Goal: Task Accomplishment & Management: Complete application form

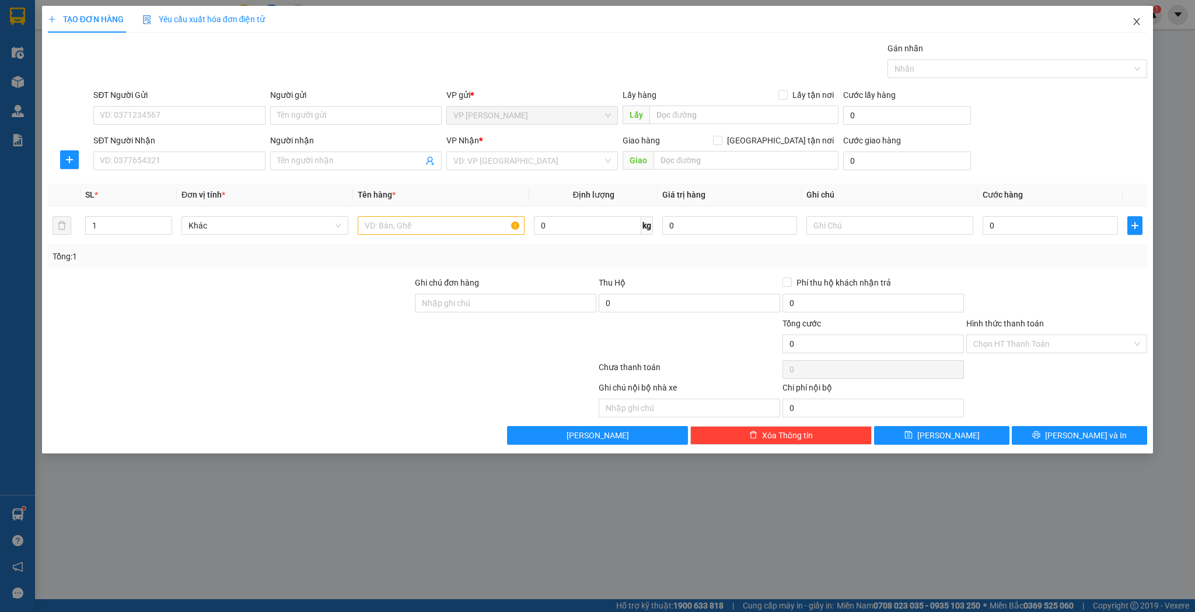
click at [1141, 31] on span "Close" at bounding box center [1136, 22] width 33 height 33
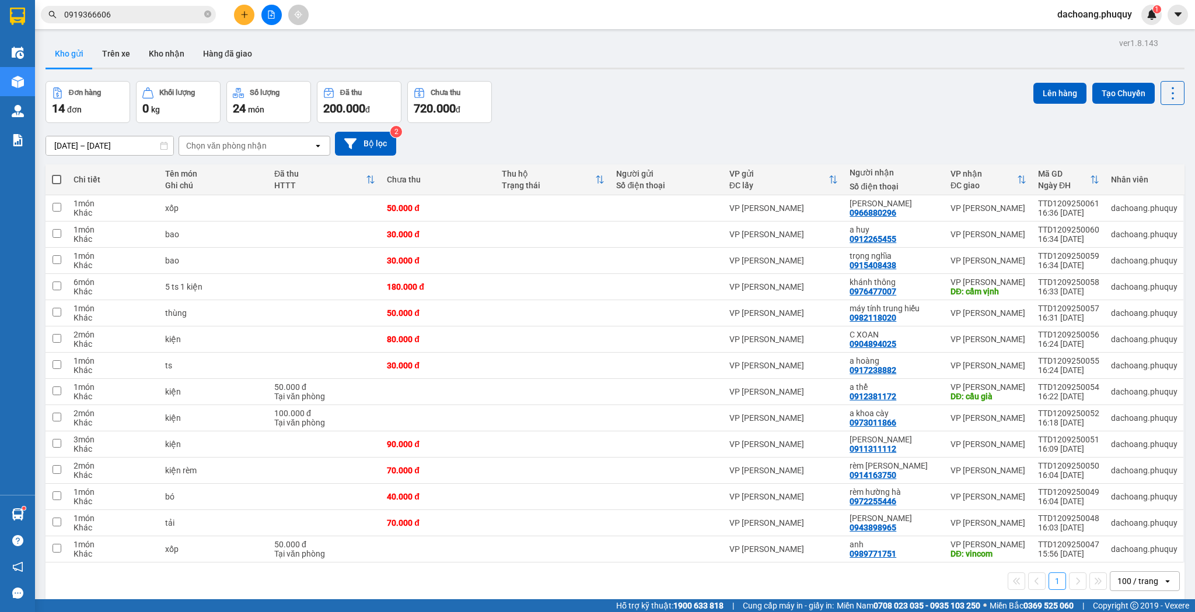
click at [246, 19] on button at bounding box center [244, 15] width 20 height 20
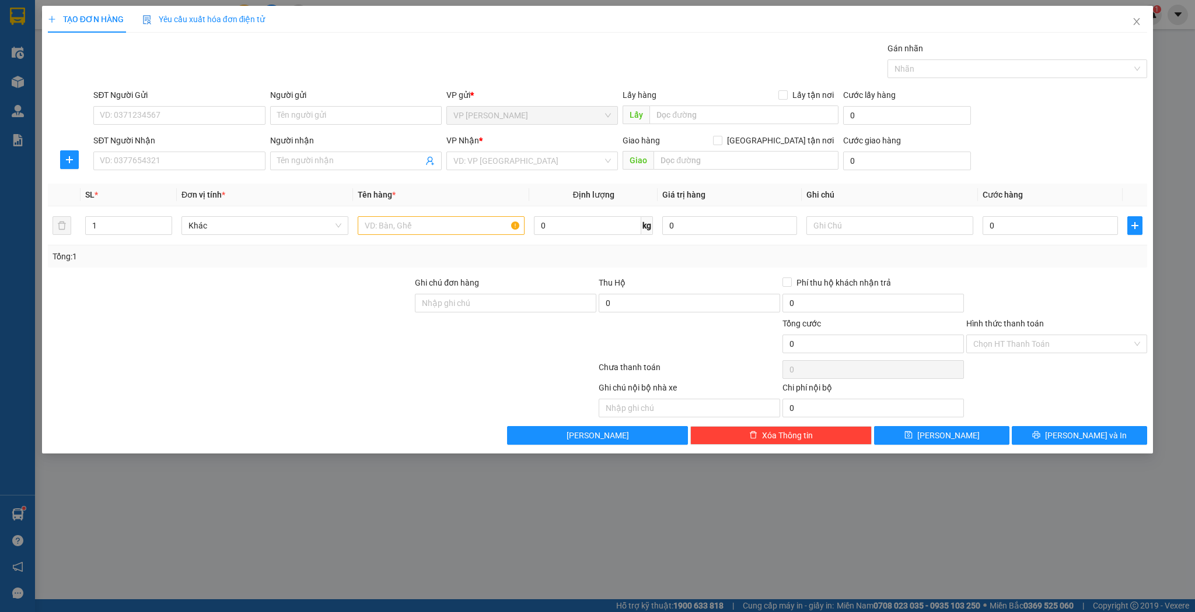
click at [365, 174] on div "Người nhận Tên người nhận" at bounding box center [356, 154] width 176 height 41
click at [362, 159] on input "Người nhận" at bounding box center [350, 161] width 146 height 13
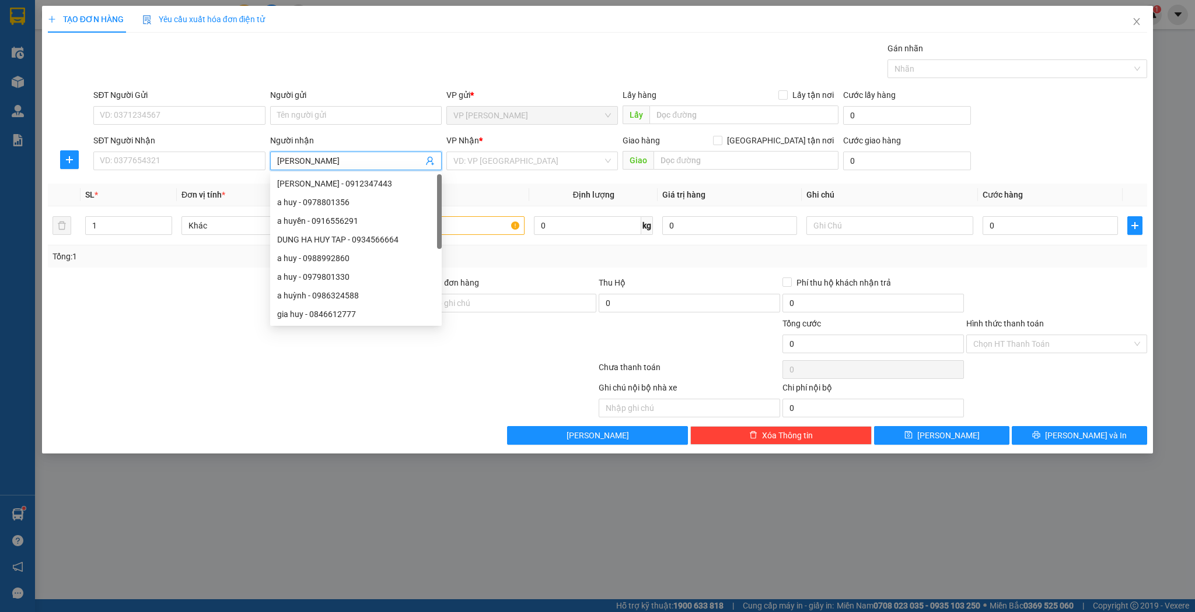
type input "[PERSON_NAME]"
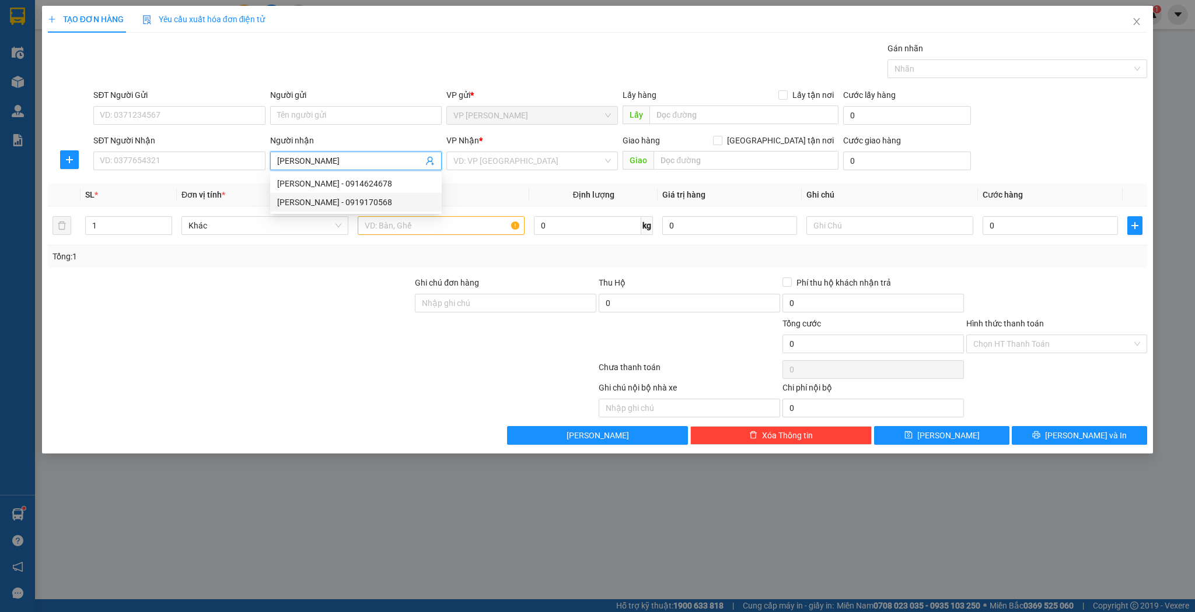
click at [377, 202] on div "[PERSON_NAME] - 0919170568" at bounding box center [355, 202] width 157 height 13
type input "0919170568"
type input "[PERSON_NAME]"
click at [404, 226] on input "text" at bounding box center [441, 225] width 167 height 19
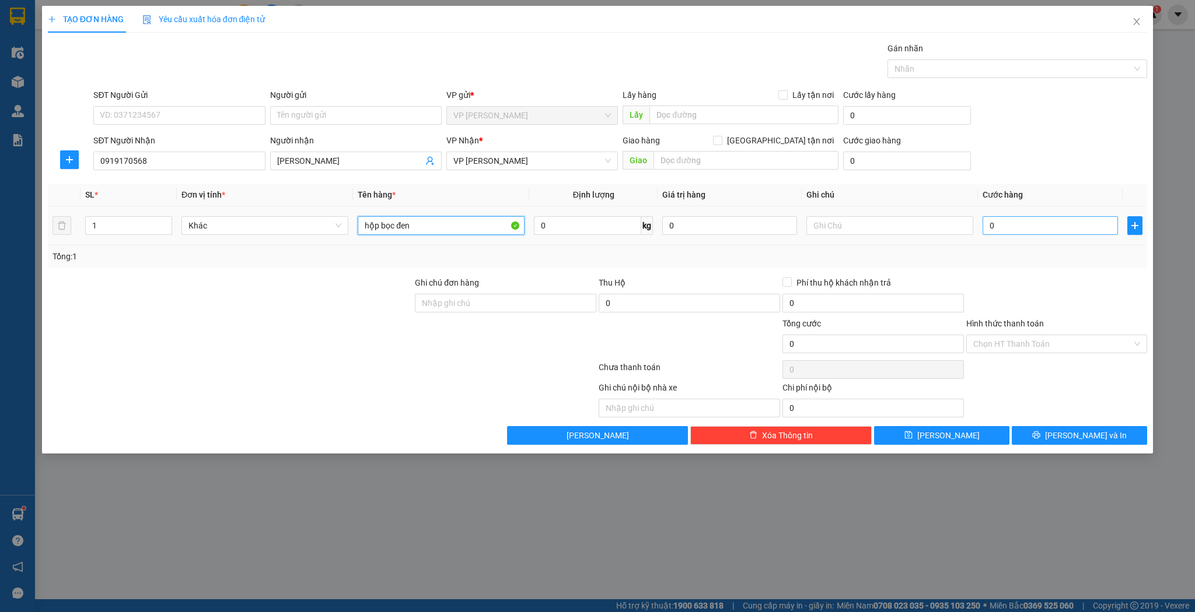
type input "hộp bọc đen"
click at [1032, 230] on input "0" at bounding box center [1049, 225] width 135 height 19
type input "3"
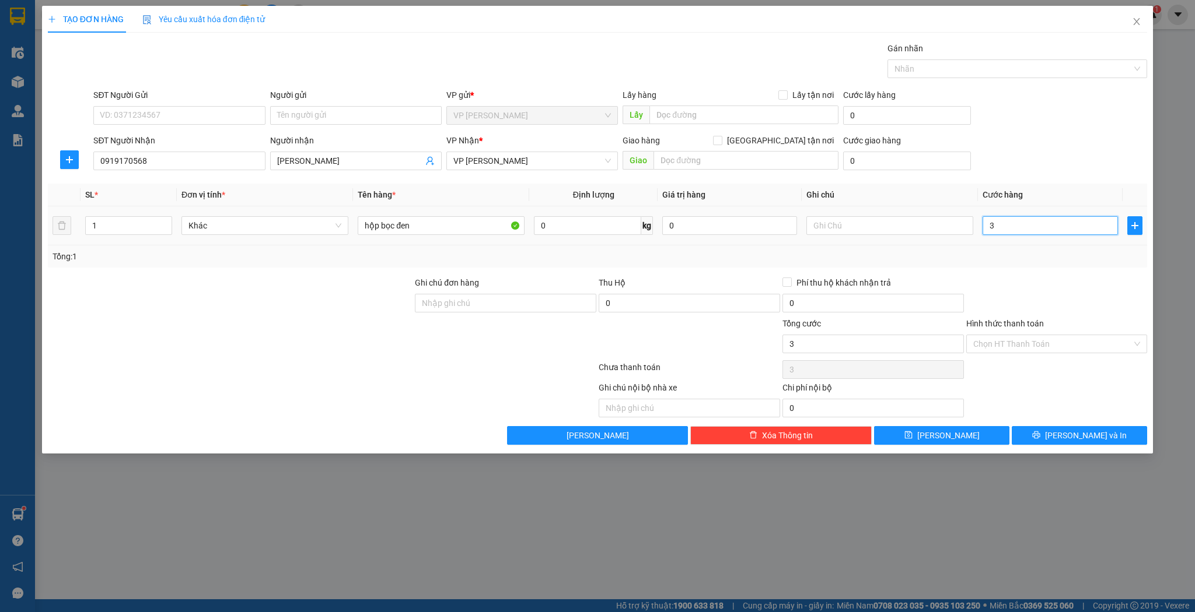
type input "30"
type input "30.000"
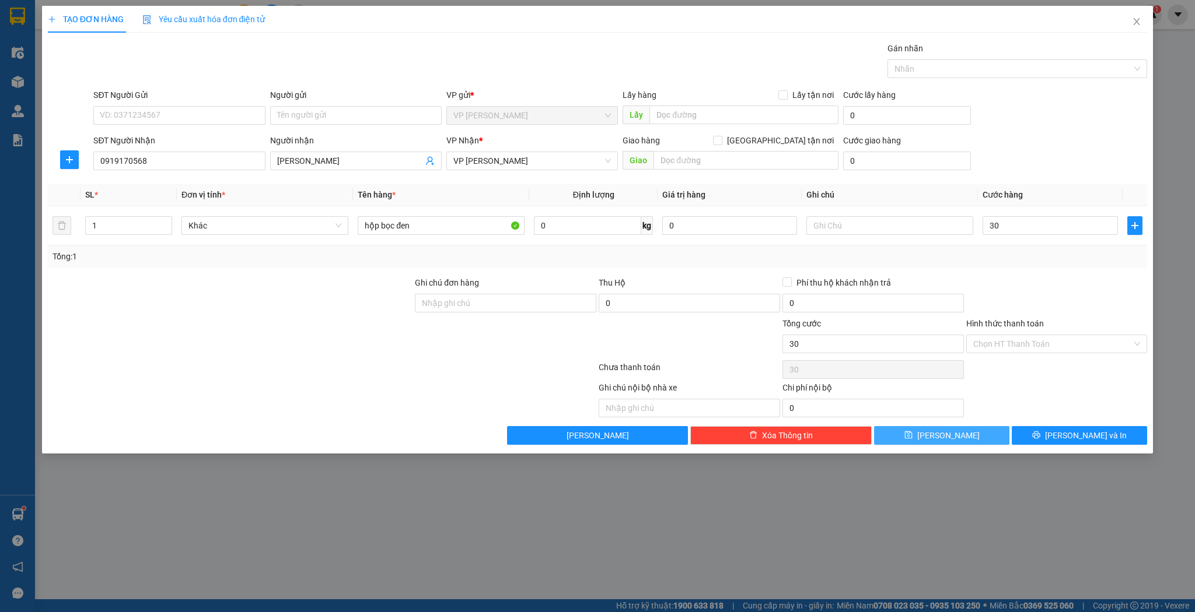
type input "30.000"
click at [964, 436] on button "[PERSON_NAME]" at bounding box center [941, 435] width 135 height 19
type input "0"
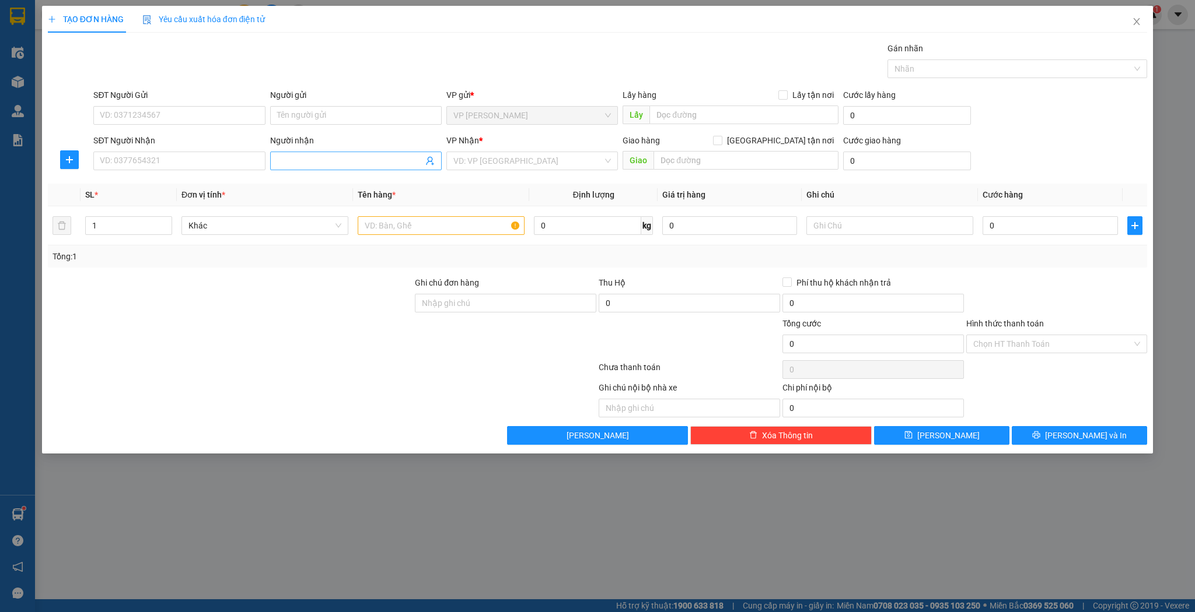
drag, startPoint x: 330, startPoint y: 145, endPoint x: 331, endPoint y: 156, distance: 11.7
click at [330, 145] on div "Người nhận" at bounding box center [355, 140] width 171 height 13
click at [330, 155] on input "Người nhận" at bounding box center [350, 161] width 146 height 13
click at [334, 163] on input "Người nhận" at bounding box center [350, 161] width 146 height 13
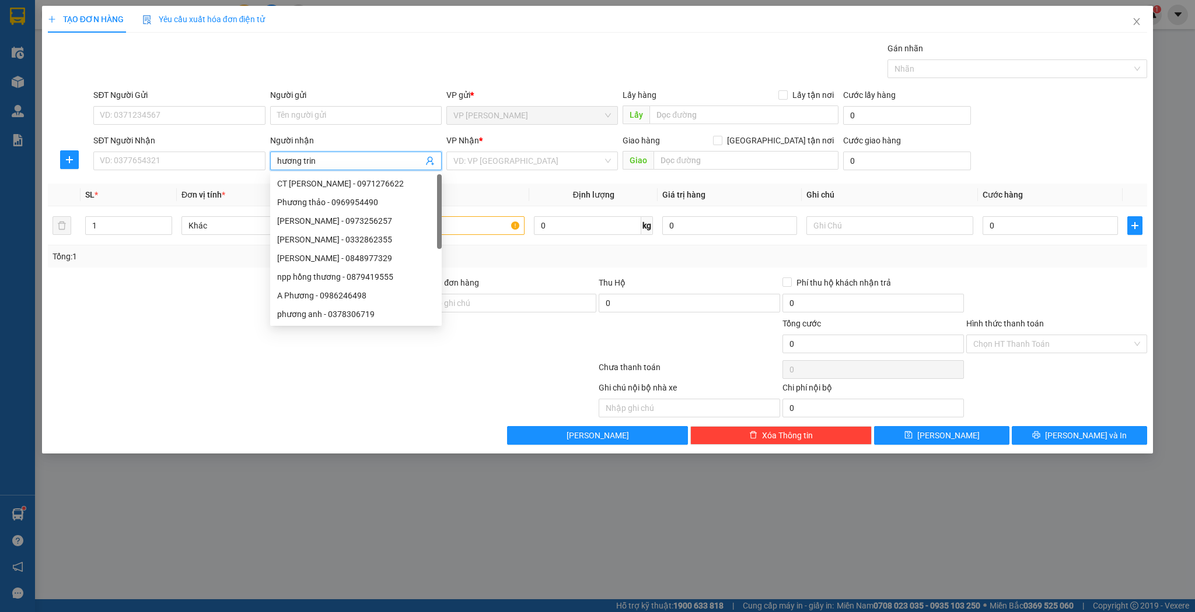
type input "[PERSON_NAME]"
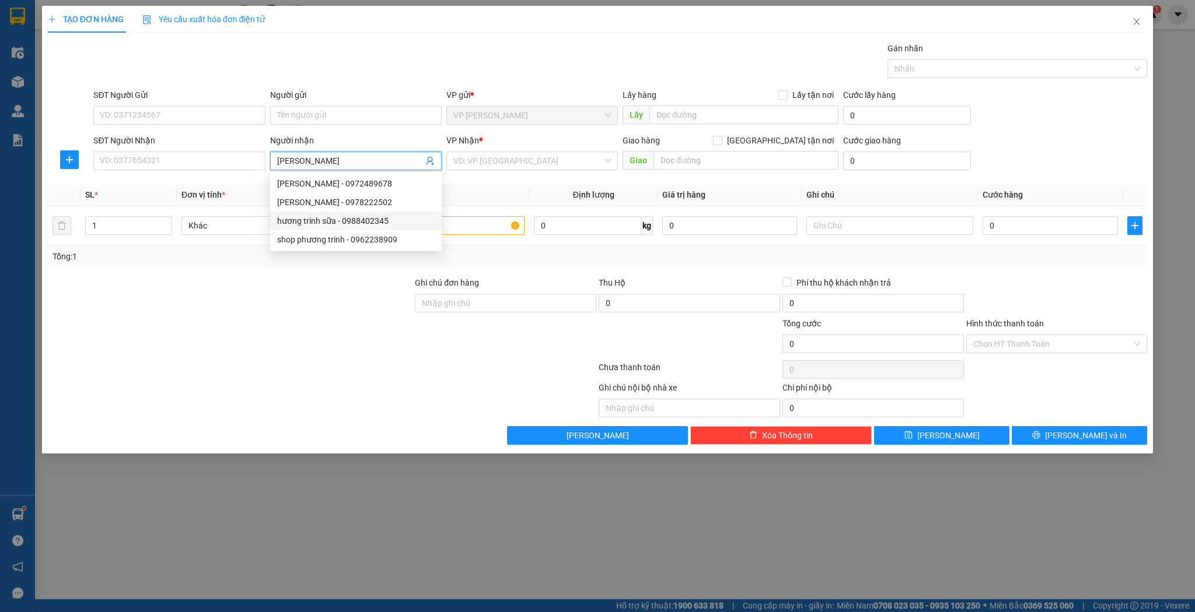
type input "0988402345"
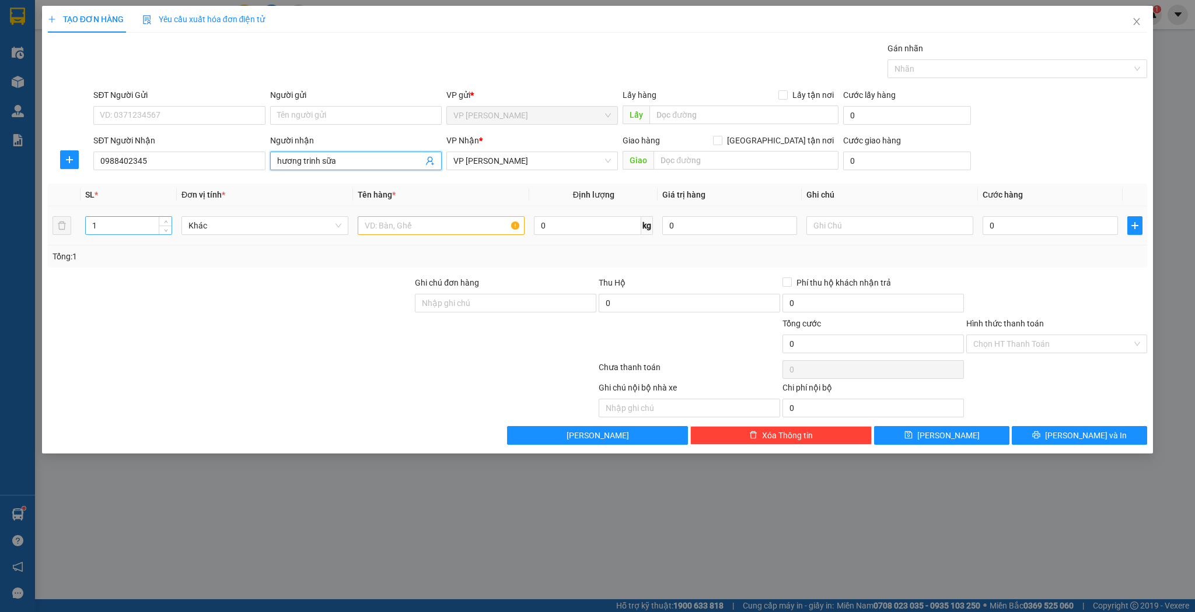
type input "hương trinh sữa"
click at [125, 222] on input "1" at bounding box center [129, 225] width 86 height 17
type input "17"
click at [425, 230] on input "text" at bounding box center [441, 225] width 167 height 19
type input "kiện"
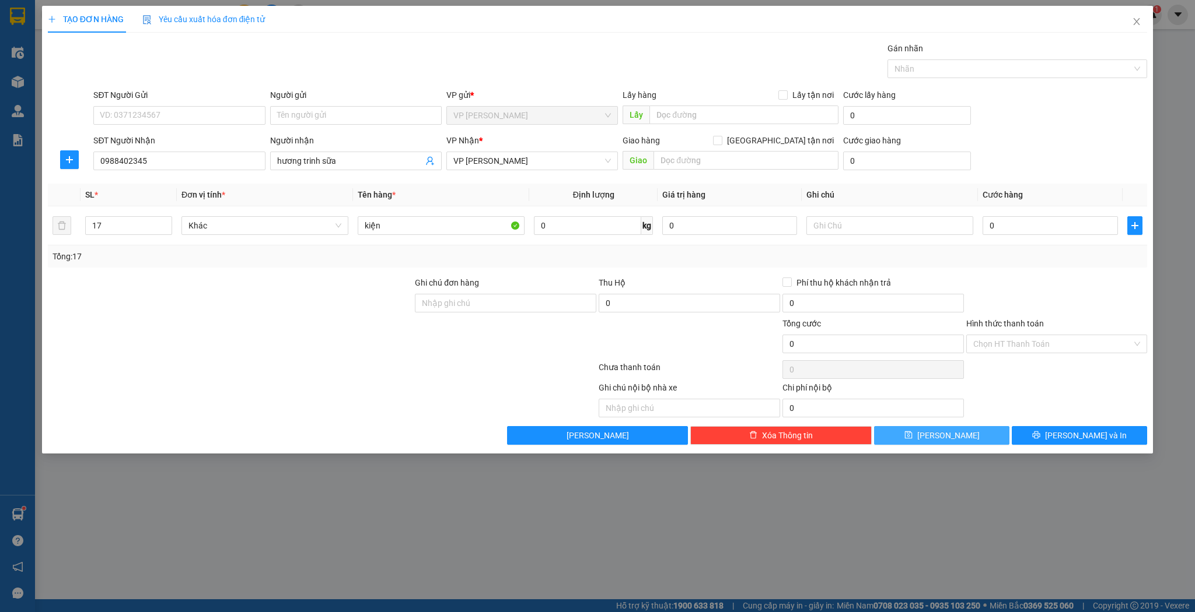
click at [898, 429] on button "[PERSON_NAME]" at bounding box center [941, 435] width 135 height 19
type input "1"
click at [176, 175] on div "Transit Pickup Surcharge Ids Transit Deliver Surcharge Ids Transit Deliver Surc…" at bounding box center [598, 243] width 1100 height 403
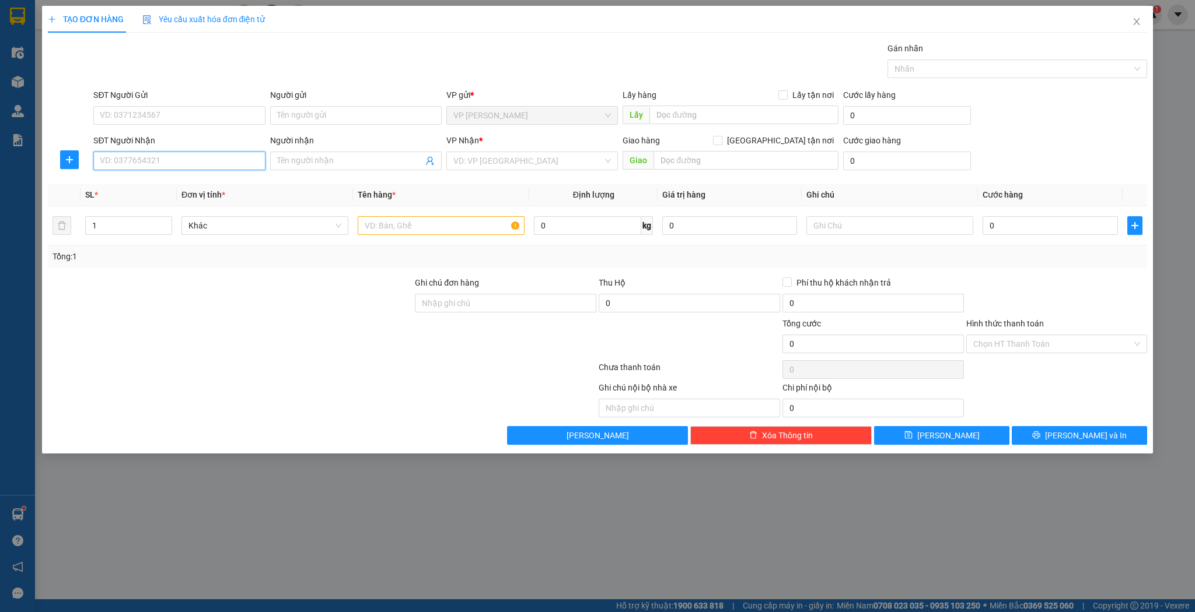
click at [184, 162] on input "SĐT Người Nhận" at bounding box center [178, 161] width 171 height 19
click at [156, 165] on input "81427" at bounding box center [178, 161] width 171 height 19
click at [320, 164] on input "Người nhận" at bounding box center [350, 161] width 146 height 13
click at [145, 163] on input "81427" at bounding box center [178, 161] width 171 height 19
click at [338, 162] on input "Người nhận" at bounding box center [350, 161] width 146 height 13
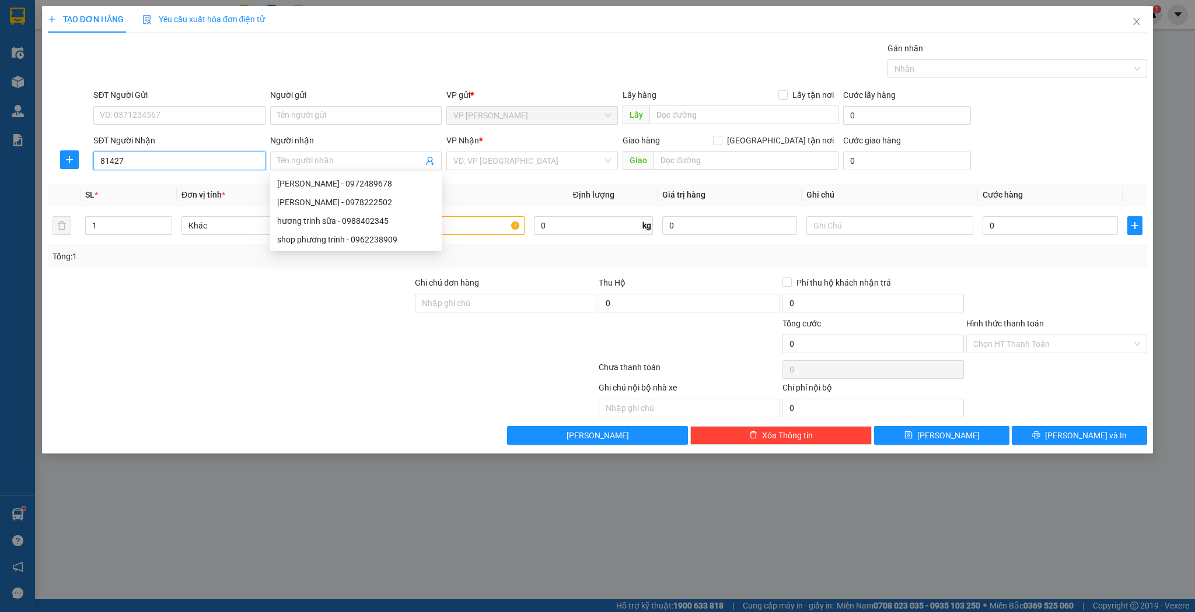
click at [196, 157] on input "81427" at bounding box center [178, 161] width 171 height 19
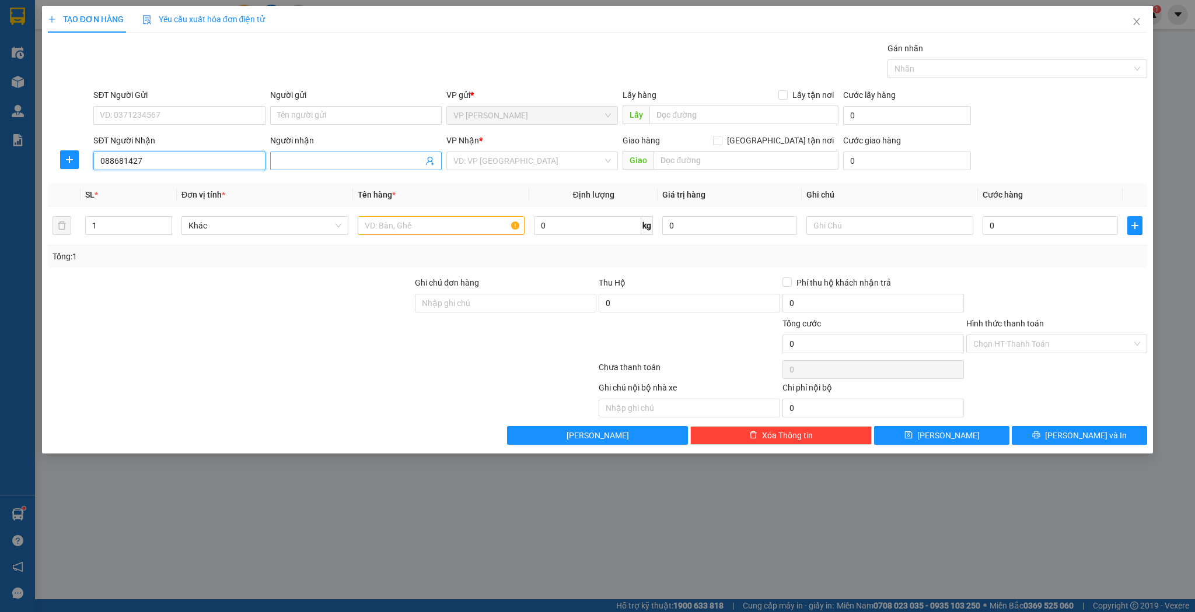
type input "088681427"
click at [293, 159] on input "Người nhận" at bounding box center [350, 161] width 146 height 13
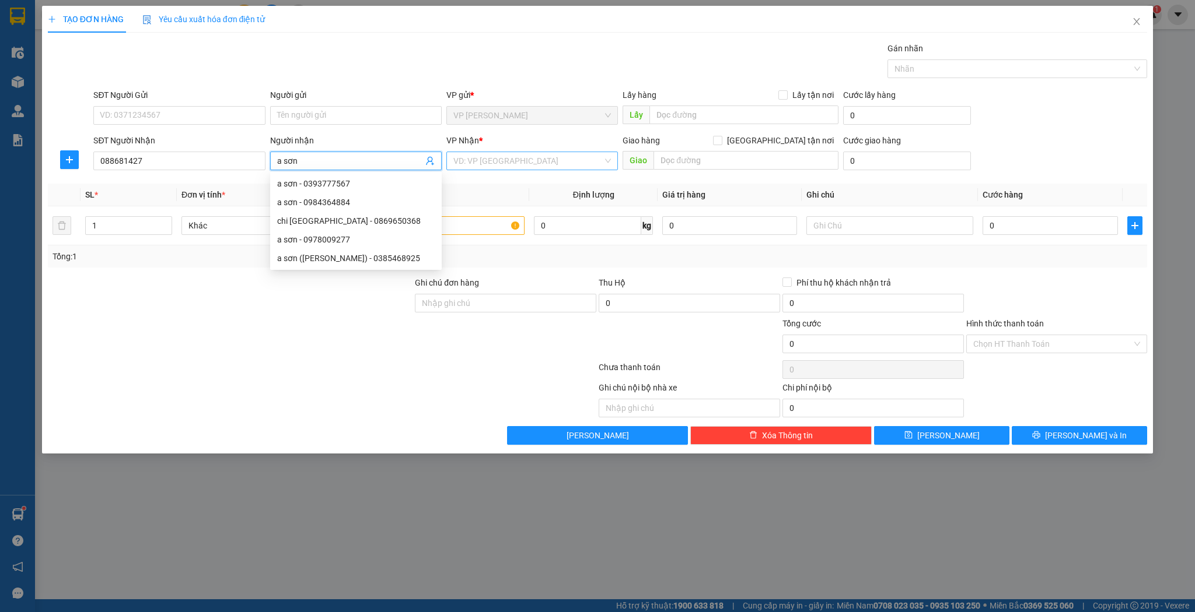
type input "a sơn"
click at [528, 155] on input "search" at bounding box center [527, 160] width 149 height 17
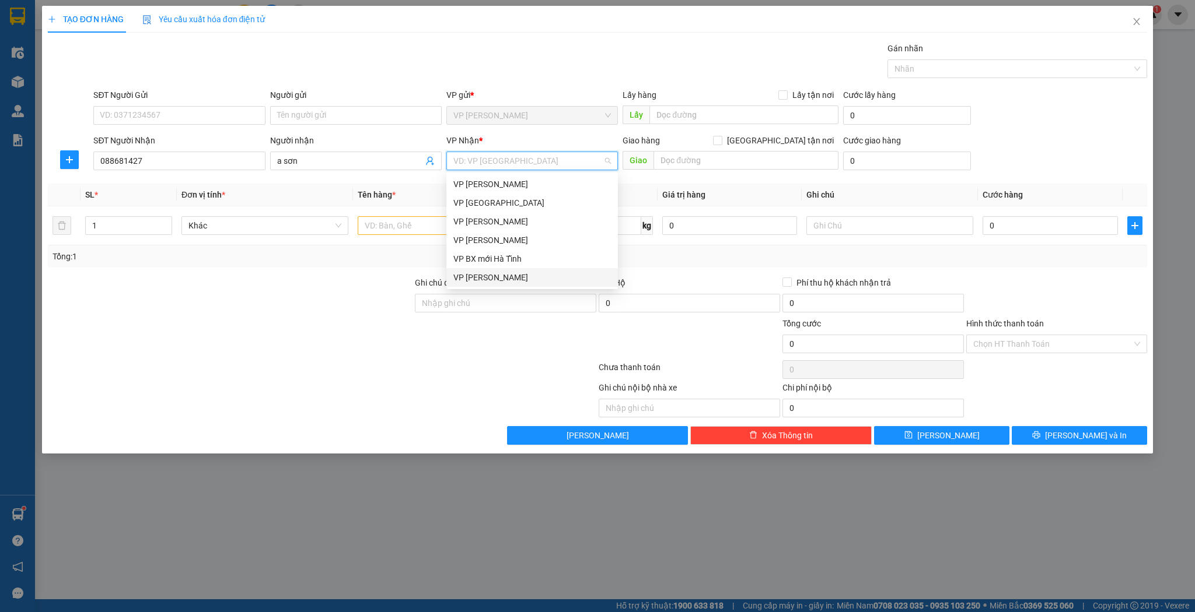
click at [511, 282] on div "VP [PERSON_NAME]" at bounding box center [531, 277] width 157 height 13
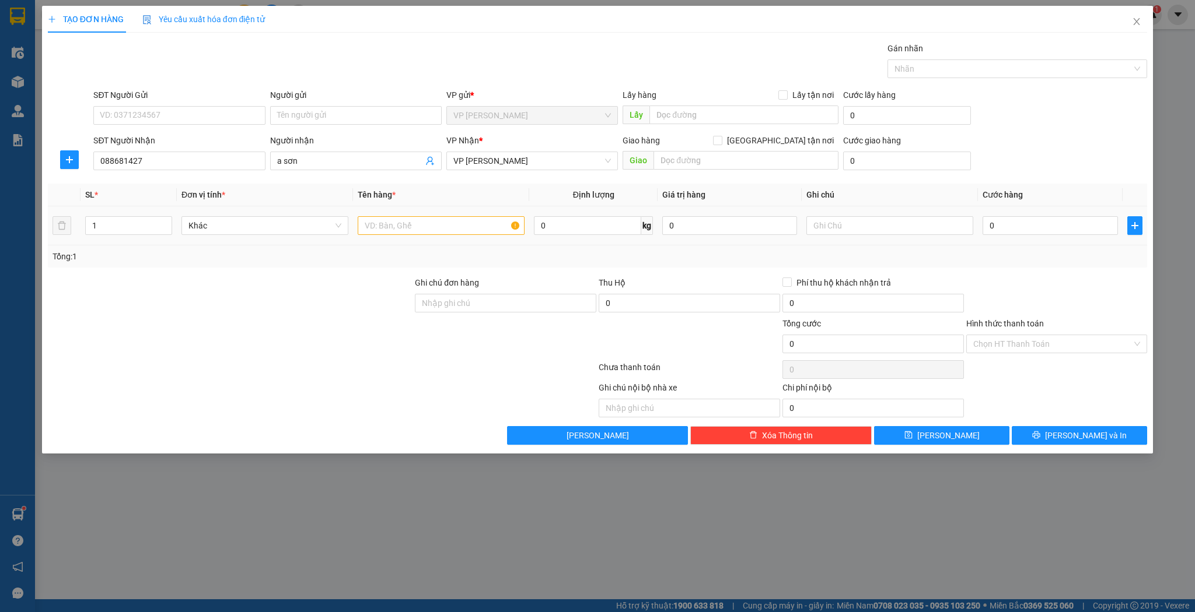
click at [457, 239] on td at bounding box center [441, 225] width 176 height 39
click at [455, 230] on input "text" at bounding box center [441, 225] width 167 height 19
type input "kiện"
click at [1023, 229] on input "0" at bounding box center [1049, 225] width 135 height 19
type input "3"
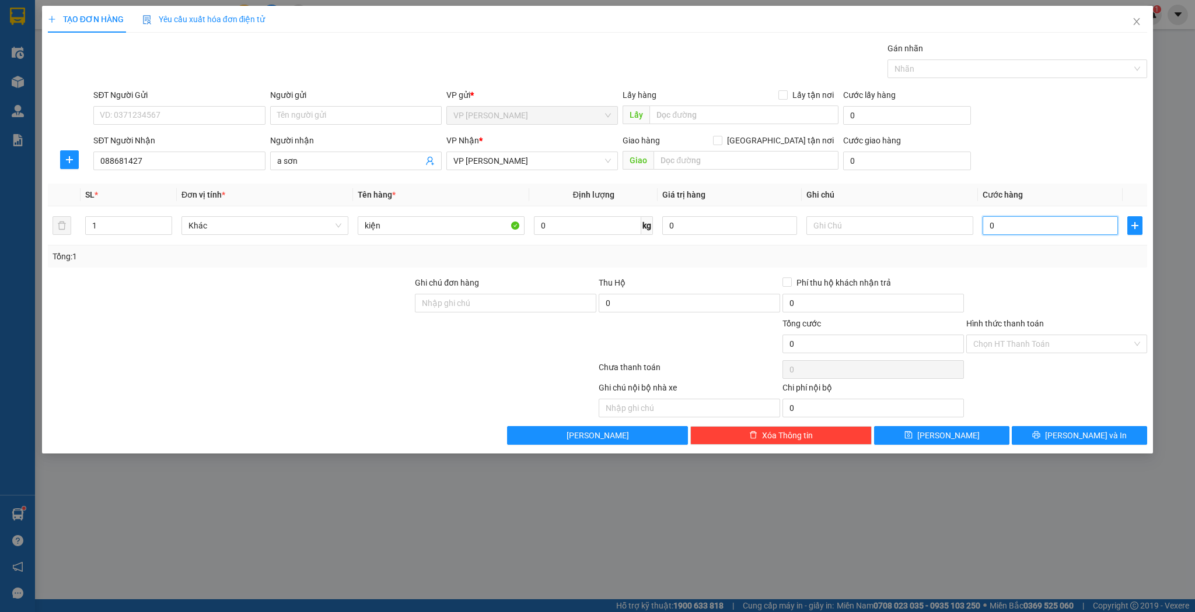
type input "3"
type input "30"
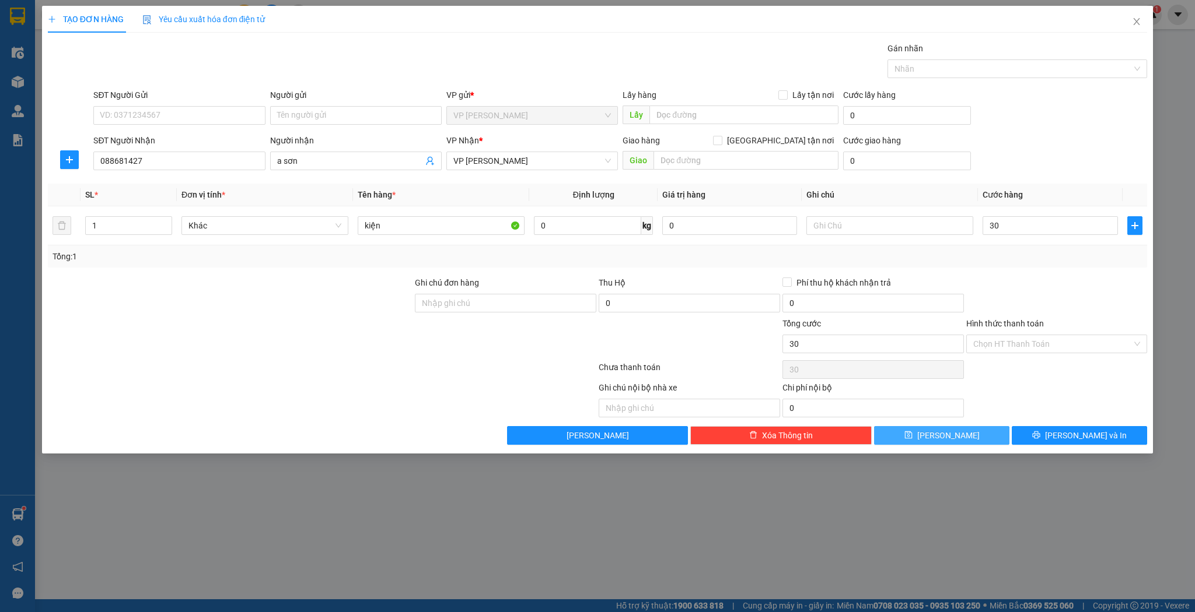
type input "30.000"
click at [921, 440] on button "[PERSON_NAME]" at bounding box center [941, 435] width 135 height 19
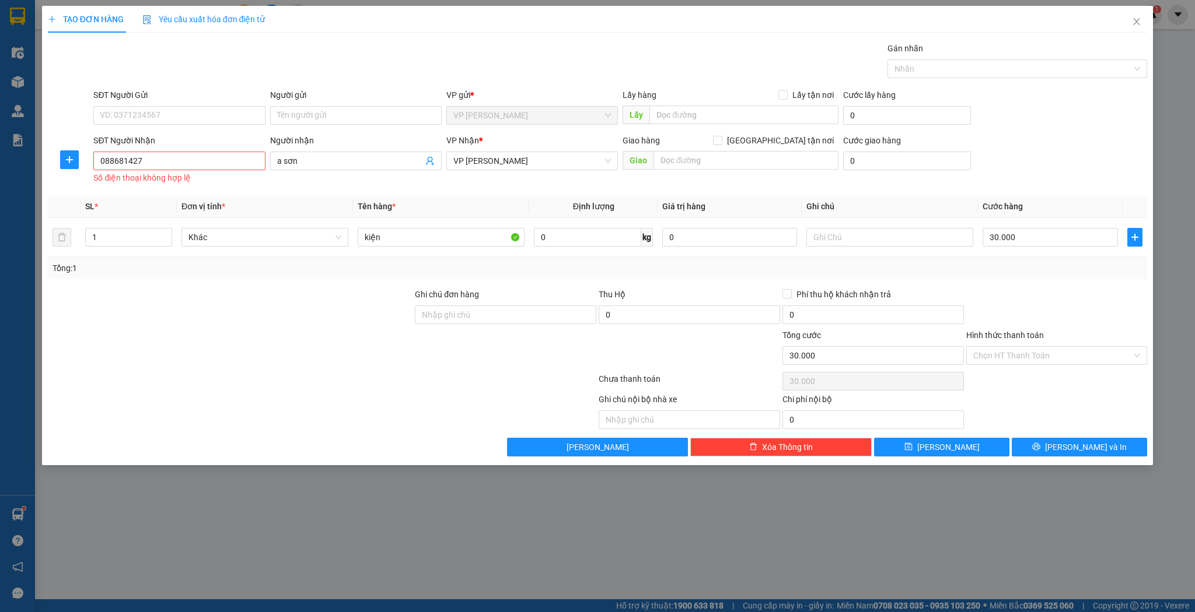
click at [156, 171] on div "Số điện thoại không hợp lệ" at bounding box center [178, 177] width 171 height 13
click at [177, 156] on input "088681427" at bounding box center [178, 161] width 171 height 19
click at [112, 163] on input "088681427" at bounding box center [178, 161] width 171 height 19
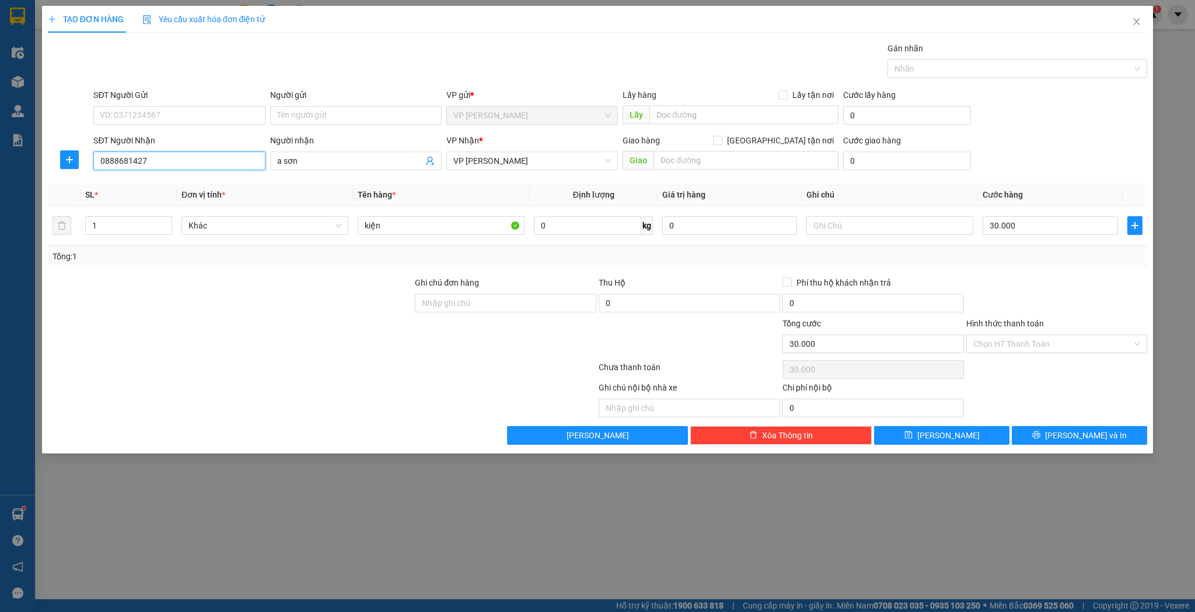
click at [226, 168] on input "0888681427" at bounding box center [178, 161] width 171 height 19
type input "0888681427"
click at [937, 436] on button "[PERSON_NAME]" at bounding box center [941, 435] width 135 height 19
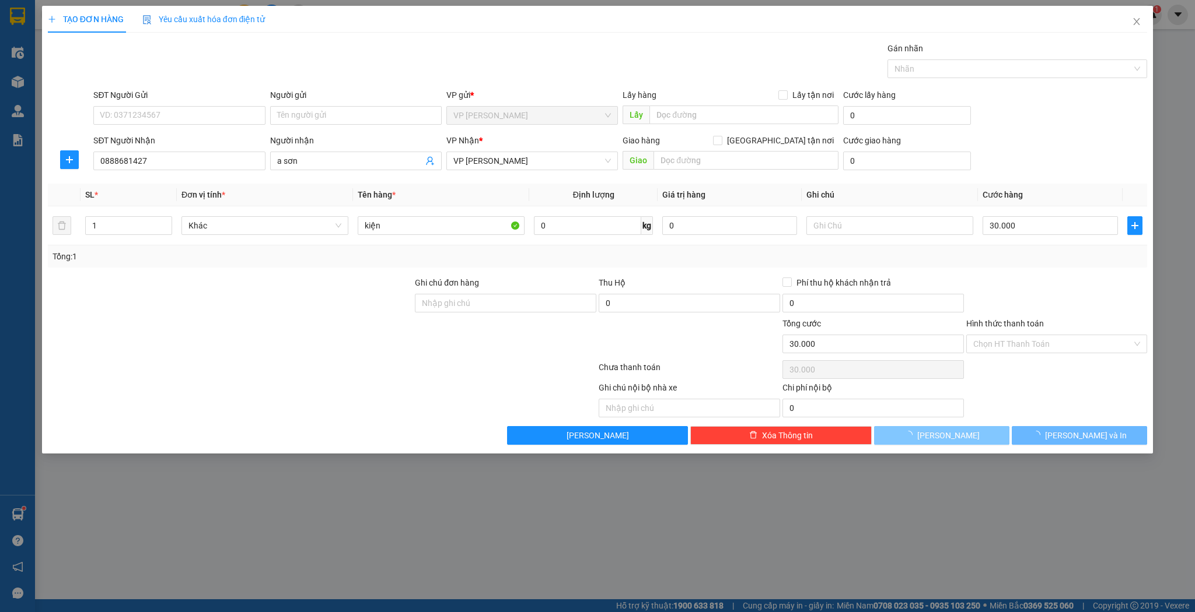
type input "0"
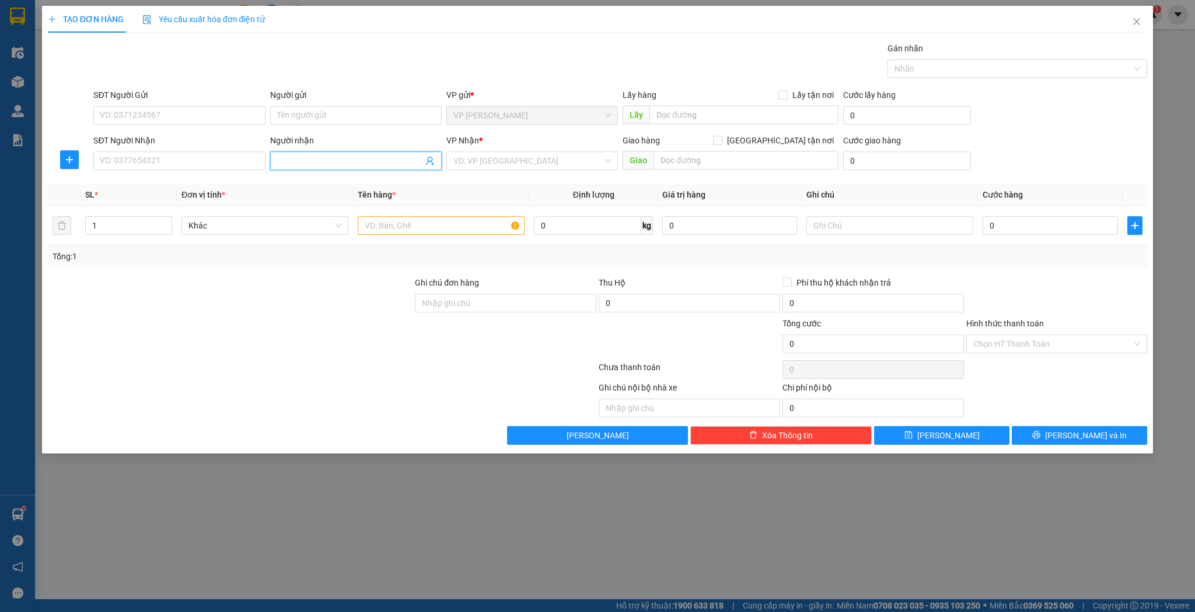
click at [309, 159] on input "Người nhận" at bounding box center [350, 161] width 146 height 13
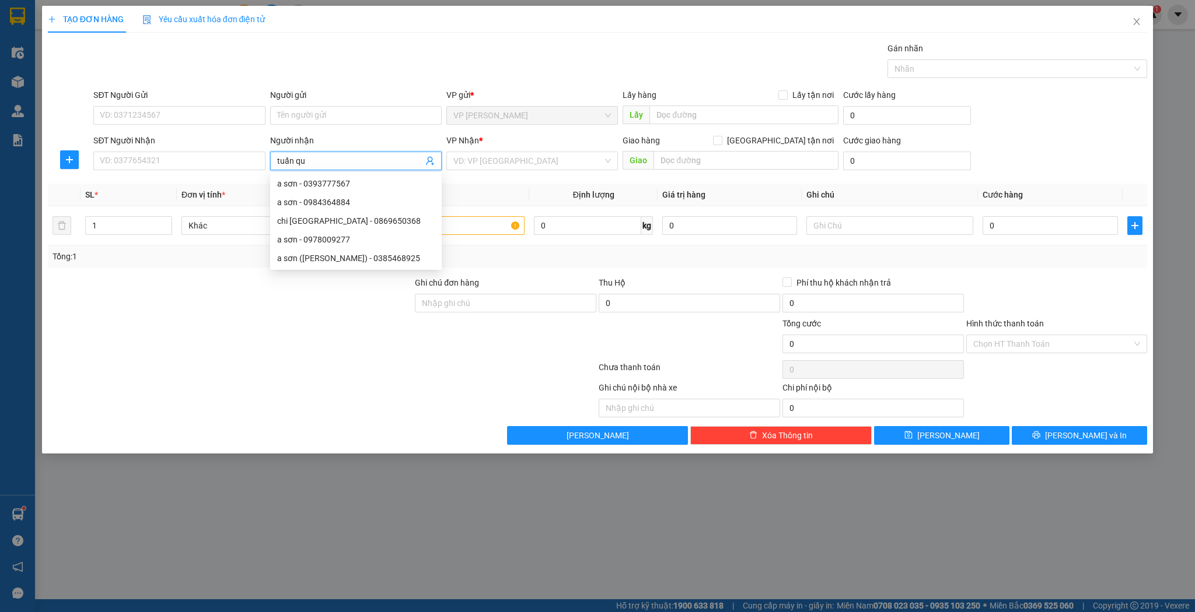
type input "[PERSON_NAME]"
click at [339, 210] on div "tuấn quy - 0989896896" at bounding box center [355, 202] width 171 height 19
type input "0989896896"
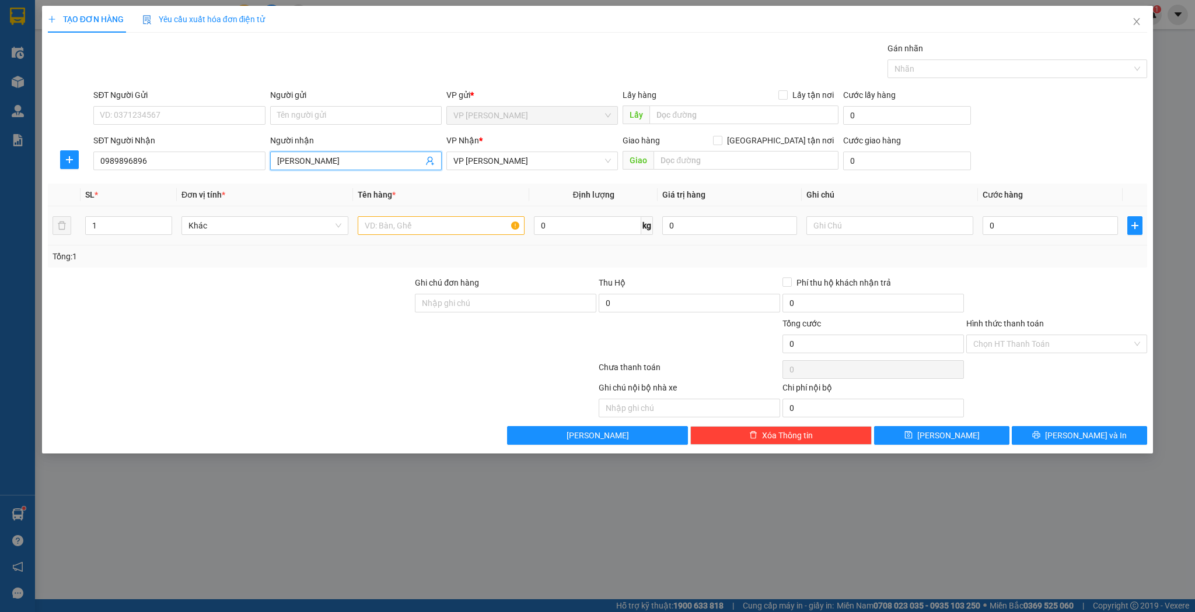
type input "[PERSON_NAME]"
click at [449, 222] on input "text" at bounding box center [441, 225] width 167 height 19
click at [124, 231] on input "1" at bounding box center [129, 225] width 86 height 17
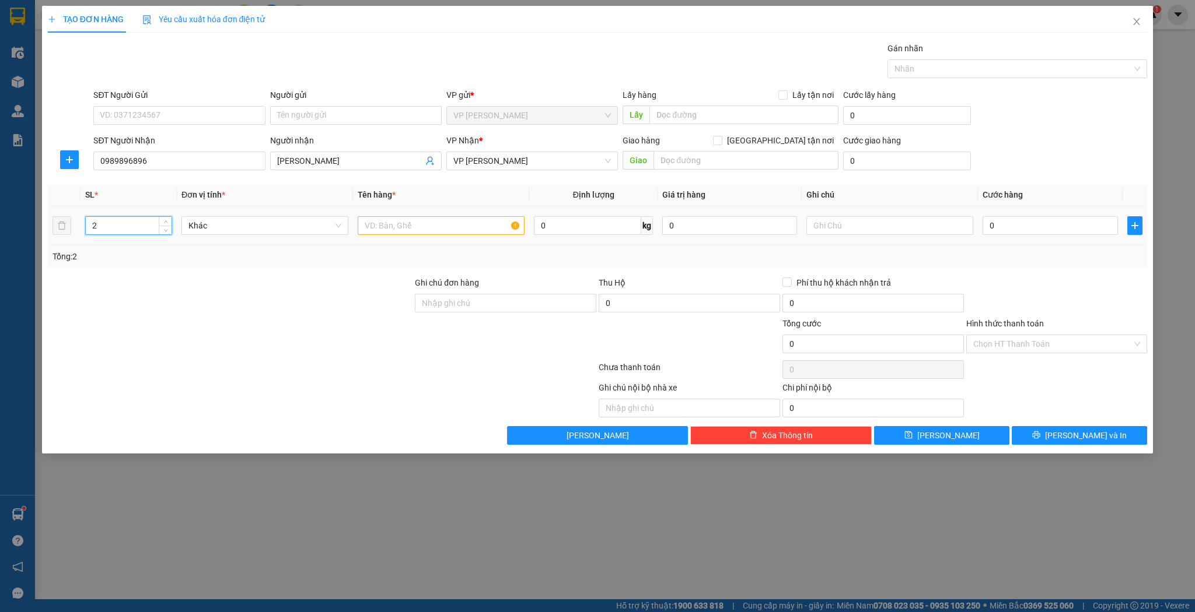
type input "2"
click at [474, 231] on input "text" at bounding box center [441, 225] width 167 height 19
type input "kiện"
click at [1046, 230] on input "0" at bounding box center [1049, 225] width 135 height 19
type input "6"
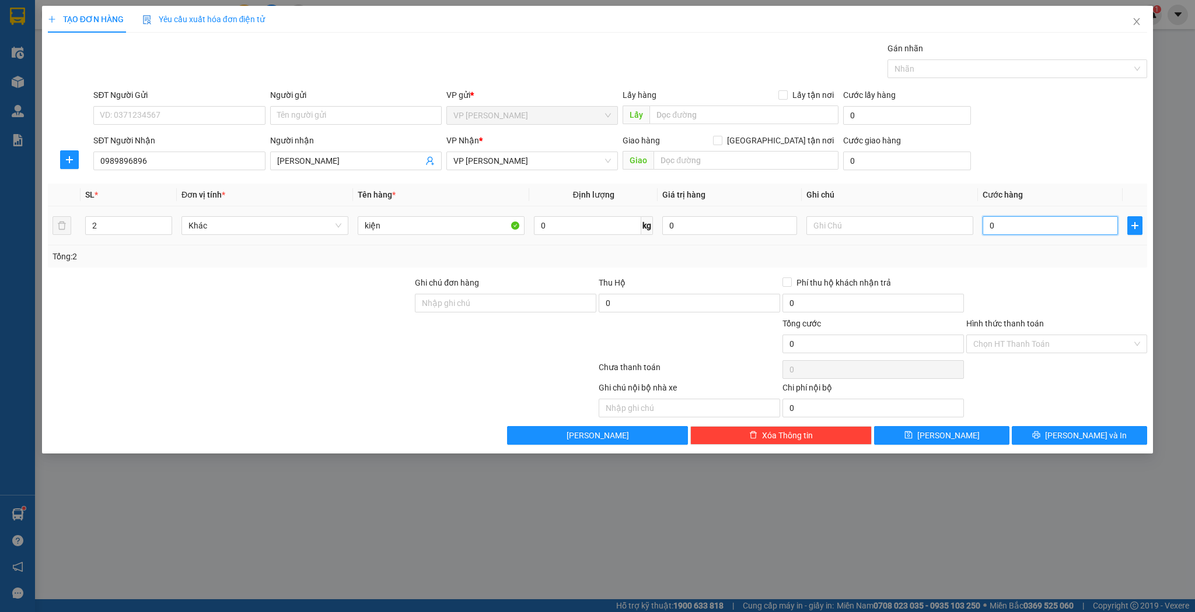
type input "6"
type input "60"
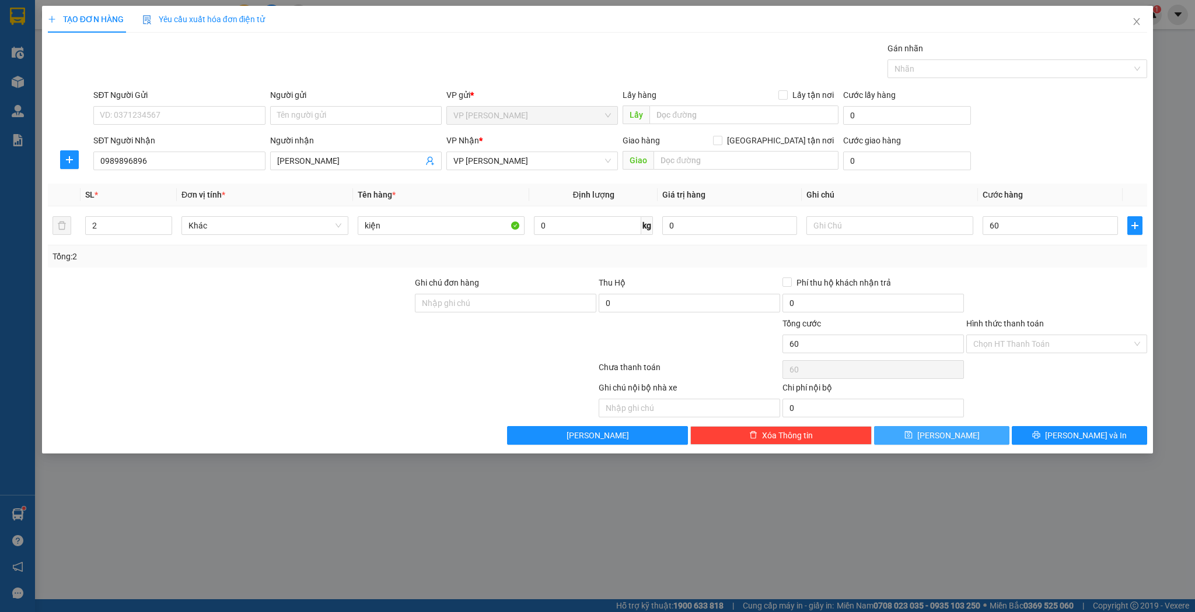
type input "60.000"
click at [957, 432] on button "[PERSON_NAME]" at bounding box center [941, 435] width 135 height 19
type input "1"
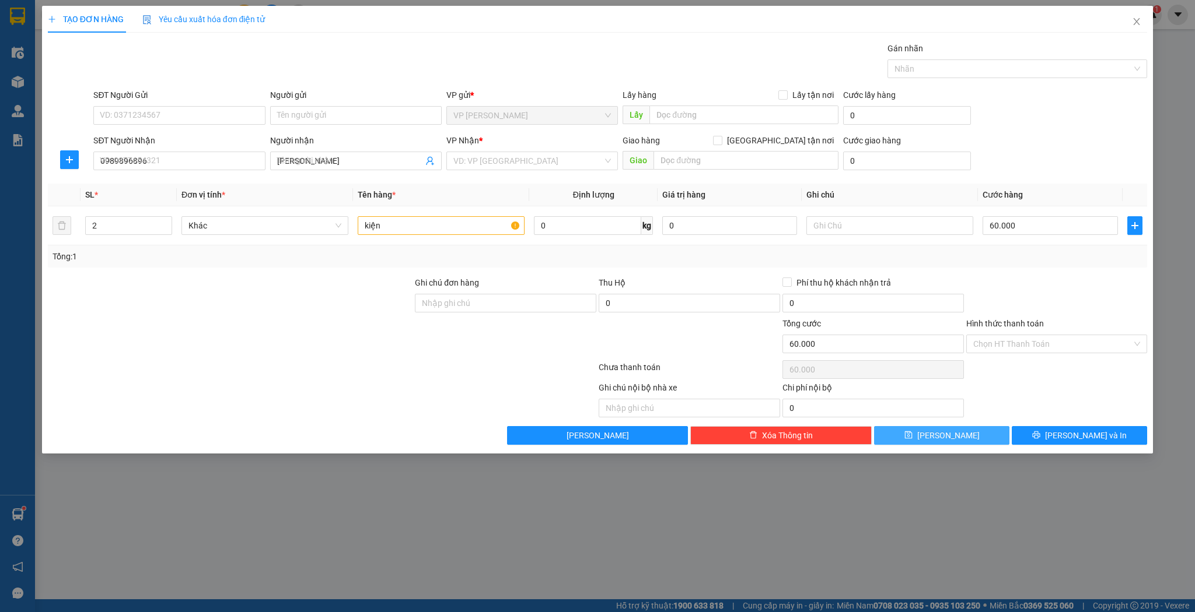
type input "0"
click at [177, 166] on input "SĐT Người Nhận" at bounding box center [178, 161] width 171 height 19
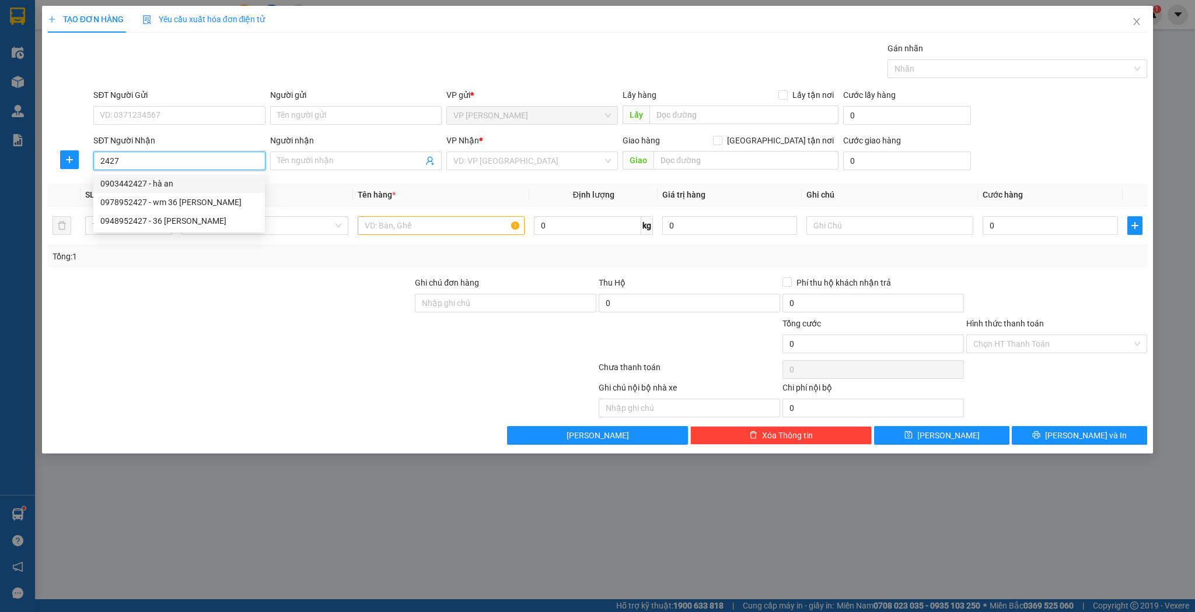
click at [149, 187] on div "0903442427 - hà an" at bounding box center [178, 183] width 157 height 13
type input "0903442427"
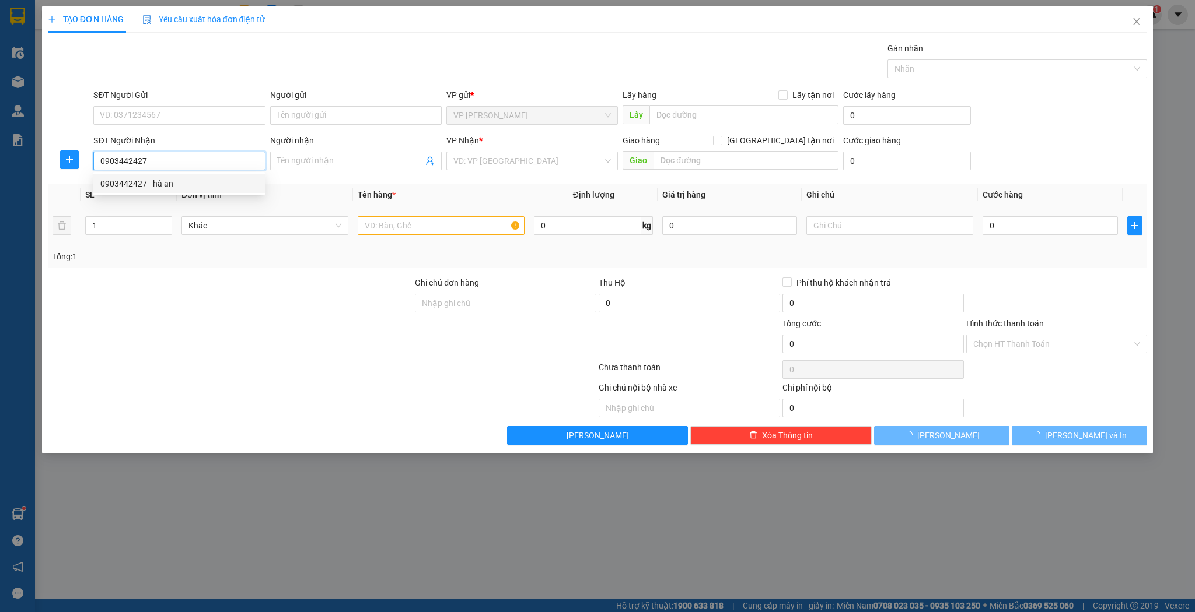
type input "hà an"
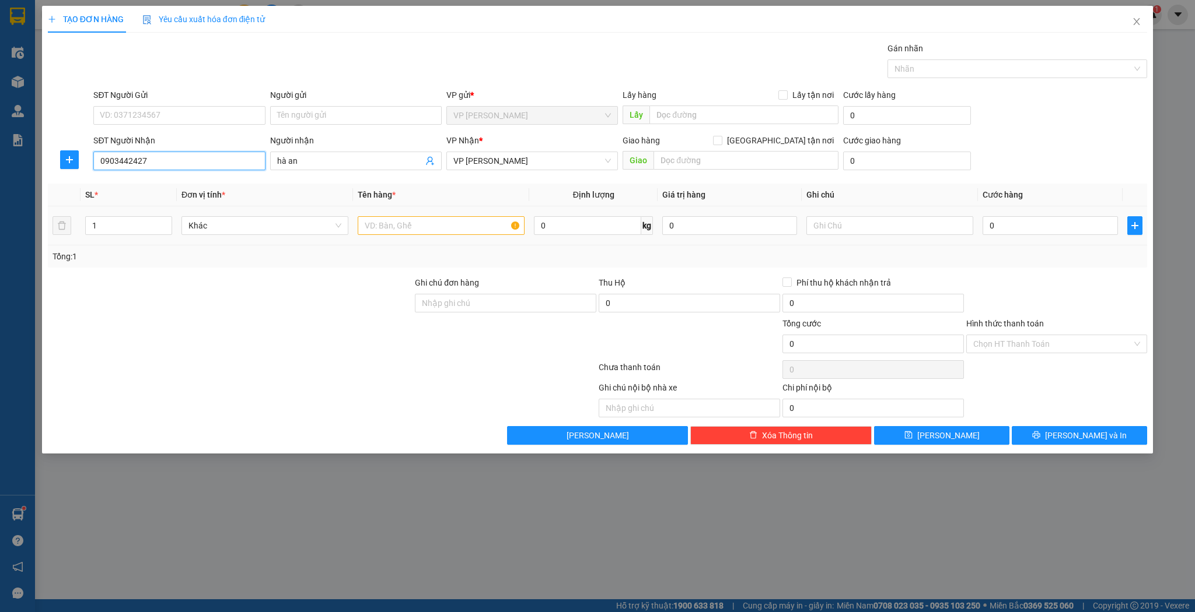
type input "0903442427"
click at [376, 224] on input "text" at bounding box center [441, 225] width 167 height 19
type input "k"
type input "kiện"
click at [986, 229] on input "0" at bounding box center [1049, 225] width 135 height 19
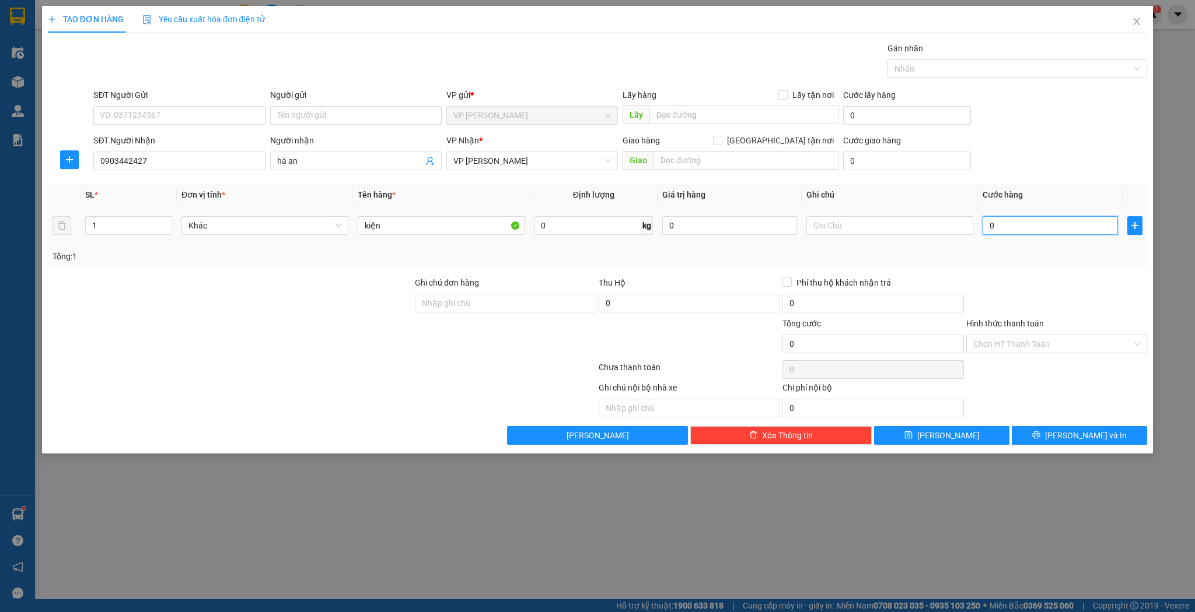
type input "3"
type input "30"
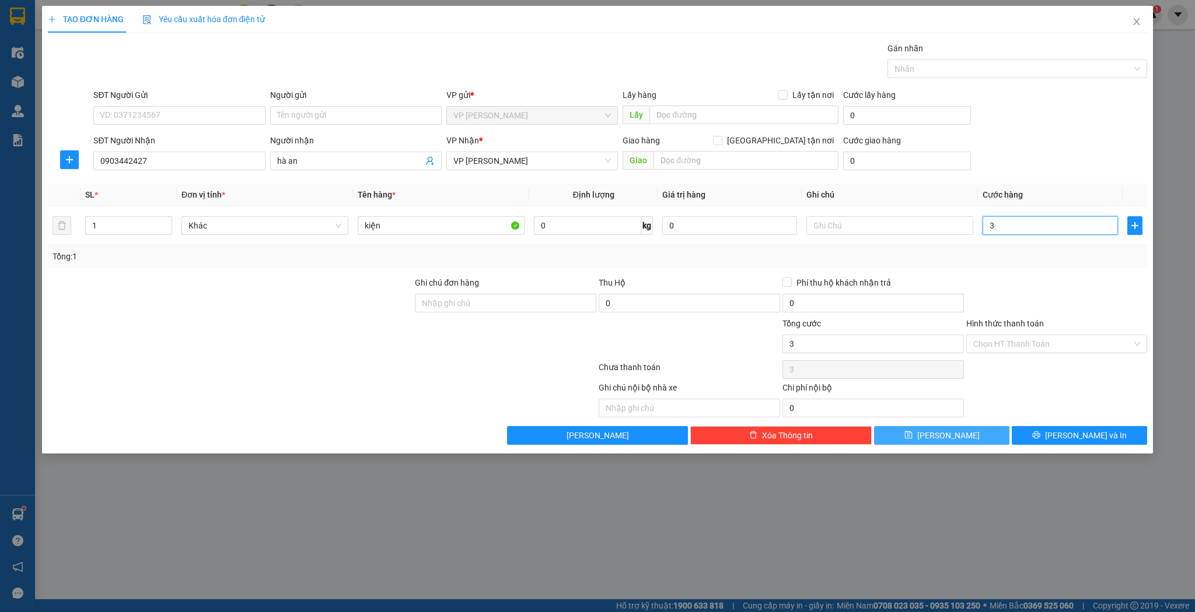
type input "30"
type input "30.000"
click at [973, 446] on div "TẠO ĐƠN HÀNG Yêu cầu xuất hóa đơn điện tử Transit Pickup Surcharge Ids Transit …" at bounding box center [597, 230] width 1111 height 448
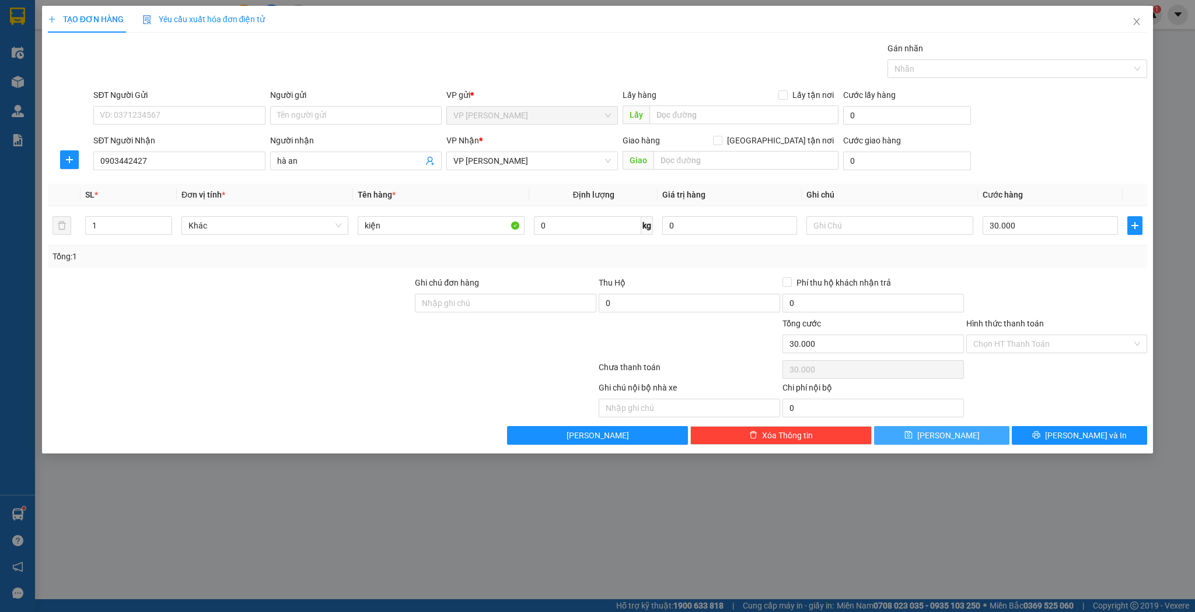
click at [970, 436] on button "[PERSON_NAME]" at bounding box center [941, 435] width 135 height 19
click at [964, 428] on button "[PERSON_NAME]" at bounding box center [941, 435] width 135 height 19
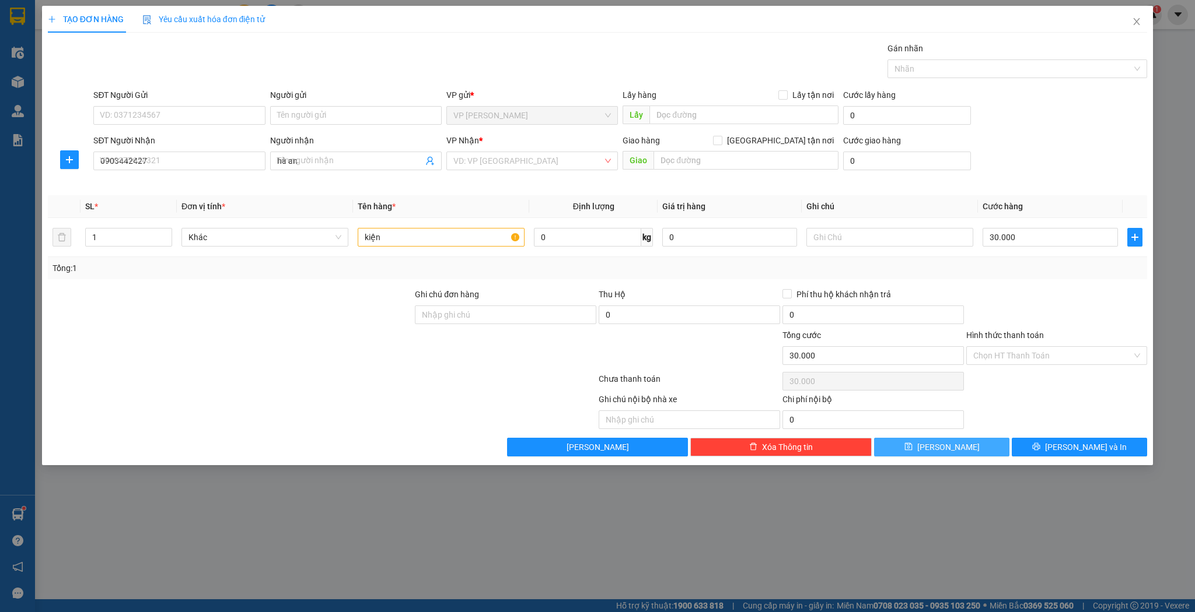
type input "0"
click at [144, 167] on input "SĐT Người Nhận" at bounding box center [178, 161] width 171 height 19
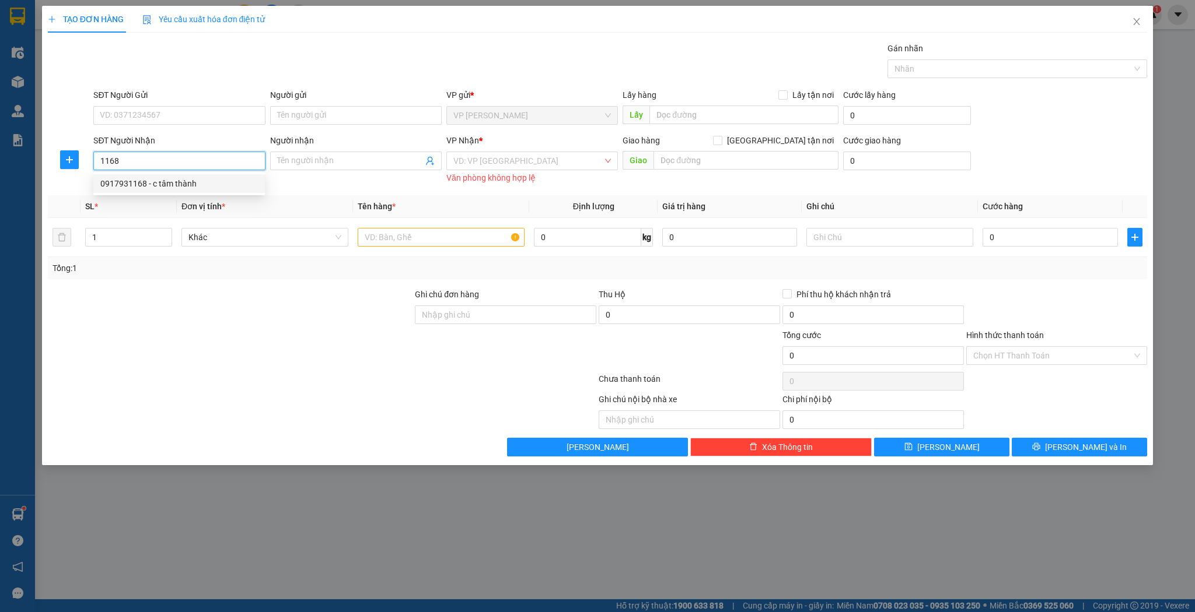
drag, startPoint x: 180, startPoint y: 179, endPoint x: 321, endPoint y: 202, distance: 142.4
click at [185, 183] on div "0917931168 - c tâm thành" at bounding box center [178, 183] width 157 height 13
type input "0917931168"
type input "c tâm thành"
type input "0917931168"
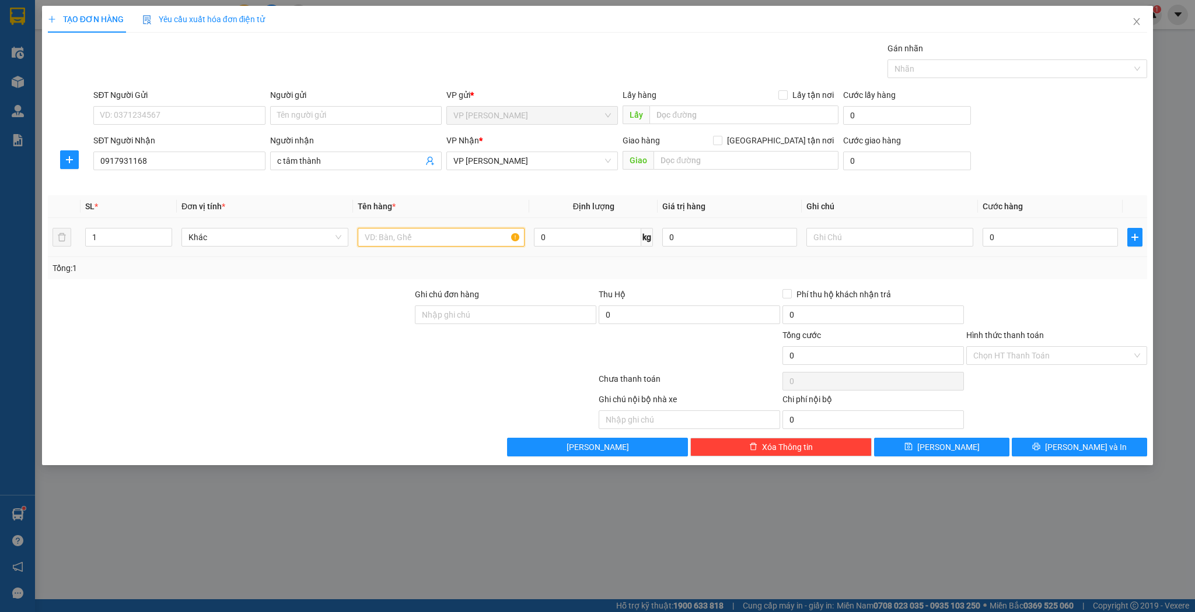
click at [420, 235] on input "text" at bounding box center [441, 237] width 167 height 19
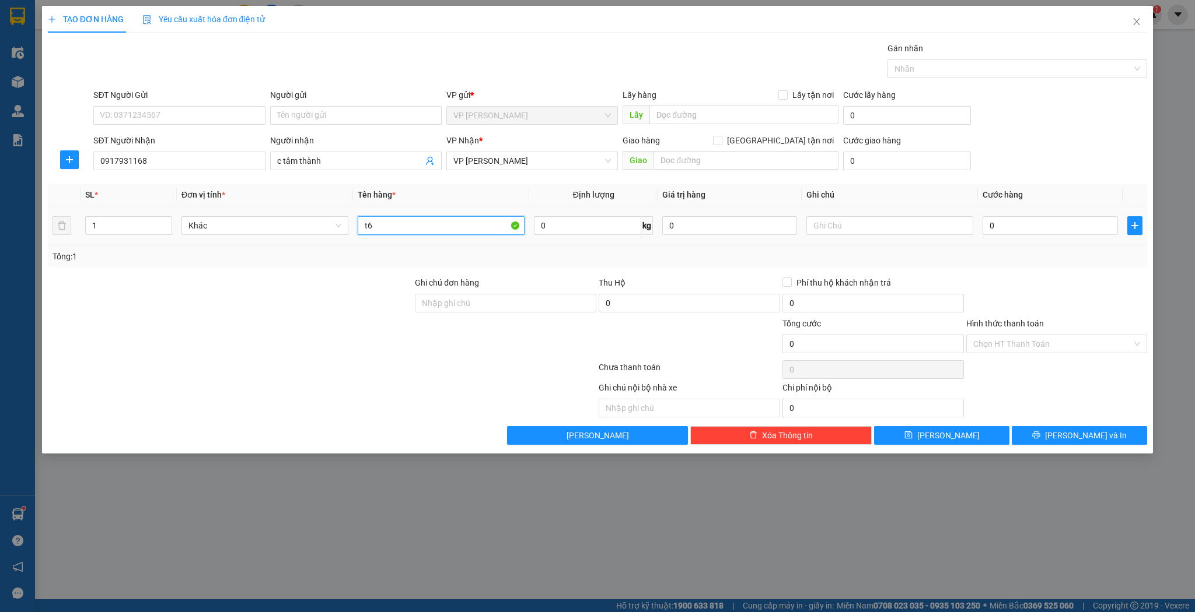
type input "t"
type input "thùng"
click at [1104, 229] on input "0" at bounding box center [1049, 225] width 135 height 19
type input "4"
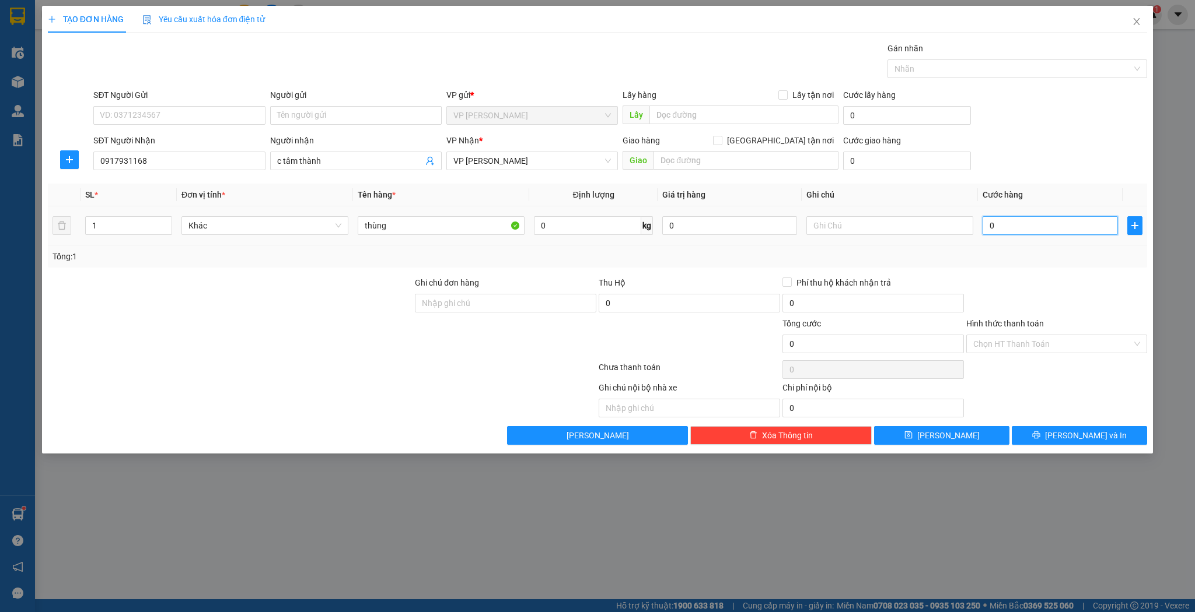
type input "4"
type input "40"
type input "40.000"
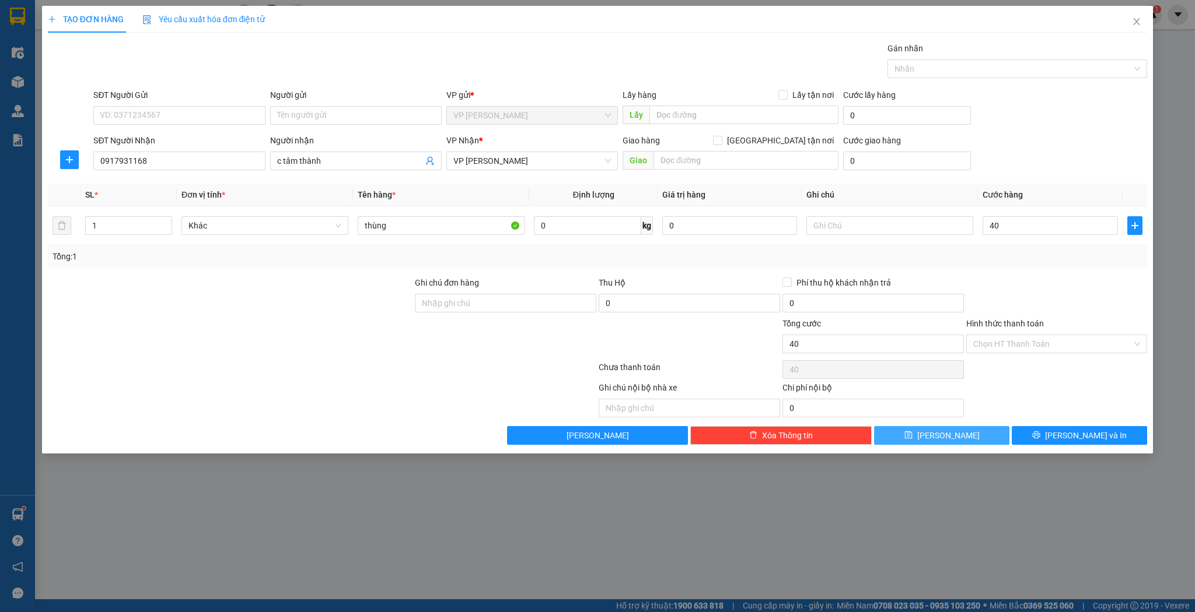
type input "40.000"
click at [979, 436] on button "[PERSON_NAME]" at bounding box center [941, 435] width 135 height 19
type input "0"
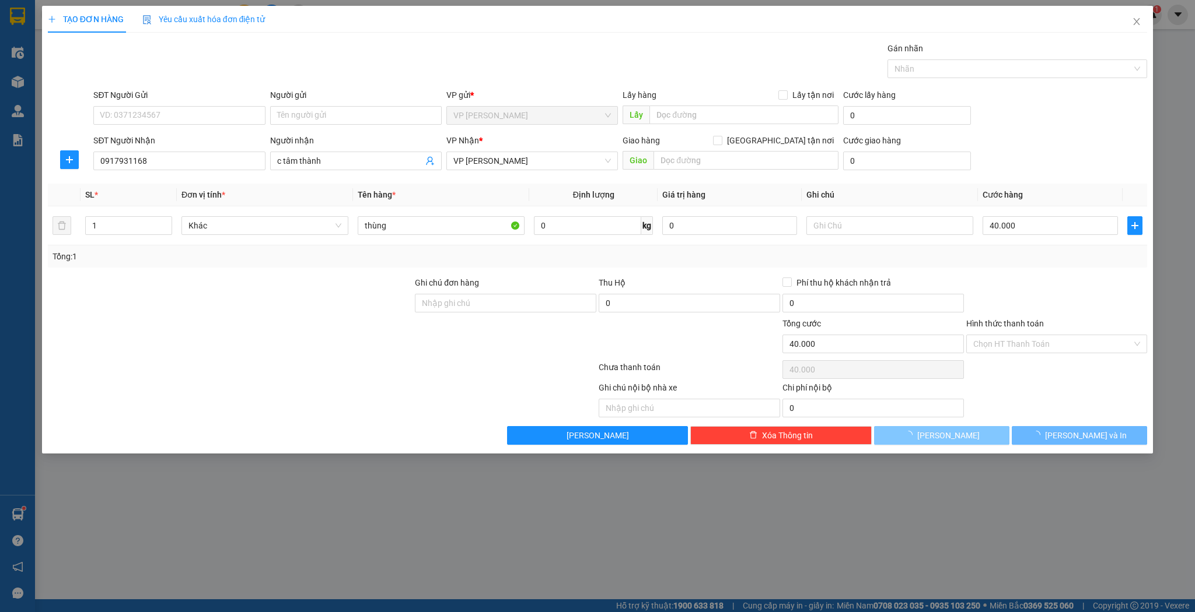
type input "0"
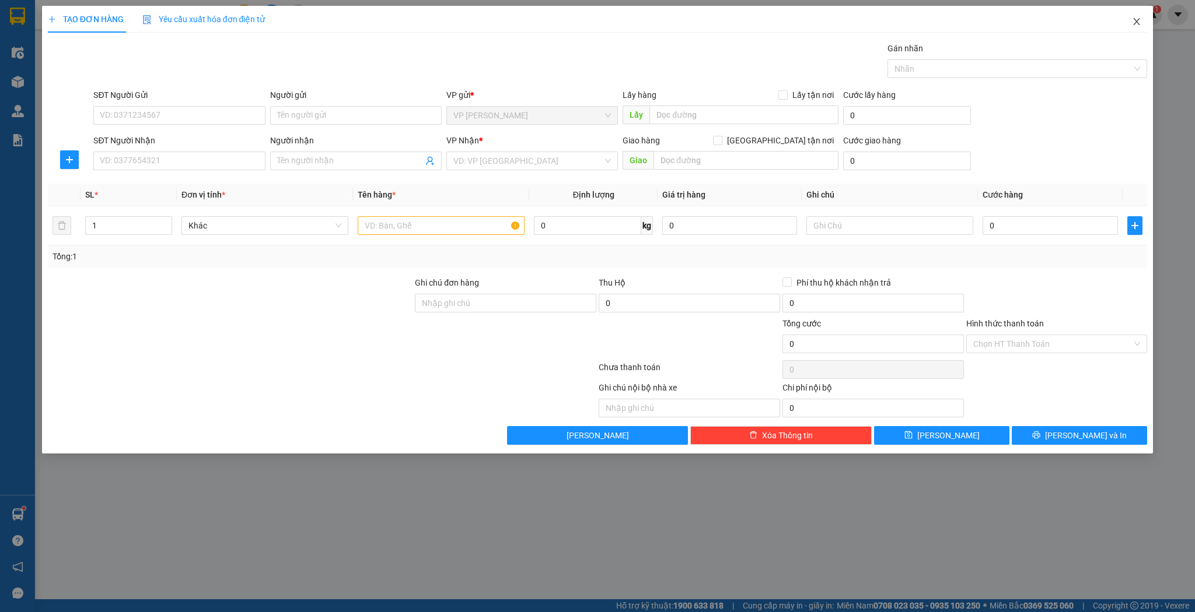
click at [1146, 30] on span "Close" at bounding box center [1136, 22] width 33 height 33
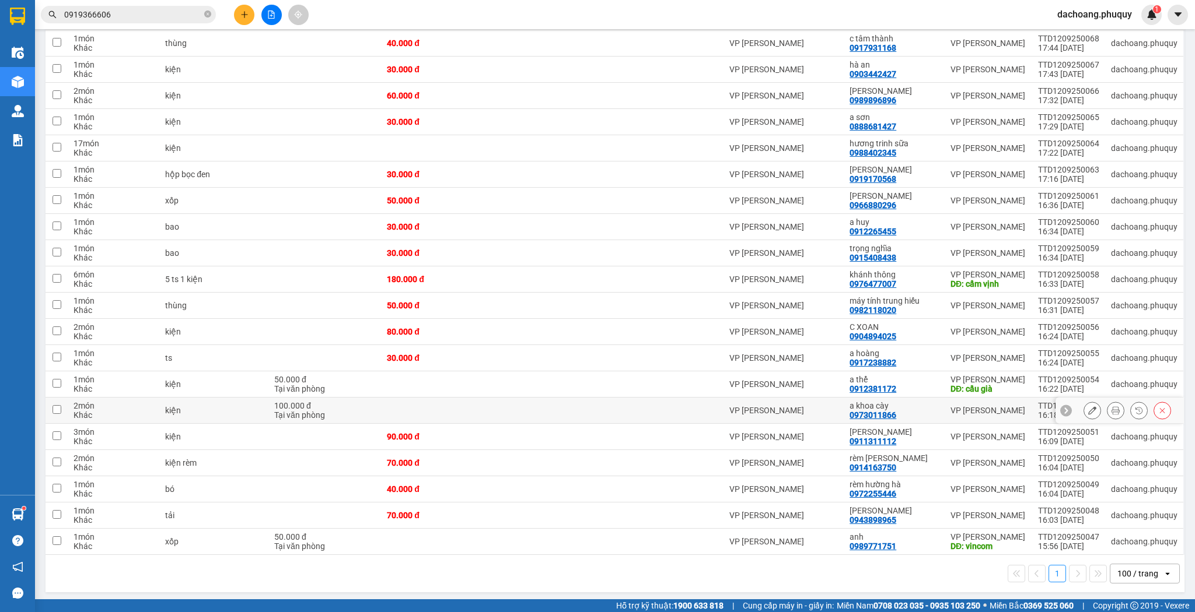
scroll to position [72, 0]
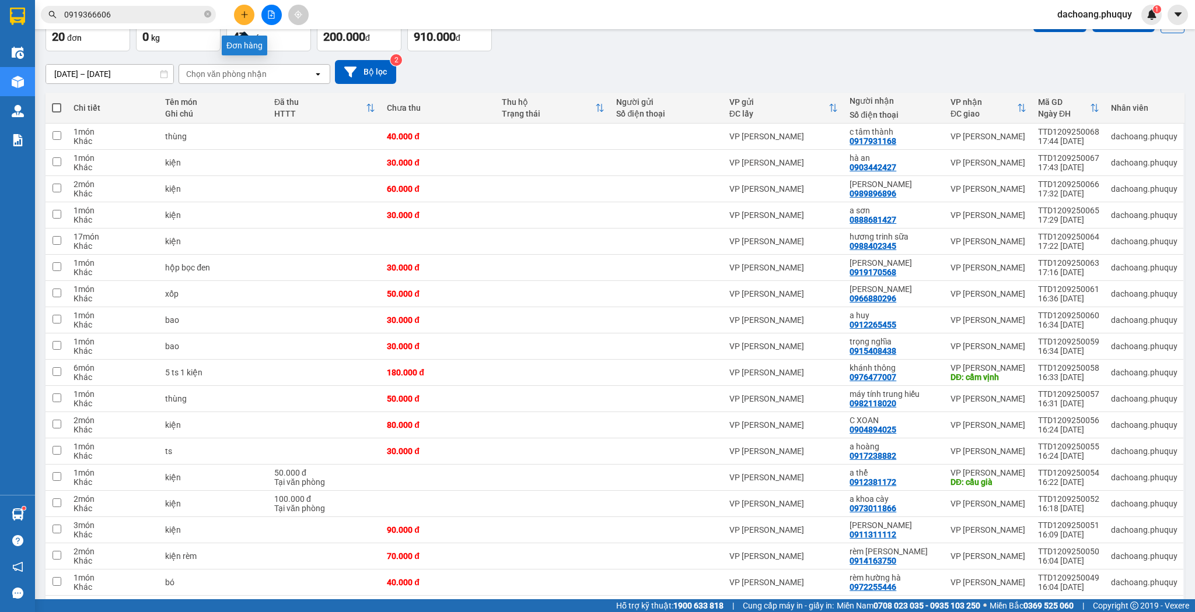
click at [240, 16] on icon "plus" at bounding box center [244, 14] width 8 height 8
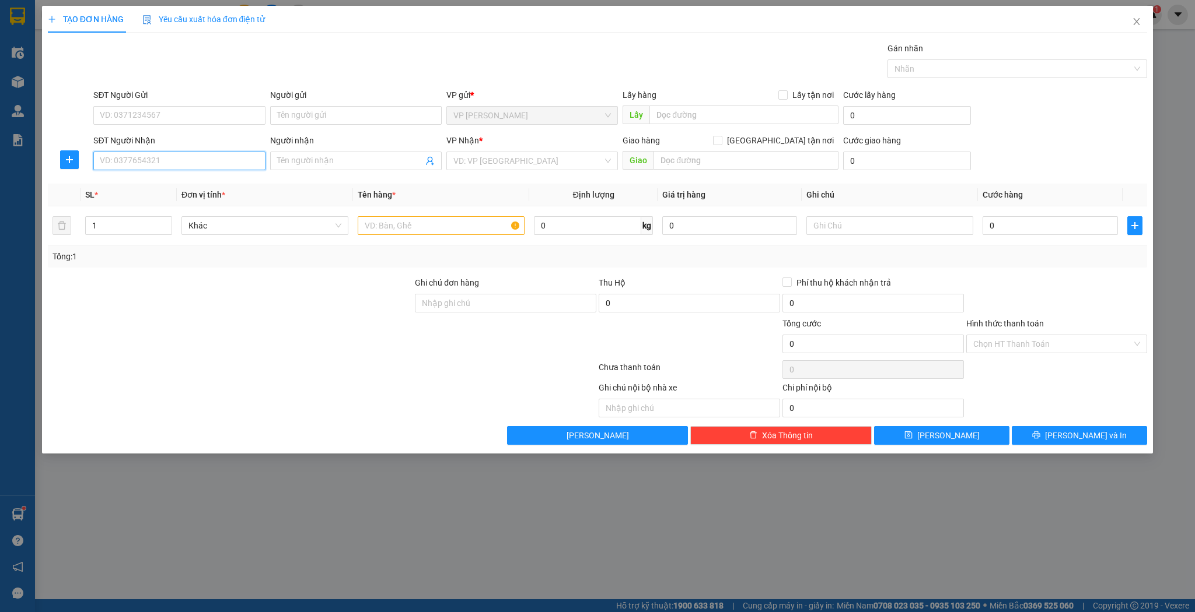
click at [166, 163] on input "SĐT Người Nhận" at bounding box center [178, 161] width 171 height 19
click at [174, 196] on div "0911421972 - anh lưu" at bounding box center [178, 202] width 157 height 13
type input "0911421972"
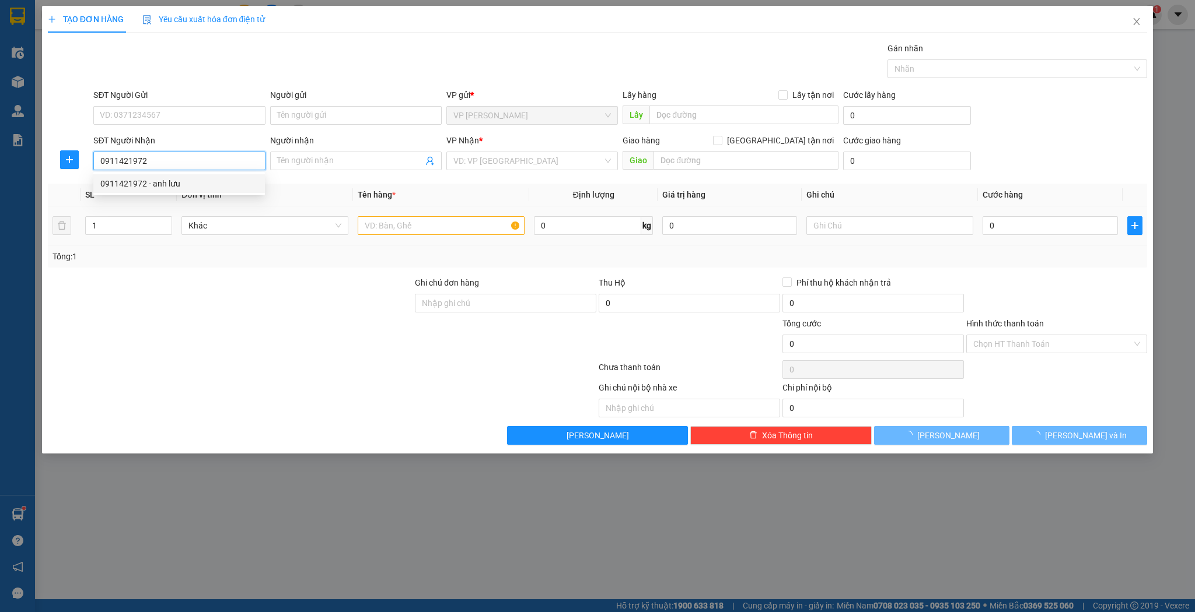
type input "anh lưu"
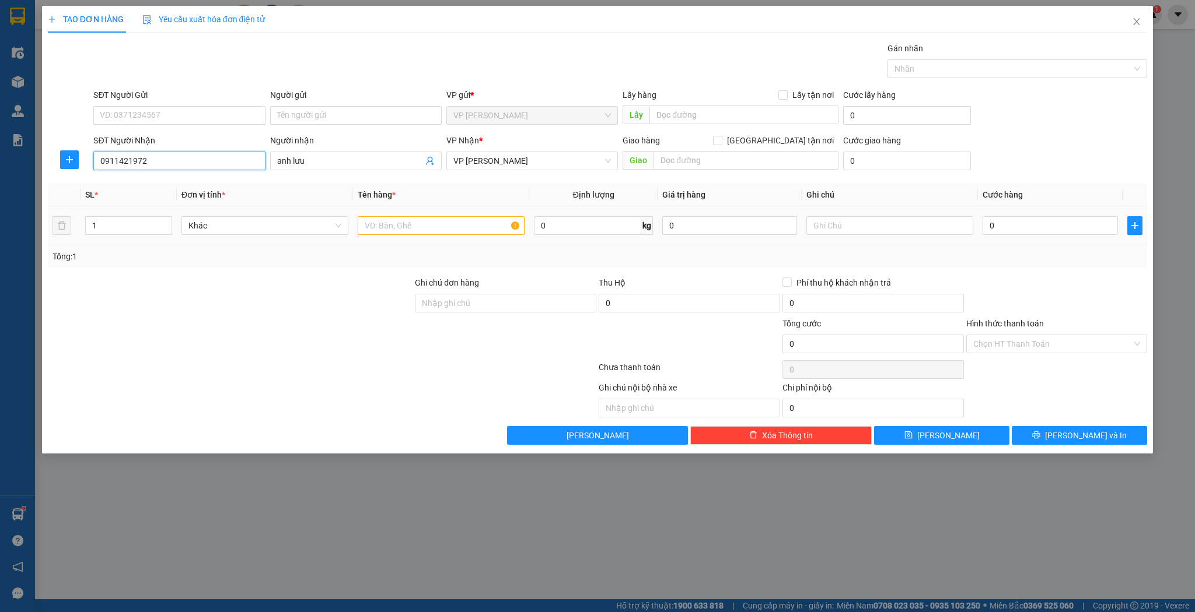
type input "0911421972"
click at [415, 229] on input "text" at bounding box center [441, 225] width 167 height 19
type input "hộp"
click at [1020, 223] on input "0" at bounding box center [1049, 225] width 135 height 19
type input "3"
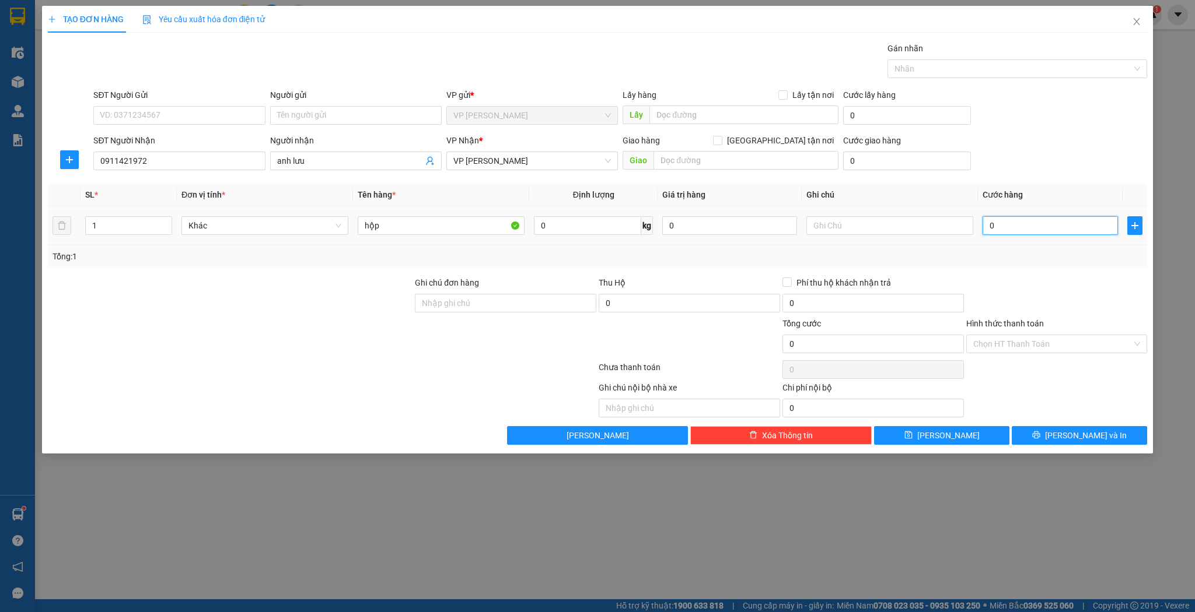
type input "3"
type input "30"
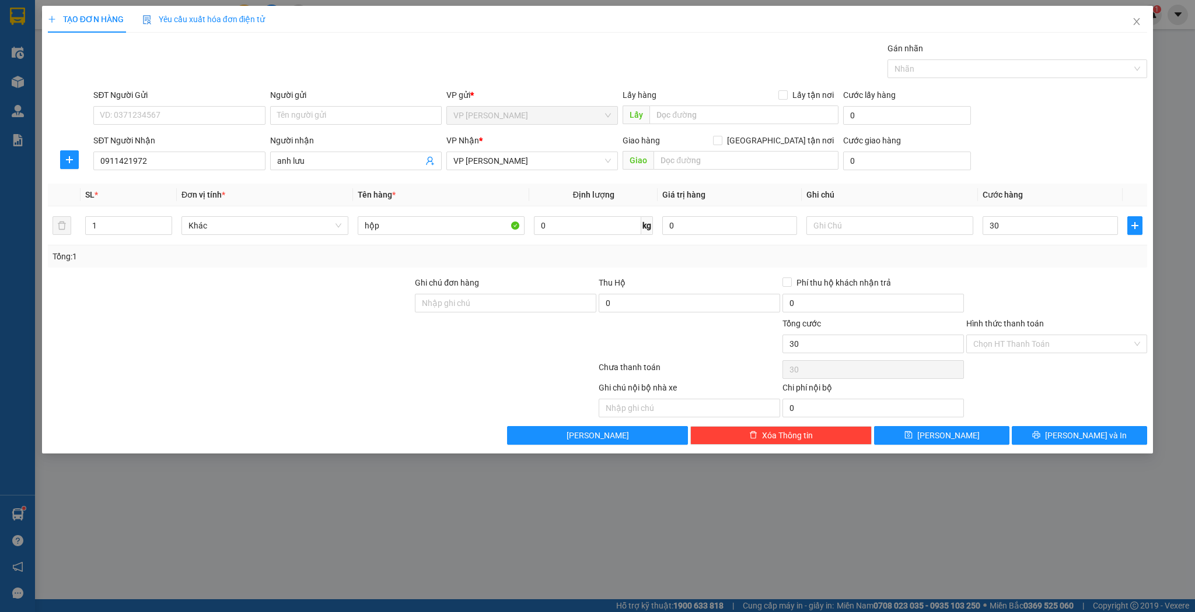
type input "30.000"
click at [917, 453] on div "TẠO ĐƠN HÀNG Yêu cầu xuất hóa đơn điện tử Transit Pickup Surcharge Ids Transit …" at bounding box center [597, 306] width 1195 height 612
click at [925, 441] on button "[PERSON_NAME]" at bounding box center [941, 435] width 135 height 19
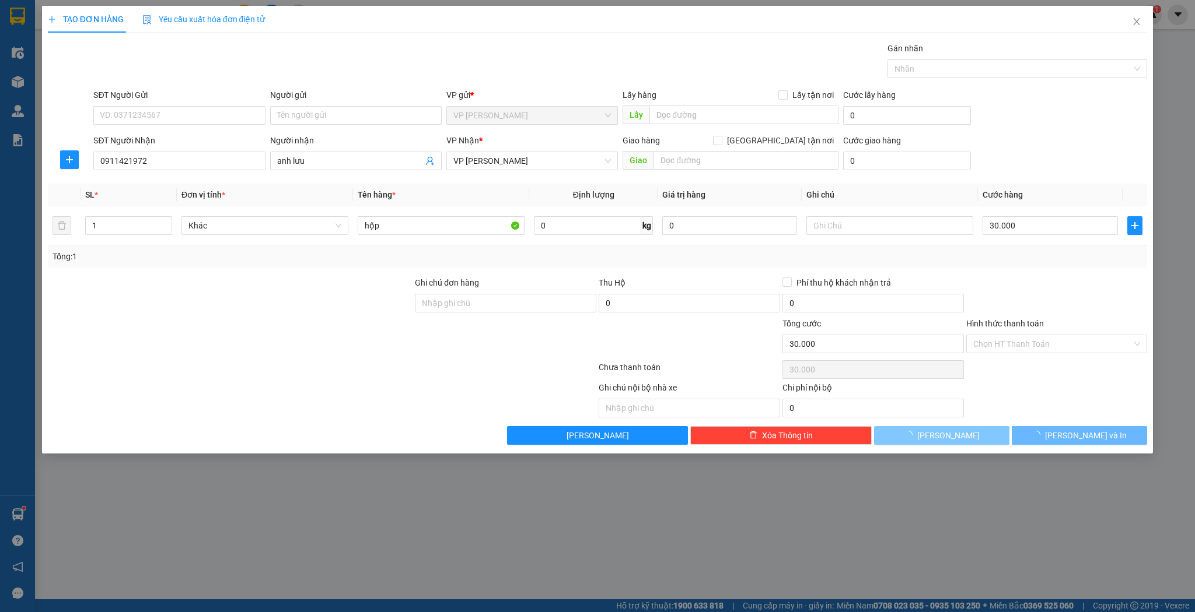
type input "0"
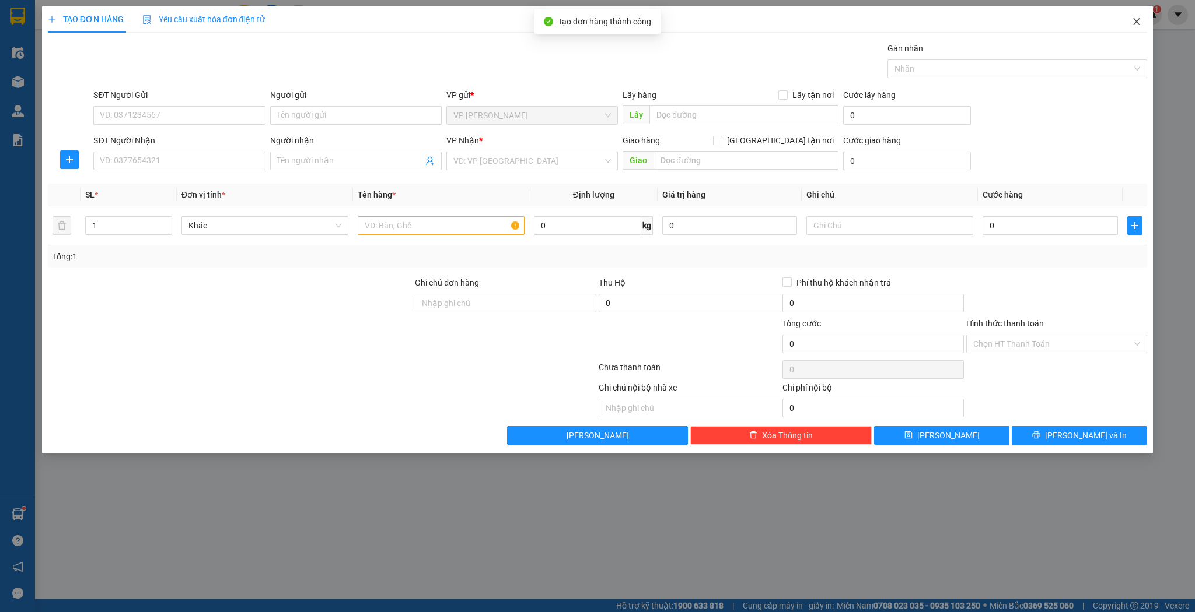
click at [1132, 20] on icon "close" at bounding box center [1136, 21] width 9 height 9
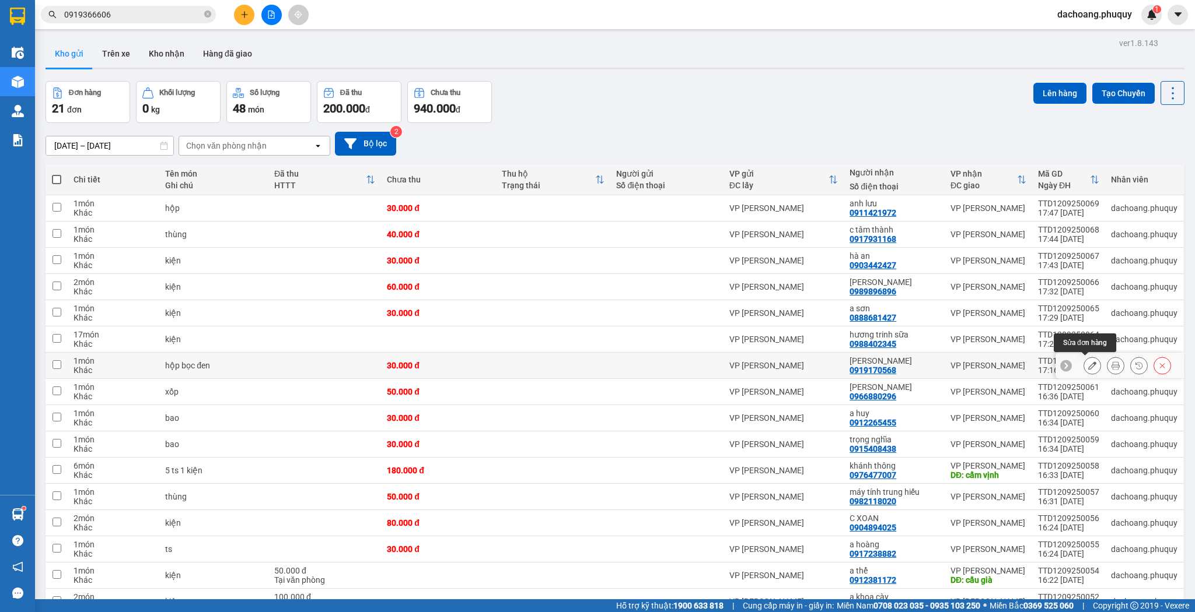
click at [1090, 366] on button at bounding box center [1092, 366] width 16 height 20
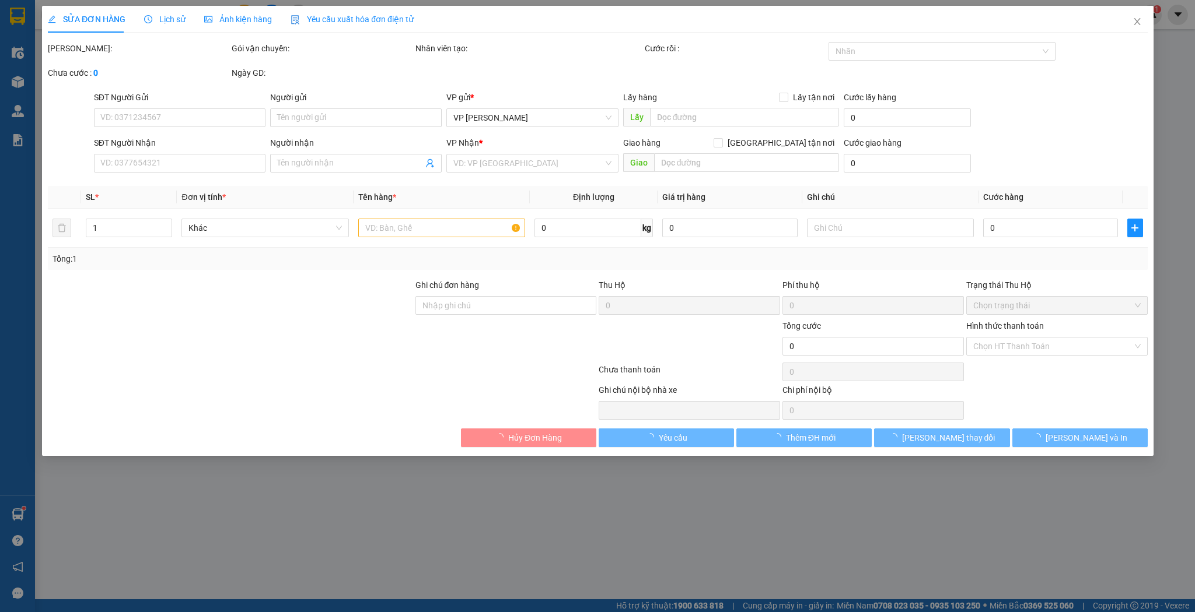
type input "0919170568"
type input "[PERSON_NAME]"
type input "30.000"
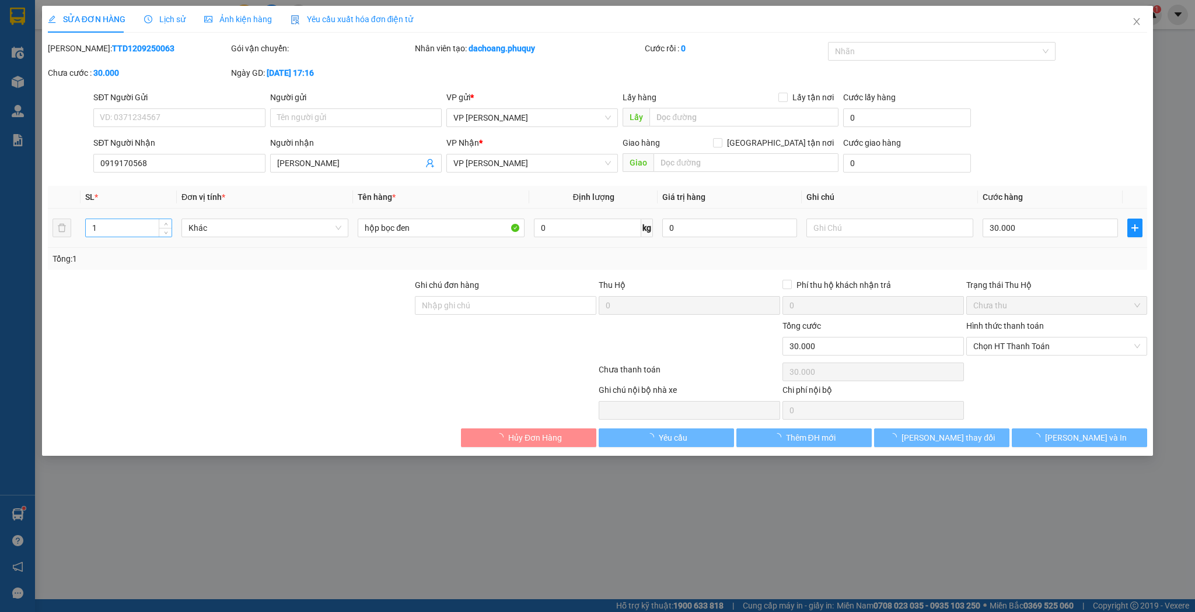
click at [145, 230] on input "1" at bounding box center [129, 227] width 86 height 17
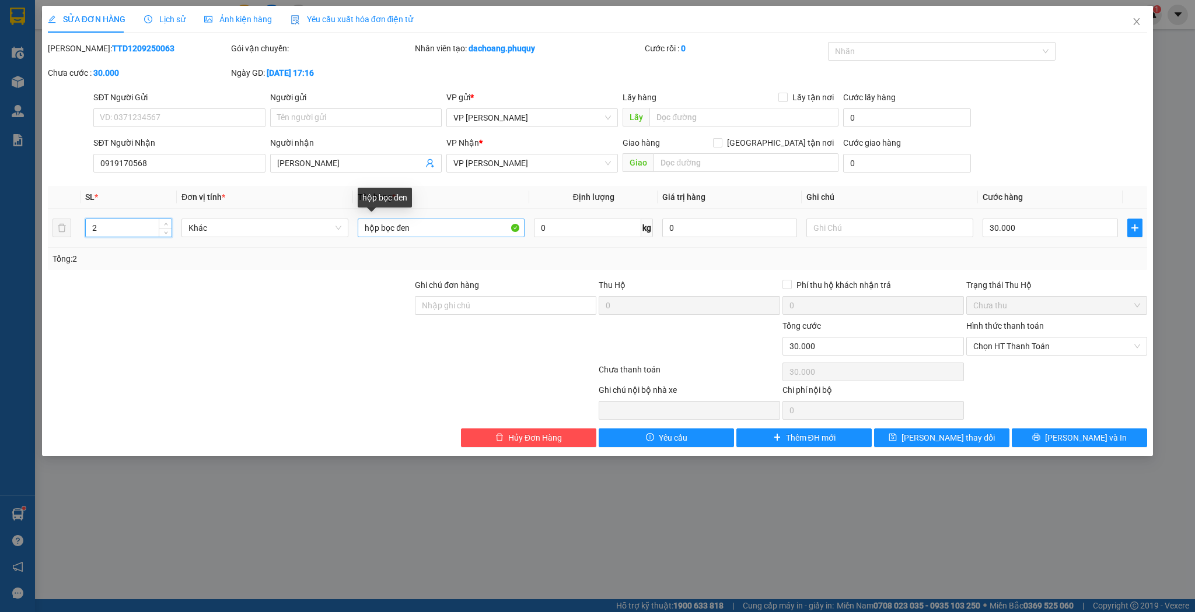
type input "2"
drag, startPoint x: 437, startPoint y: 235, endPoint x: 381, endPoint y: 233, distance: 56.0
click at [381, 233] on input "hộp bọc đen" at bounding box center [441, 228] width 167 height 19
type input "hộp"
click at [1026, 229] on input "30.000" at bounding box center [1049, 228] width 135 height 19
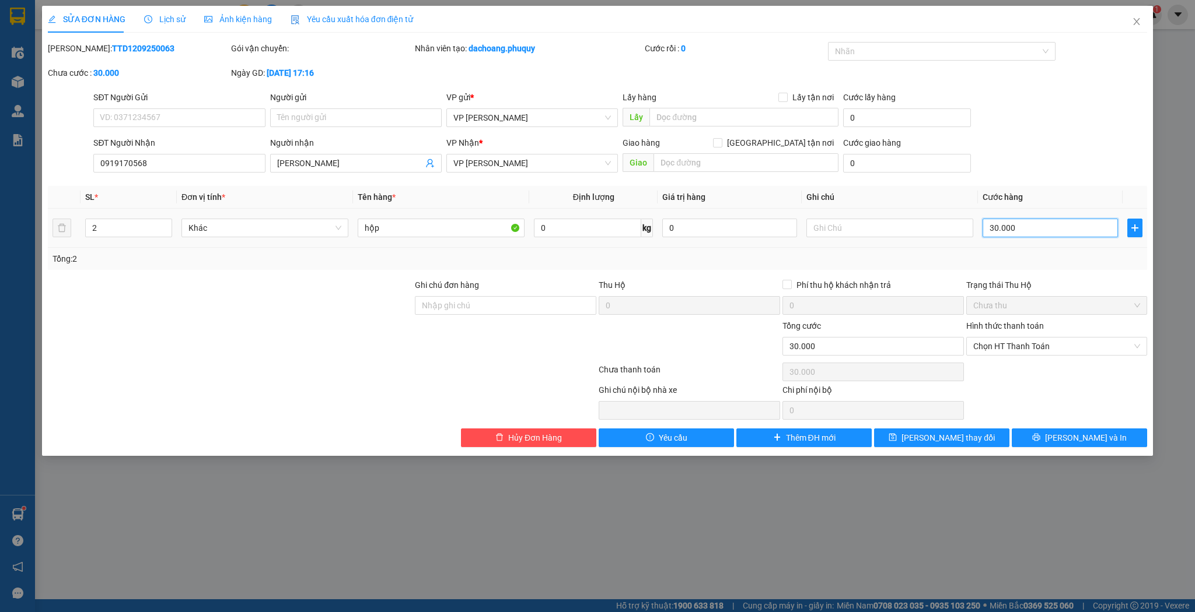
type input "6"
type input "60"
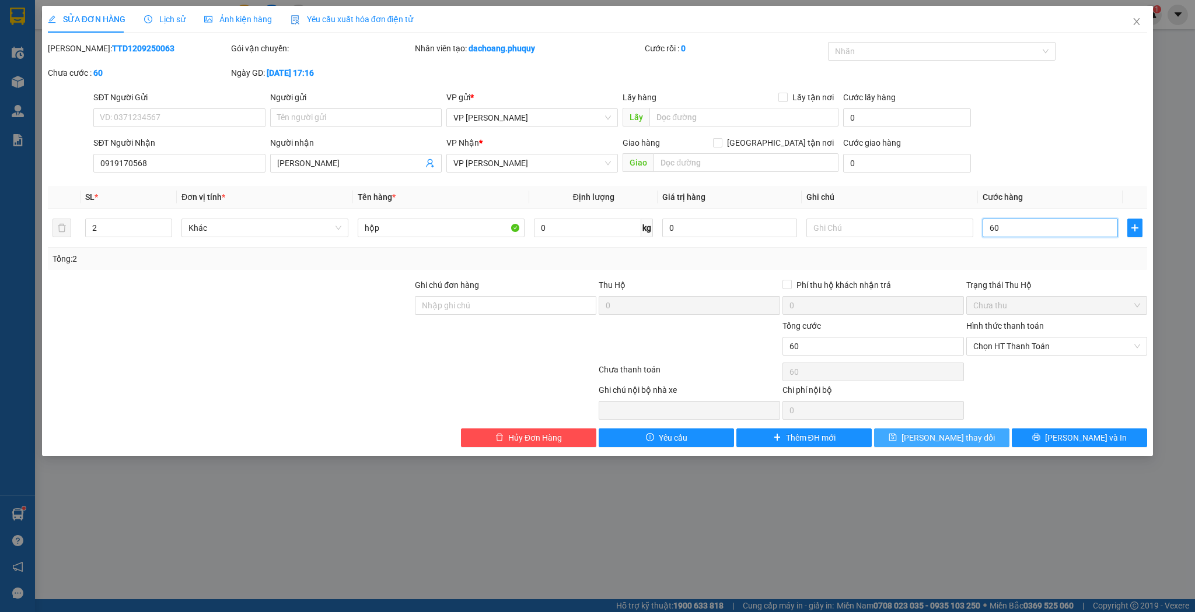
type input "60"
type input "60.000"
click at [961, 435] on span "[PERSON_NAME] thay đổi" at bounding box center [947, 438] width 93 height 13
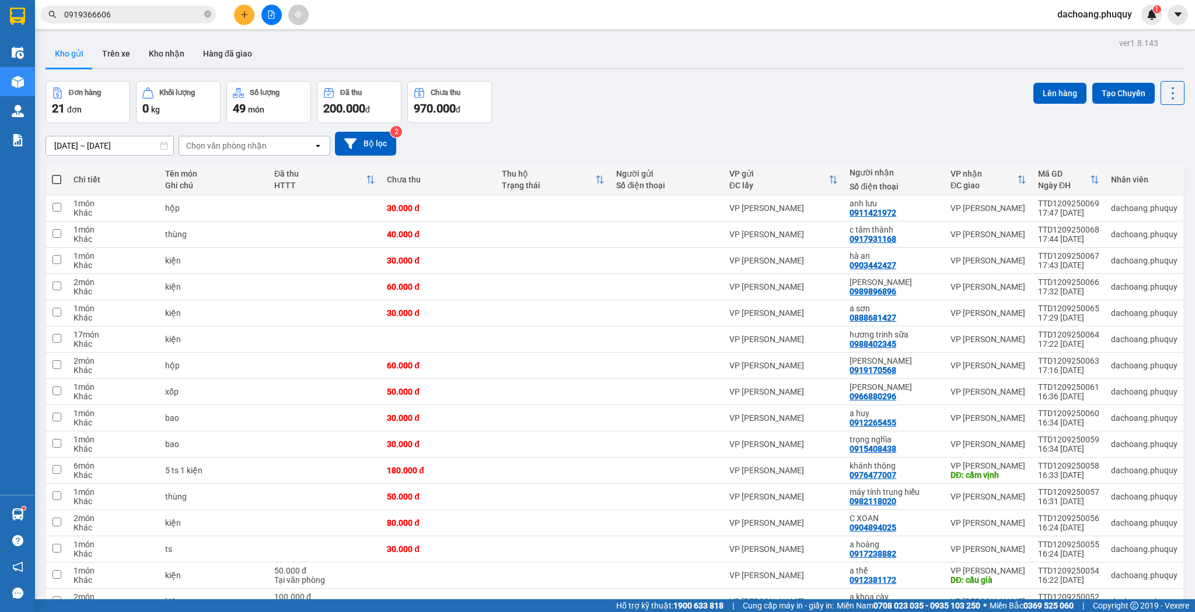
click at [243, 12] on icon "plus" at bounding box center [244, 14] width 8 height 8
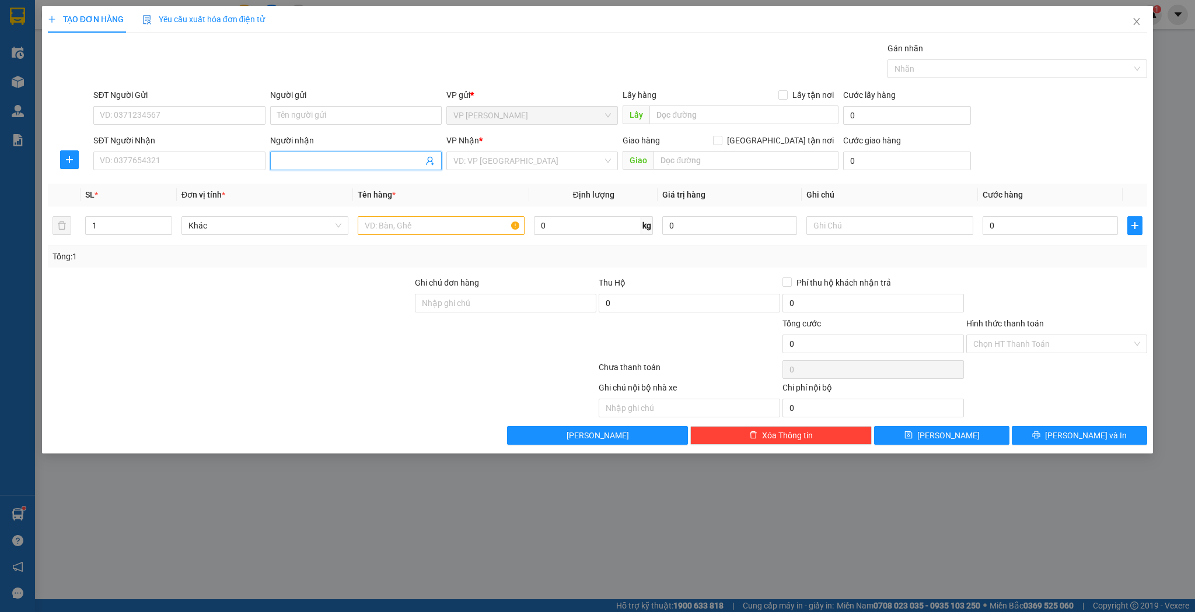
click at [300, 166] on input "Người nhận" at bounding box center [350, 161] width 146 height 13
type input "c lập"
click at [324, 205] on div "c Lập - 0977703748" at bounding box center [355, 202] width 157 height 13
type input "0977703748"
type input "c Lập"
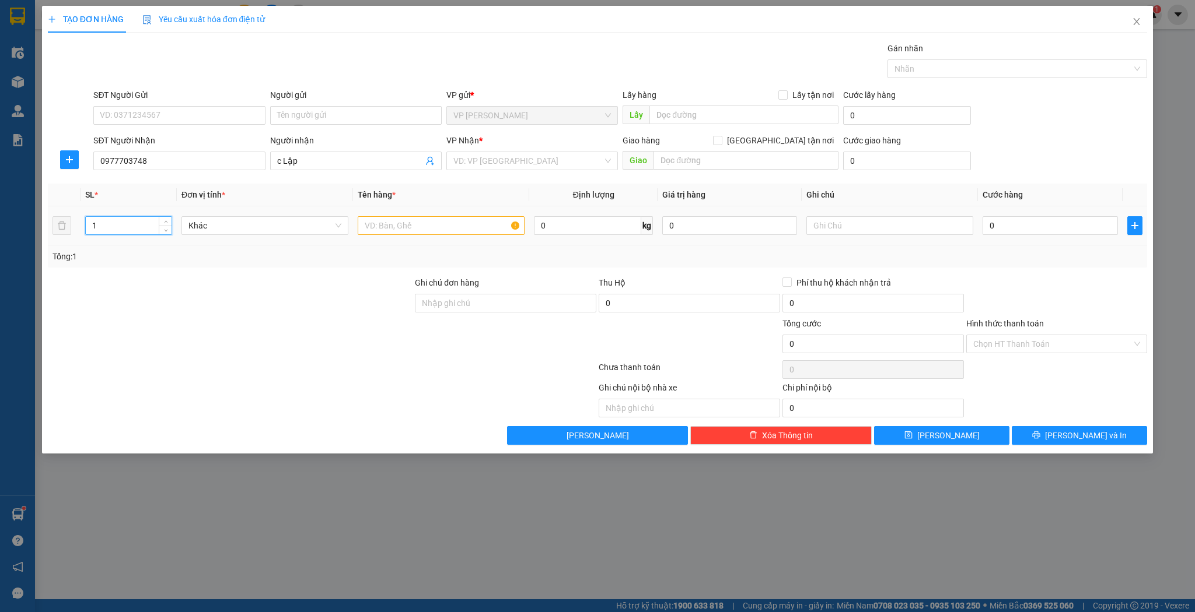
click at [120, 226] on input "1" at bounding box center [129, 225] width 86 height 17
type input "6"
type input "hồng lĩnh"
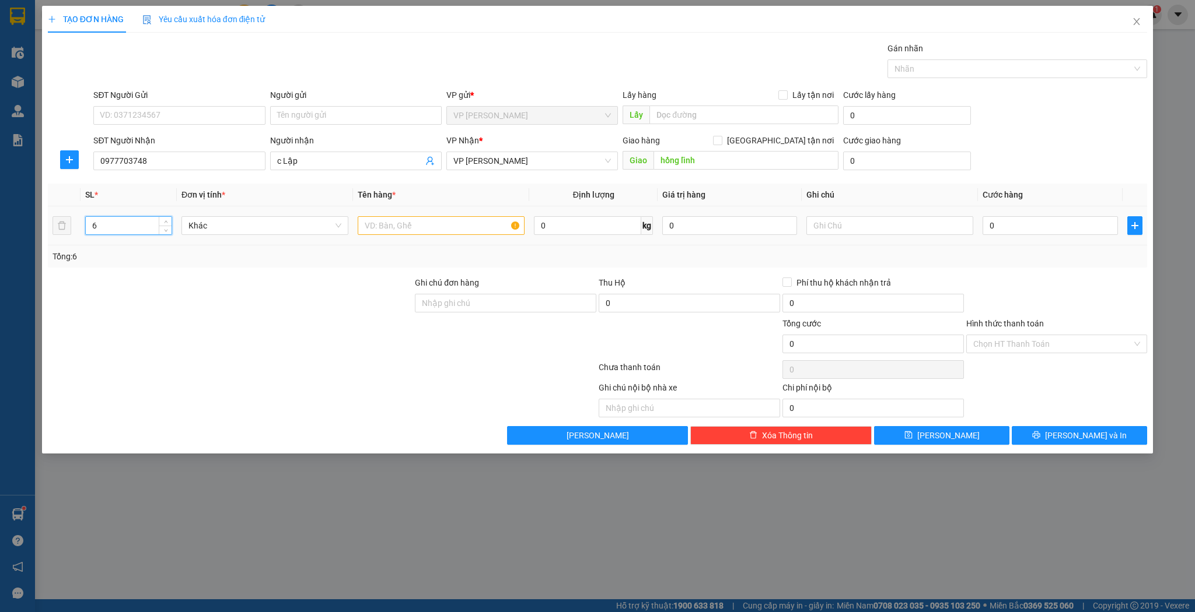
type input "6"
click at [439, 217] on input "text" at bounding box center [441, 225] width 167 height 19
type input "kiện"
click at [1028, 222] on input "0" at bounding box center [1049, 225] width 135 height 19
type input "1"
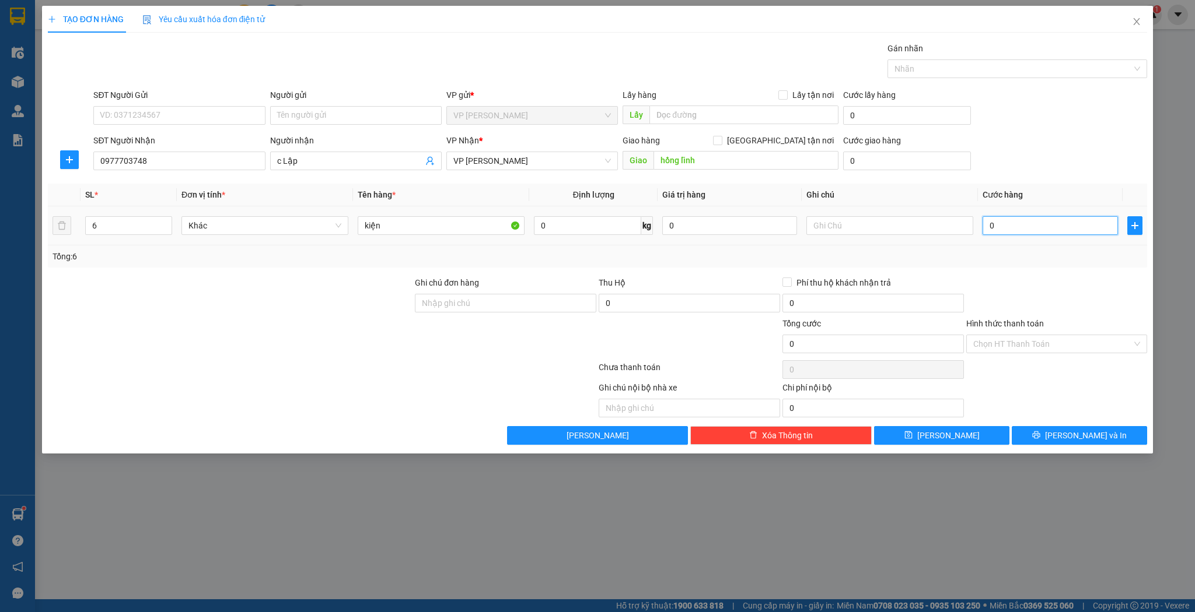
type input "1"
type input "18"
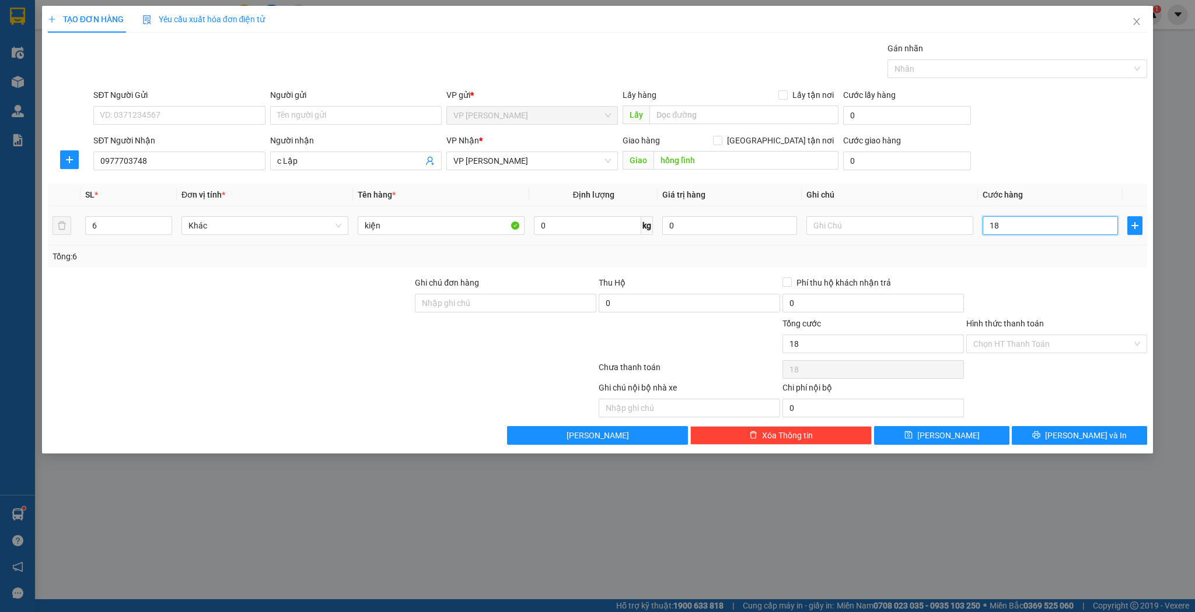
type input "180"
type input "180.000"
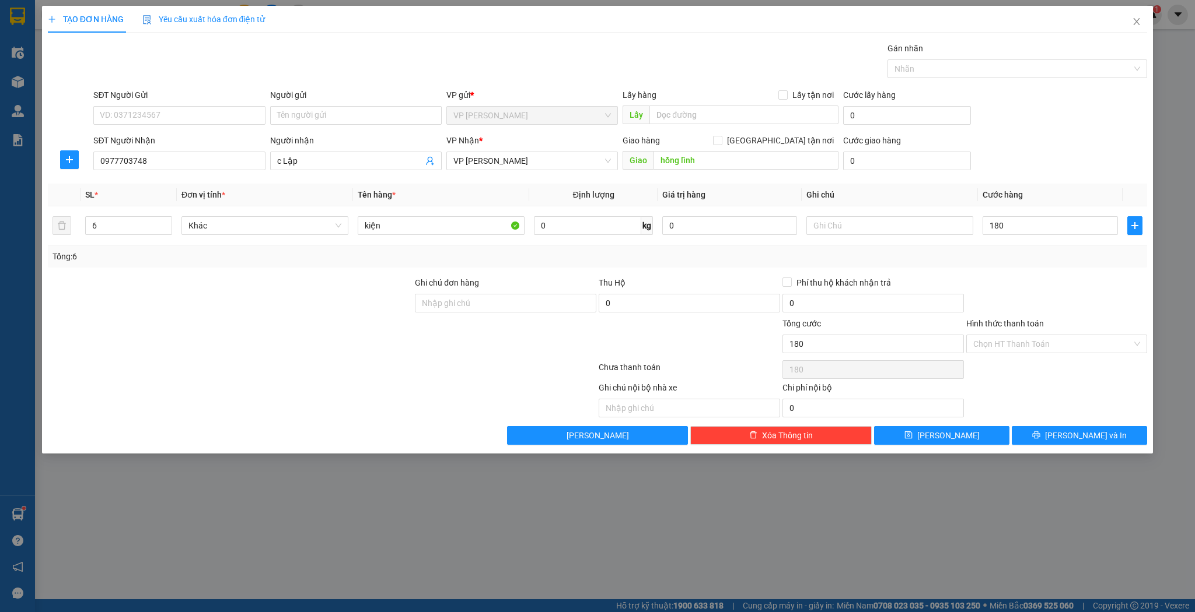
type input "180.000"
click at [932, 444] on div "TẠO ĐƠN HÀNG Yêu cầu xuất hóa đơn điện tử Transit Pickup Surcharge Ids Transit …" at bounding box center [597, 230] width 1111 height 448
click at [912, 437] on icon "save" at bounding box center [908, 436] width 8 height 8
type input "1"
type input "0"
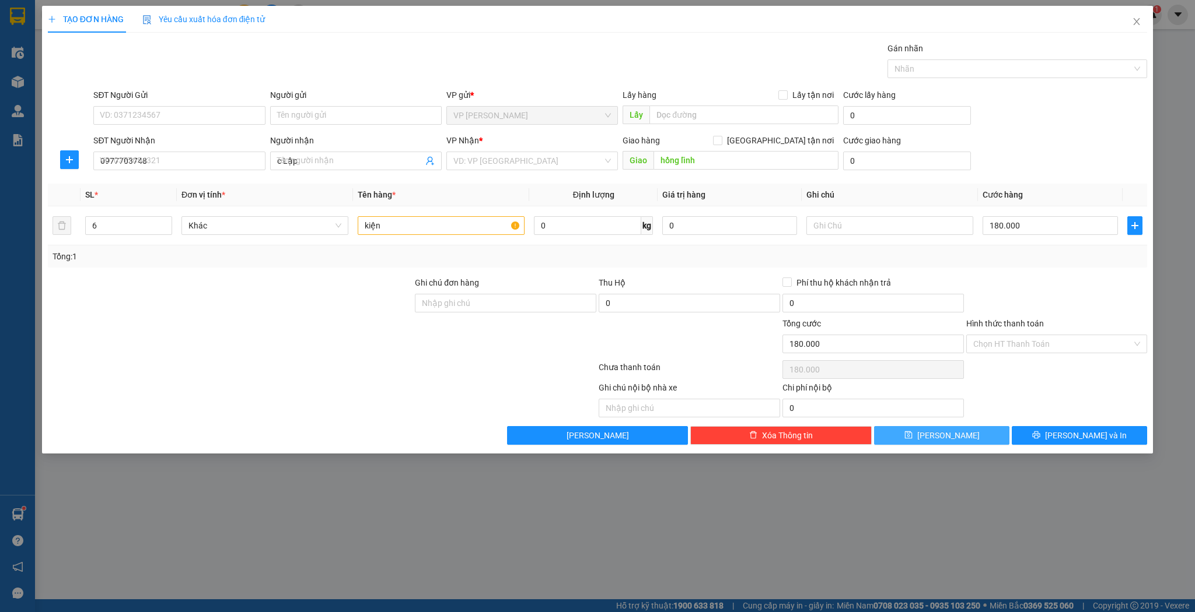
type input "0"
click at [321, 159] on input "Người nhận" at bounding box center [350, 161] width 146 height 13
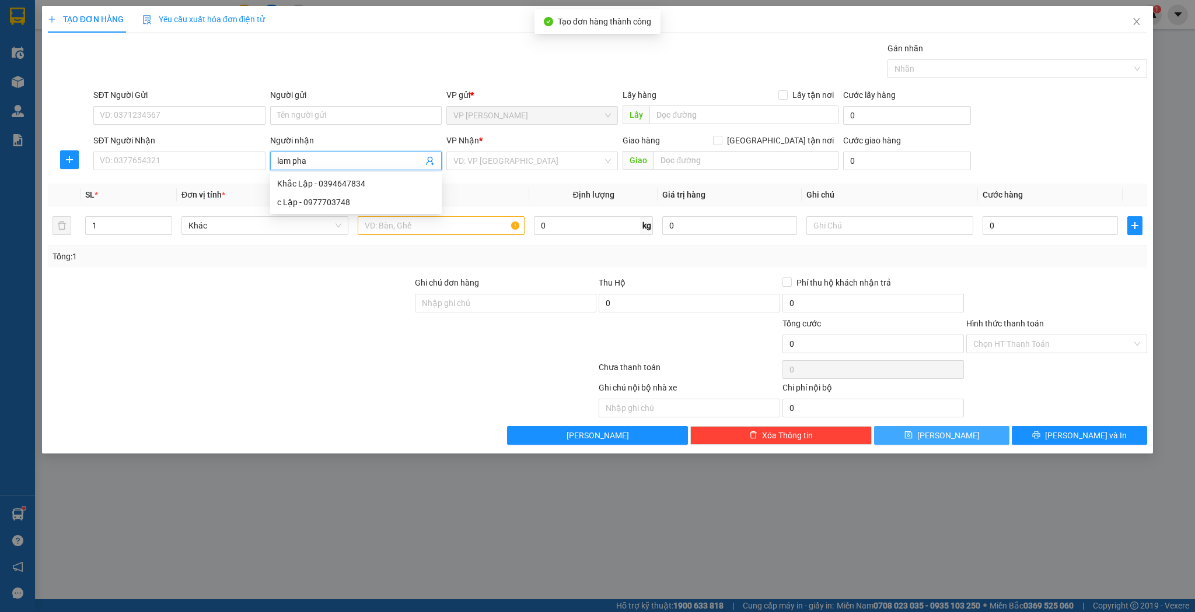
type input "[PERSON_NAME]"
click at [317, 187] on div "[PERSON_NAME] - 0335735422" at bounding box center [355, 183] width 157 height 13
type input "0335735422"
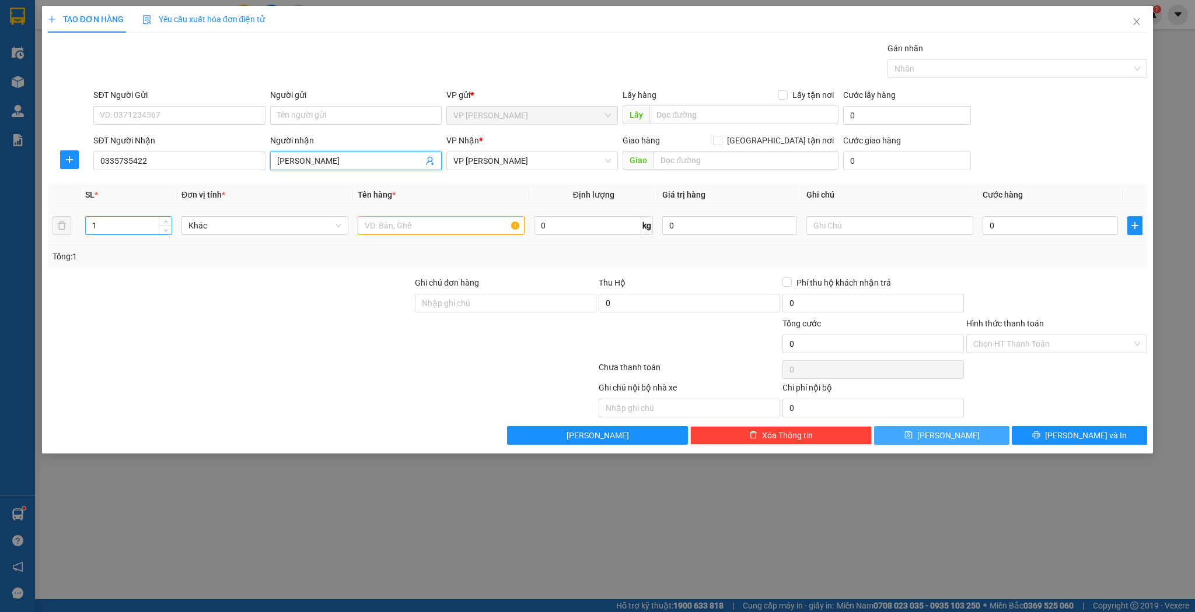
type input "[PERSON_NAME]"
click at [128, 224] on input "1" at bounding box center [129, 225] width 86 height 17
drag, startPoint x: 128, startPoint y: 224, endPoint x: 260, endPoint y: 230, distance: 132.0
click at [128, 224] on input "1" at bounding box center [129, 225] width 86 height 17
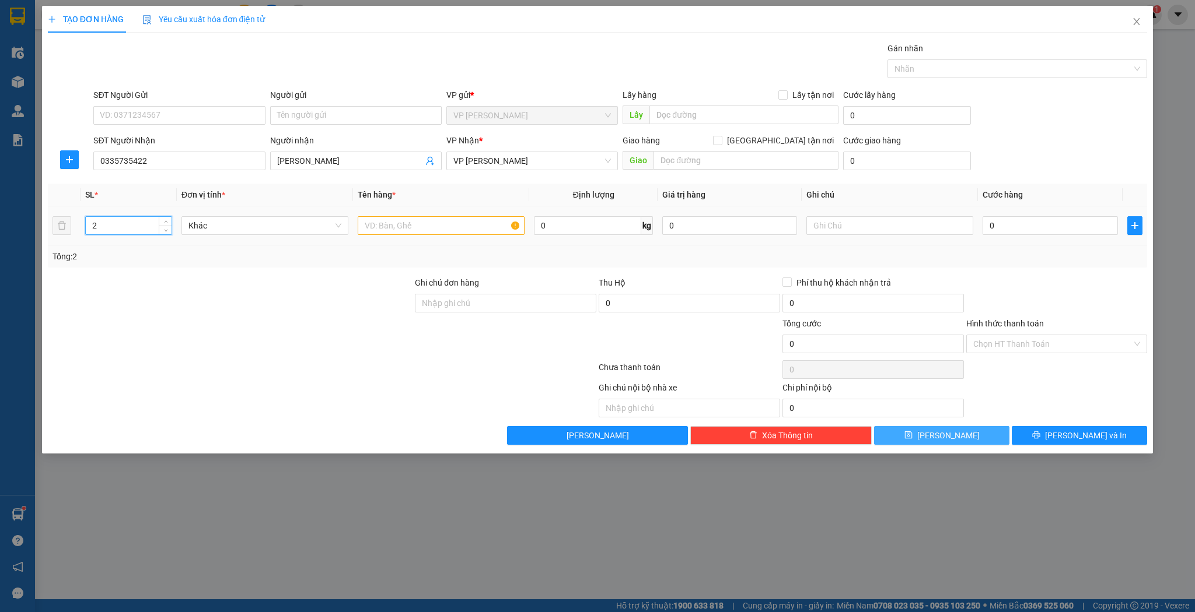
type input "2"
click at [446, 231] on input "text" at bounding box center [441, 225] width 167 height 19
type input "kiện giỏ"
click at [1034, 244] on td "0" at bounding box center [1050, 225] width 144 height 39
click at [1032, 231] on input "0" at bounding box center [1049, 225] width 135 height 19
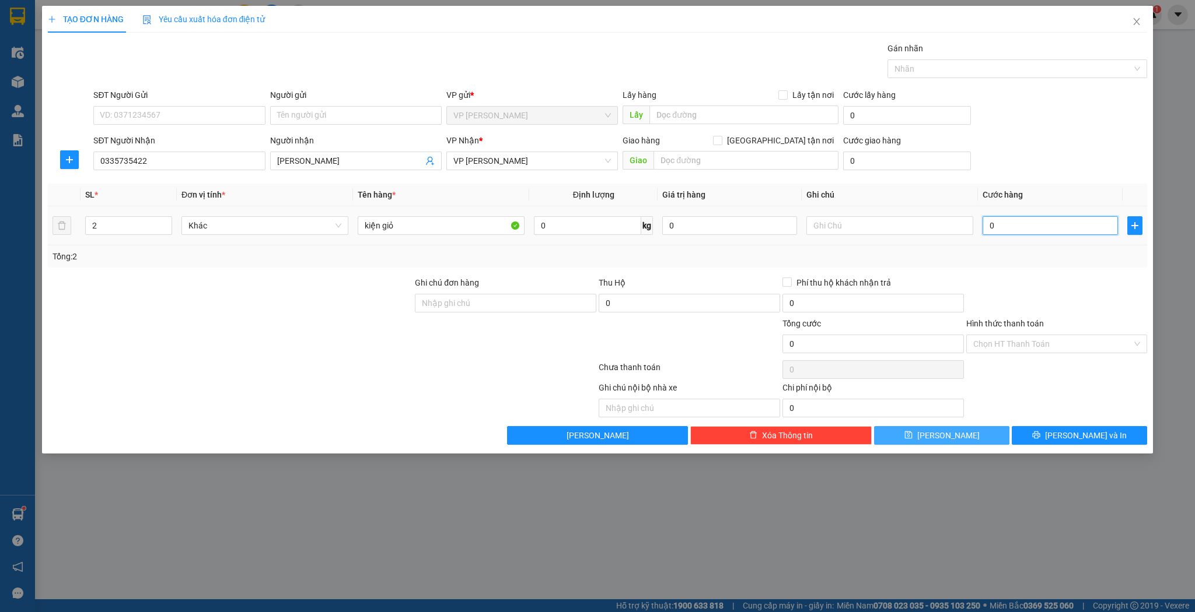
click at [1031, 228] on input "0" at bounding box center [1049, 225] width 135 height 19
type input "6"
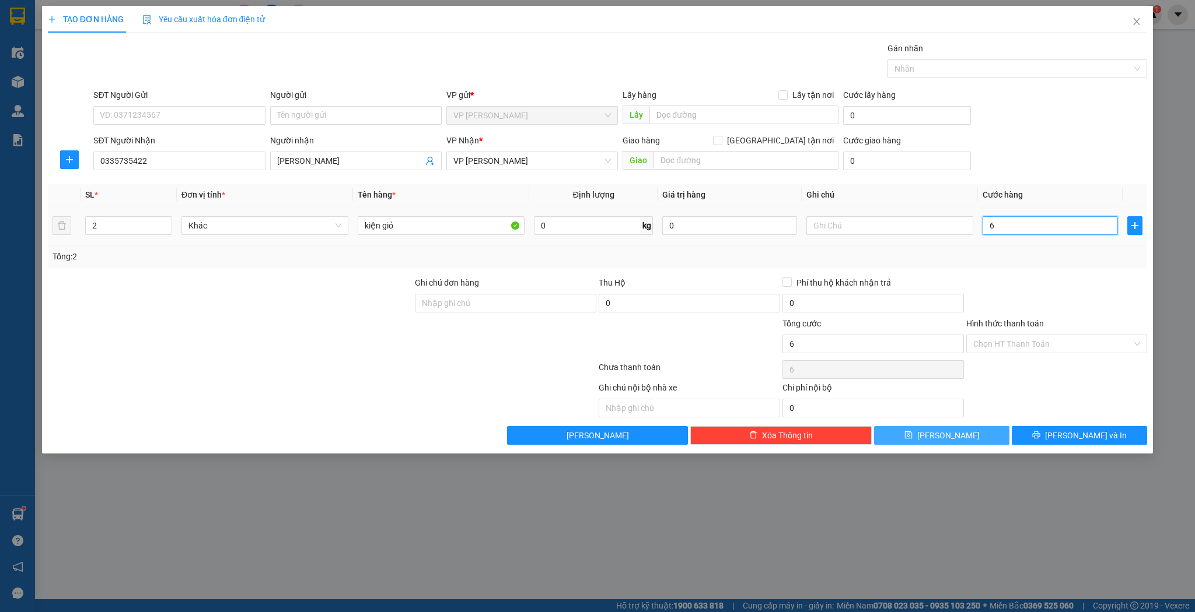
type input "60"
type input "60.000"
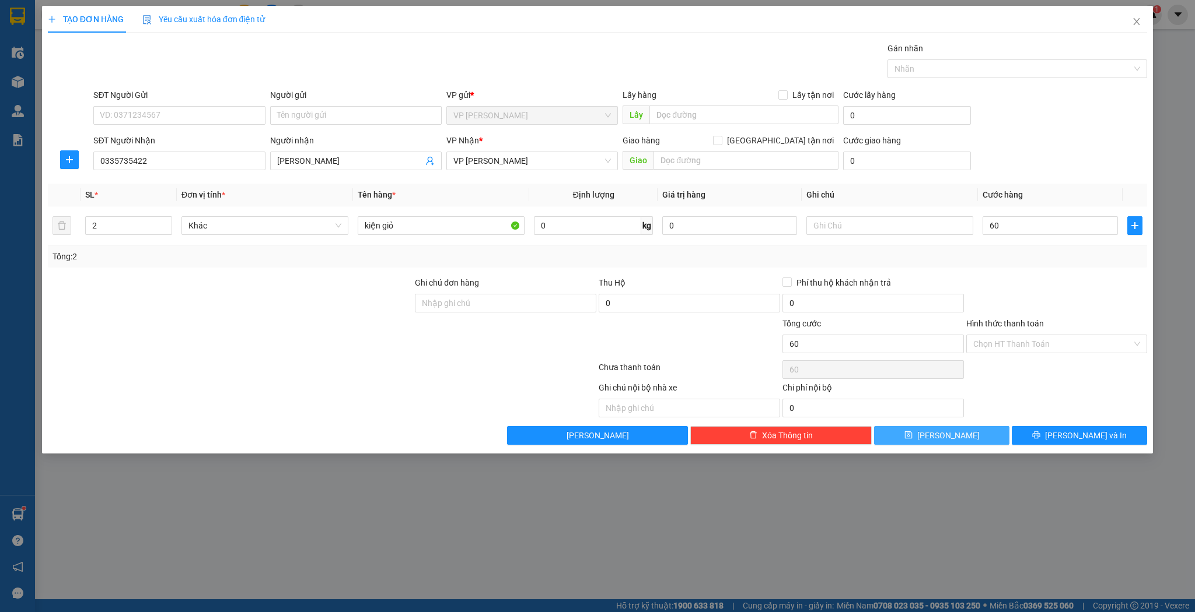
type input "60.000"
click at [947, 433] on span "[PERSON_NAME]" at bounding box center [948, 435] width 62 height 13
type input "1"
type input "0"
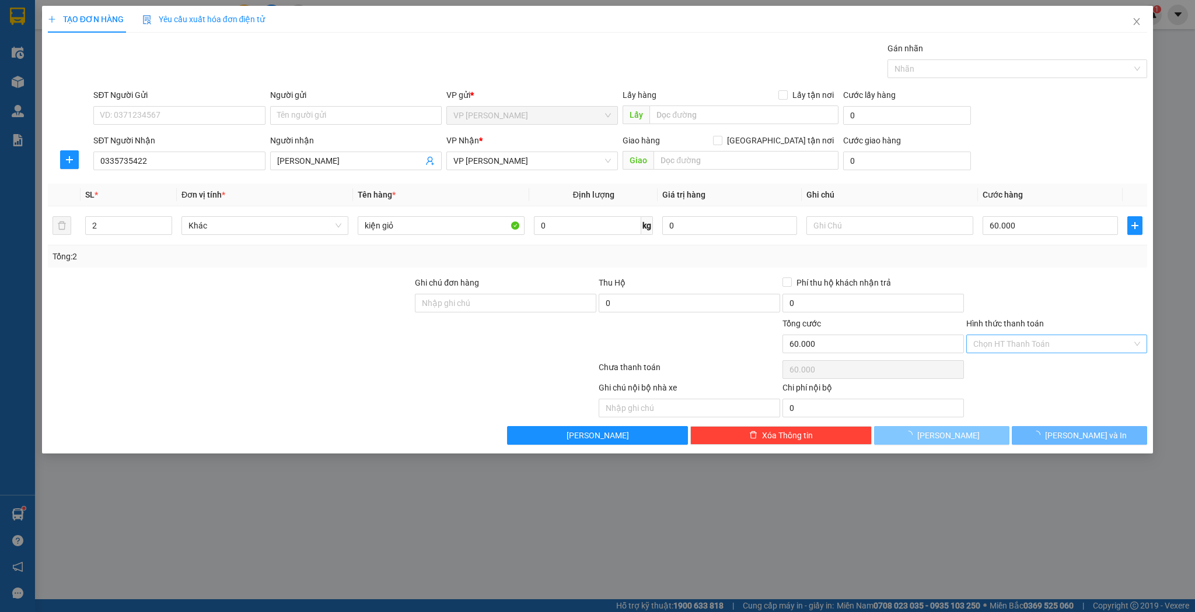
type input "0"
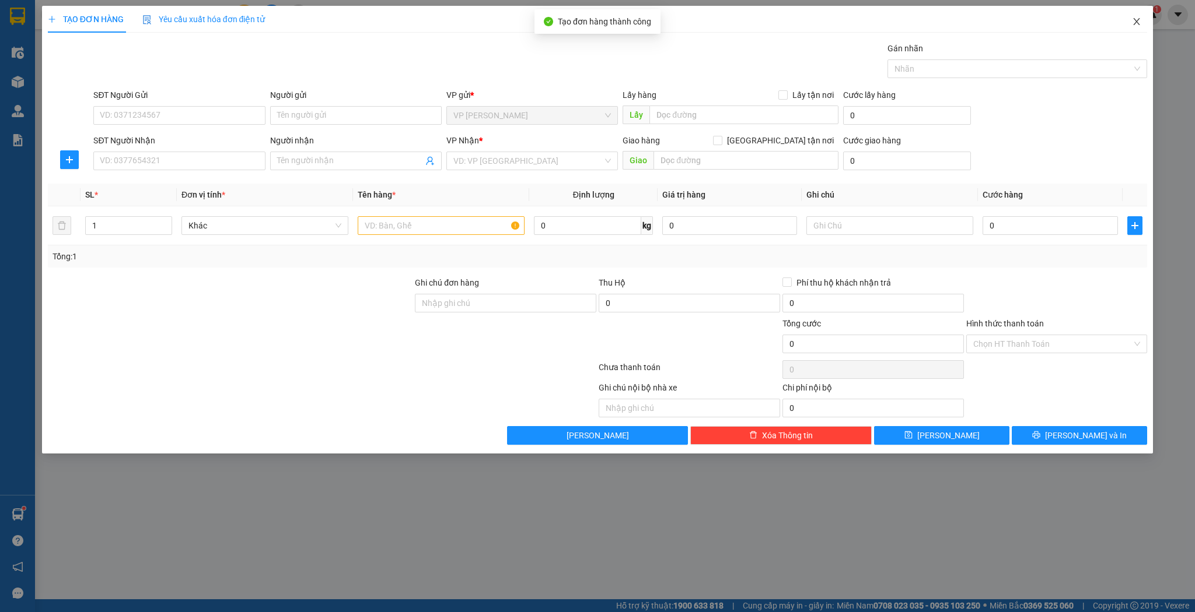
click at [1135, 23] on icon "close" at bounding box center [1136, 21] width 9 height 9
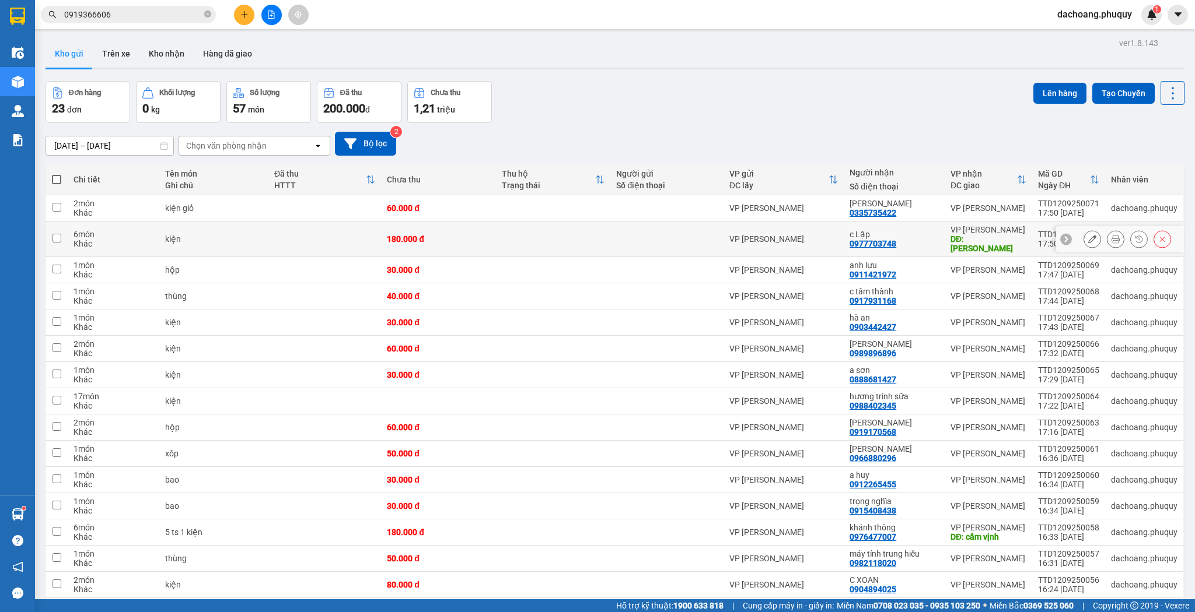
click at [1088, 238] on icon at bounding box center [1092, 239] width 8 height 8
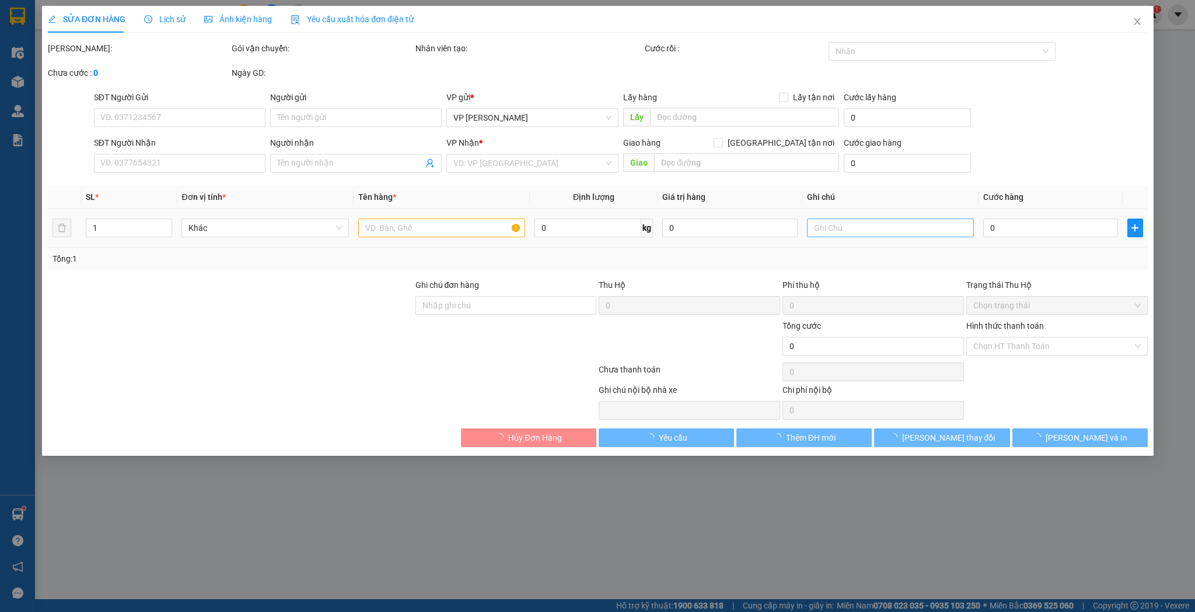
type input "0977703748"
type input "c Lập"
type input "hồng lĩnh"
type input "180.000"
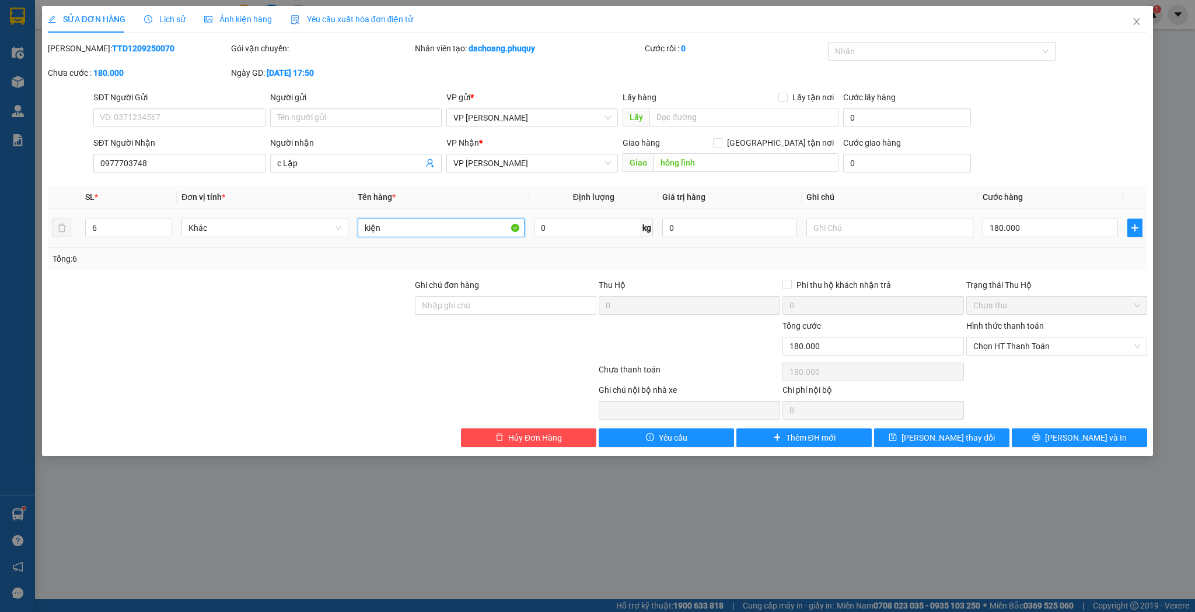
click at [412, 222] on input "kiện" at bounding box center [441, 228] width 167 height 19
click at [413, 228] on input "kiện" at bounding box center [441, 228] width 167 height 19
type input "kiện giỏ"
click at [927, 435] on span "[PERSON_NAME] thay đổi" at bounding box center [947, 438] width 93 height 13
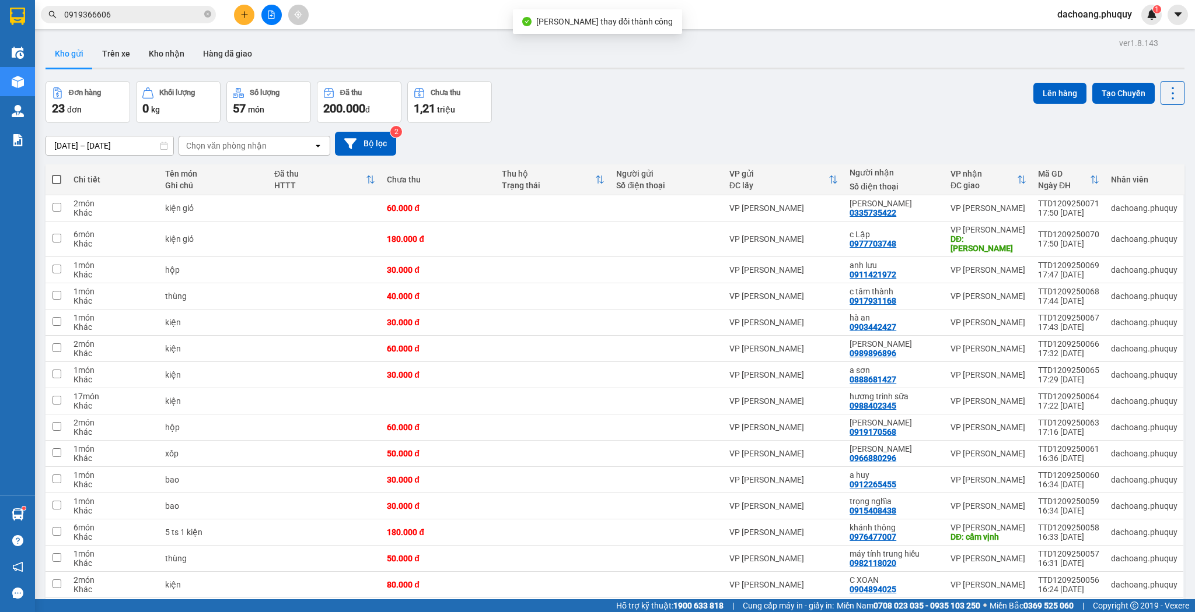
click at [248, 12] on icon "plus" at bounding box center [244, 14] width 8 height 8
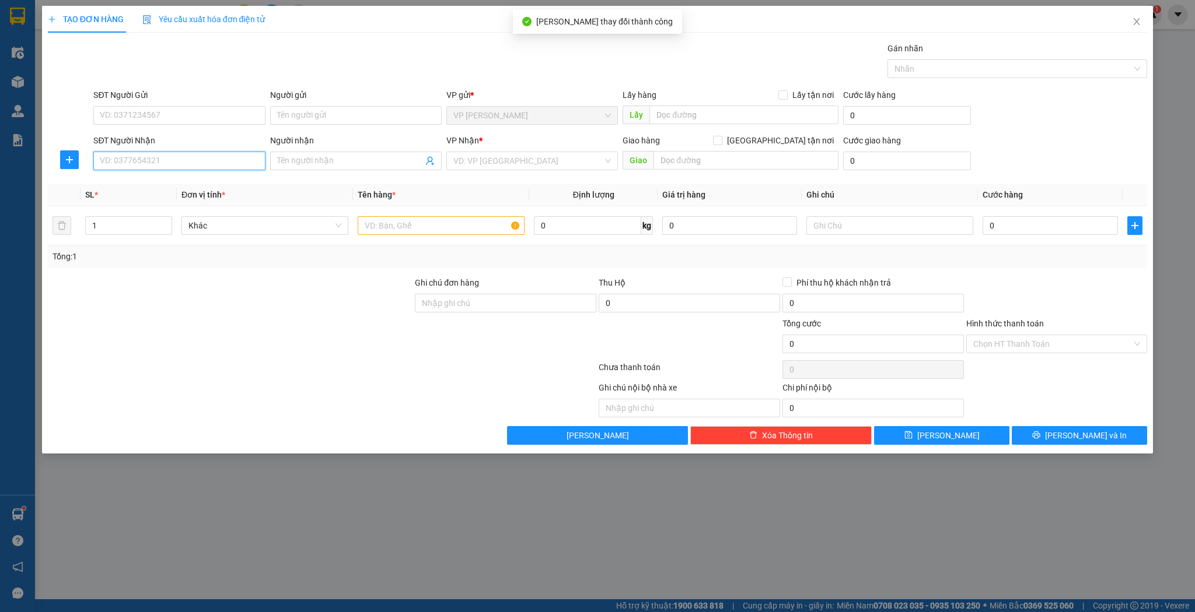
click at [143, 152] on input "SĐT Người Nhận" at bounding box center [178, 161] width 171 height 19
click at [162, 182] on div "0978009277 - a sơn" at bounding box center [178, 183] width 157 height 13
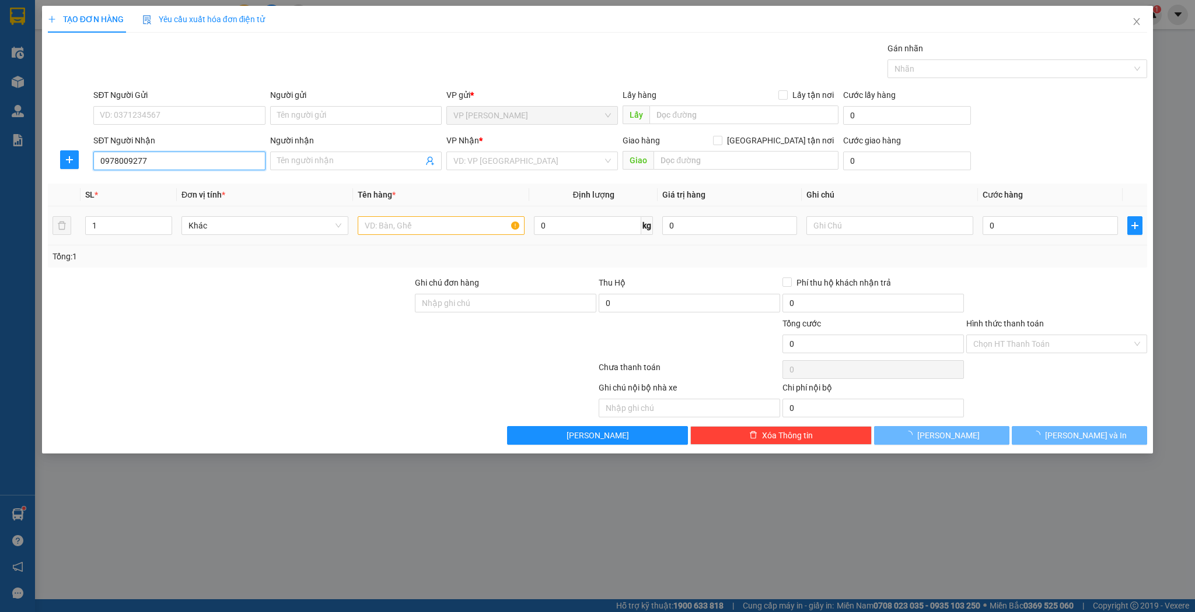
type input "0978009277"
click at [395, 235] on div at bounding box center [441, 225] width 167 height 23
type input "a sơn"
checkbox input "true"
type input "cẩm xuyên"
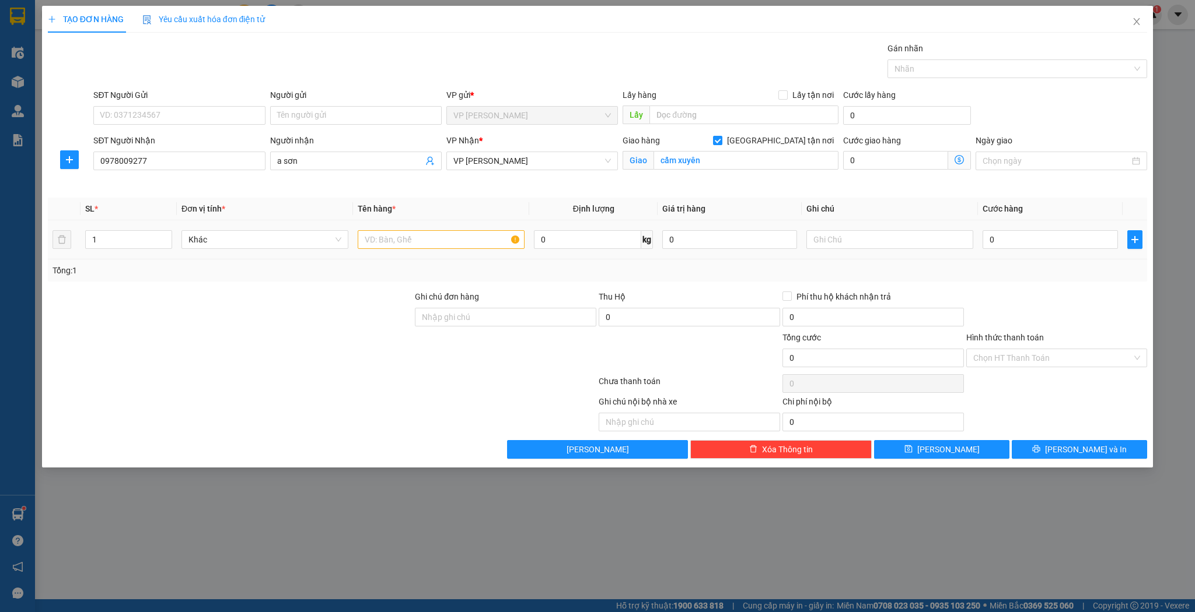
click at [402, 220] on td at bounding box center [441, 239] width 176 height 39
click at [403, 233] on input "text" at bounding box center [441, 239] width 167 height 19
click at [989, 243] on input "0" at bounding box center [1049, 239] width 135 height 19
click at [929, 460] on div "TẠO ĐƠN HÀNG Yêu cầu xuất hóa đơn điện tử Transit Pickup Surcharge Ids Transit …" at bounding box center [597, 237] width 1111 height 462
click at [926, 449] on button "[PERSON_NAME]" at bounding box center [941, 449] width 135 height 19
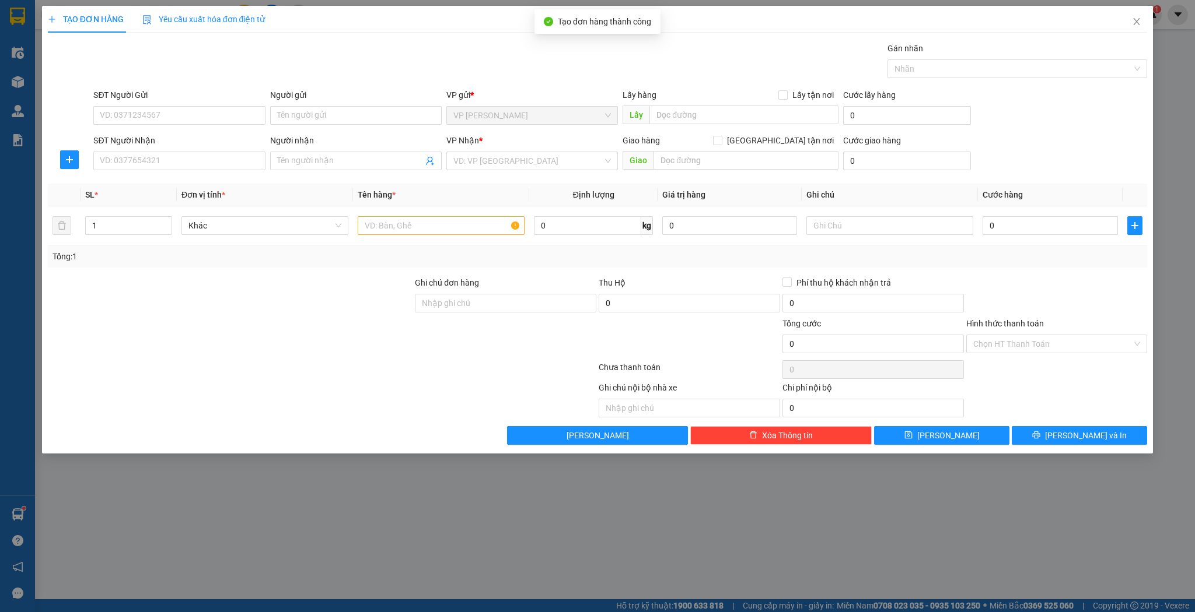
click at [368, 142] on div "Người nhận" at bounding box center [355, 140] width 171 height 13
click at [368, 155] on input "Người nhận" at bounding box center [350, 161] width 146 height 13
click at [373, 164] on input "Người nhận" at bounding box center [350, 161] width 146 height 13
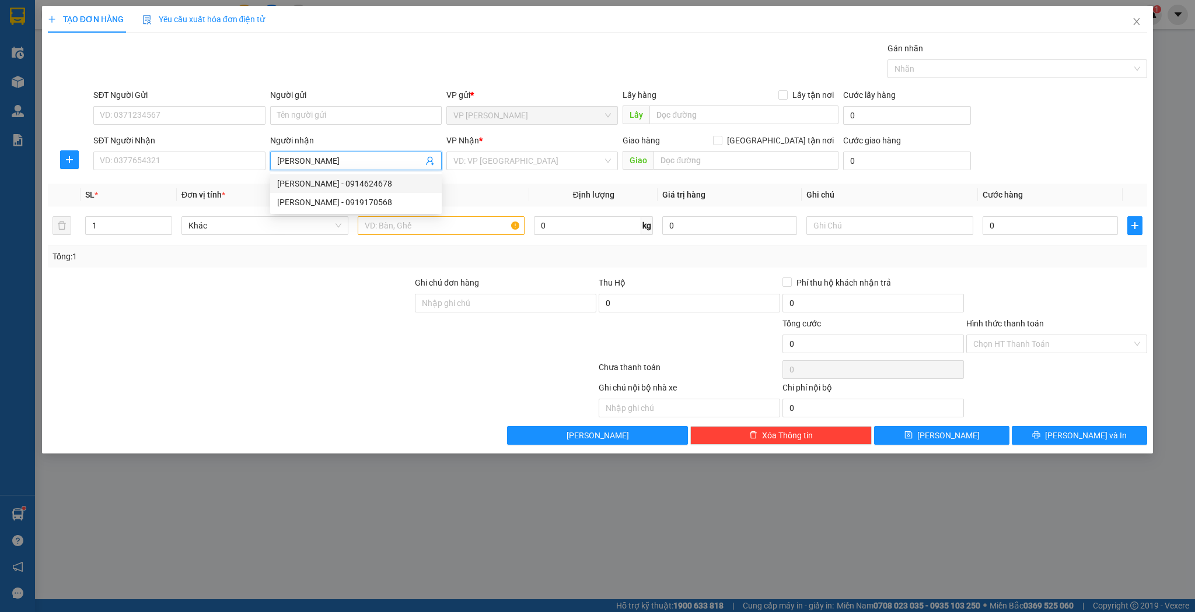
click at [350, 202] on div "[PERSON_NAME] - 0919170568" at bounding box center [355, 202] width 157 height 13
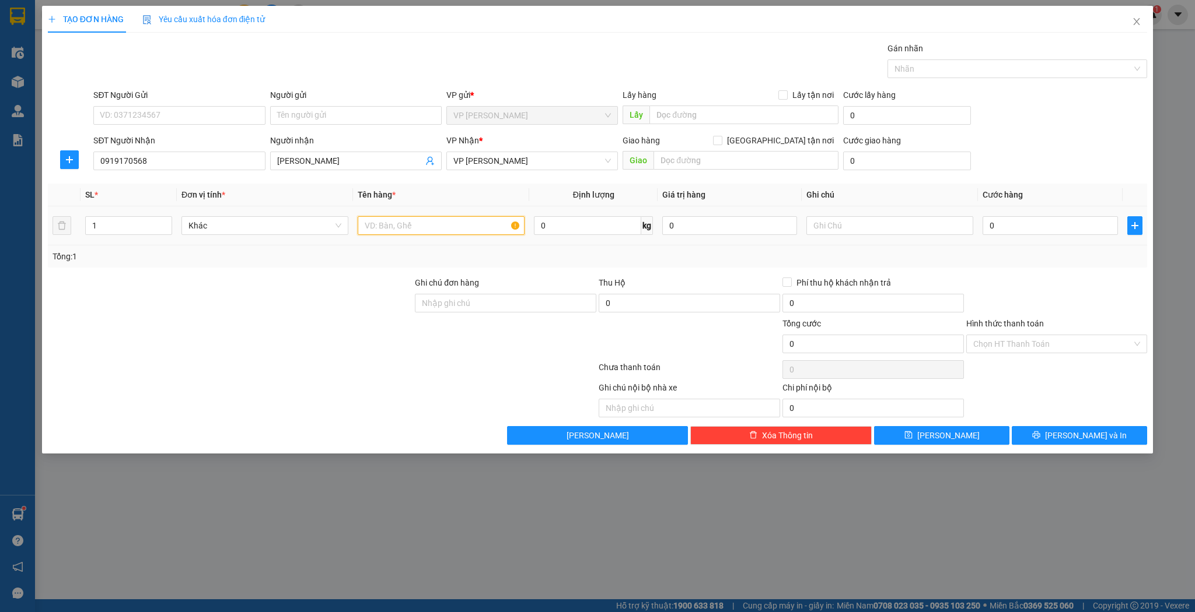
click at [403, 227] on input "text" at bounding box center [441, 225] width 167 height 19
click at [1041, 215] on div "0" at bounding box center [1049, 225] width 135 height 23
click at [1038, 219] on input "0" at bounding box center [1049, 225] width 135 height 19
drag, startPoint x: 940, startPoint y: 425, endPoint x: 939, endPoint y: 440, distance: 15.2
click at [939, 426] on div "Transit Pickup Surcharge Ids Transit Deliver Surcharge Ids Transit Deliver Surc…" at bounding box center [598, 243] width 1100 height 403
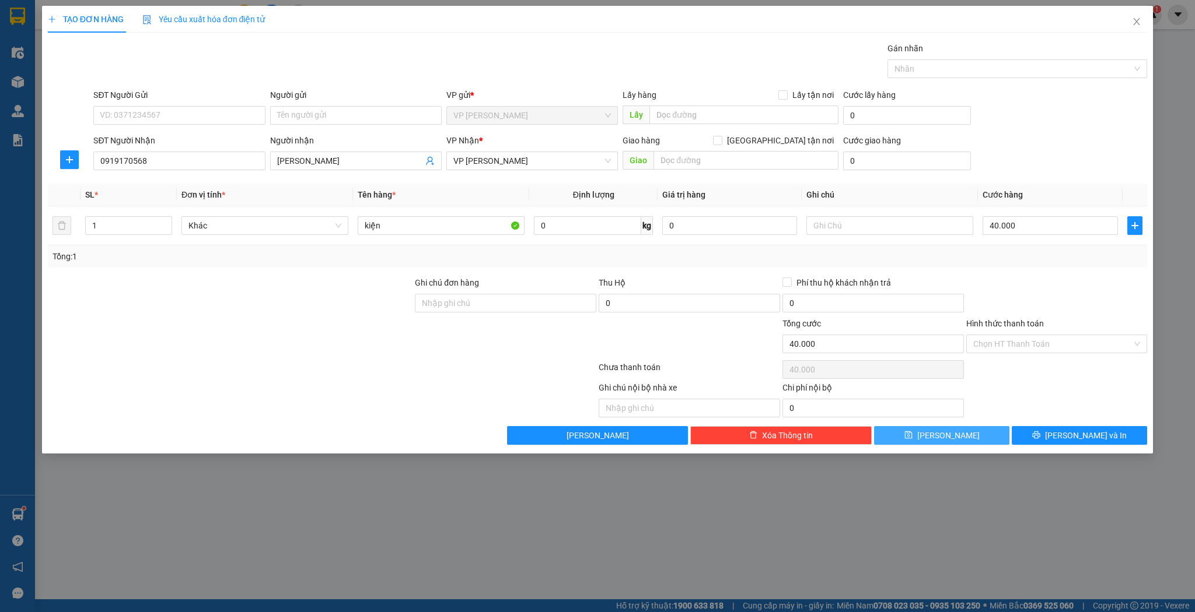
click at [939, 440] on button "[PERSON_NAME]" at bounding box center [941, 435] width 135 height 19
click at [328, 156] on input "Người nhận" at bounding box center [350, 161] width 146 height 13
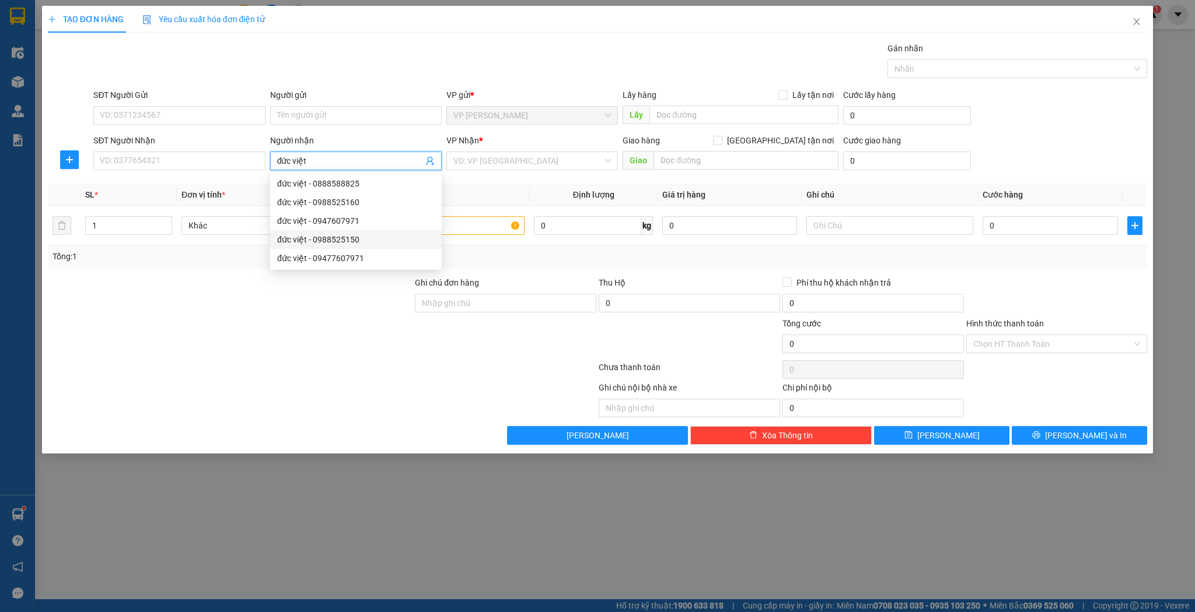
click at [374, 238] on div "đức việt - 0988525150" at bounding box center [355, 239] width 157 height 13
click at [463, 224] on input "text" at bounding box center [441, 225] width 167 height 19
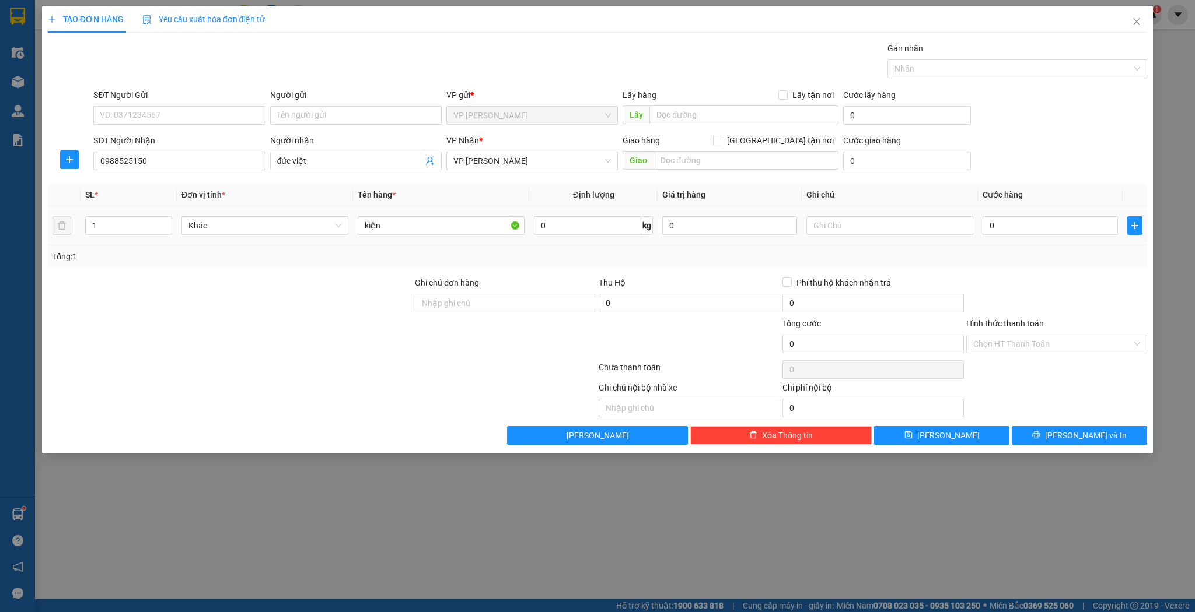
click at [1017, 202] on th "Cước hàng" at bounding box center [1050, 195] width 144 height 23
click at [1017, 219] on input "0" at bounding box center [1049, 225] width 135 height 19
click at [985, 433] on button "[PERSON_NAME]" at bounding box center [941, 435] width 135 height 19
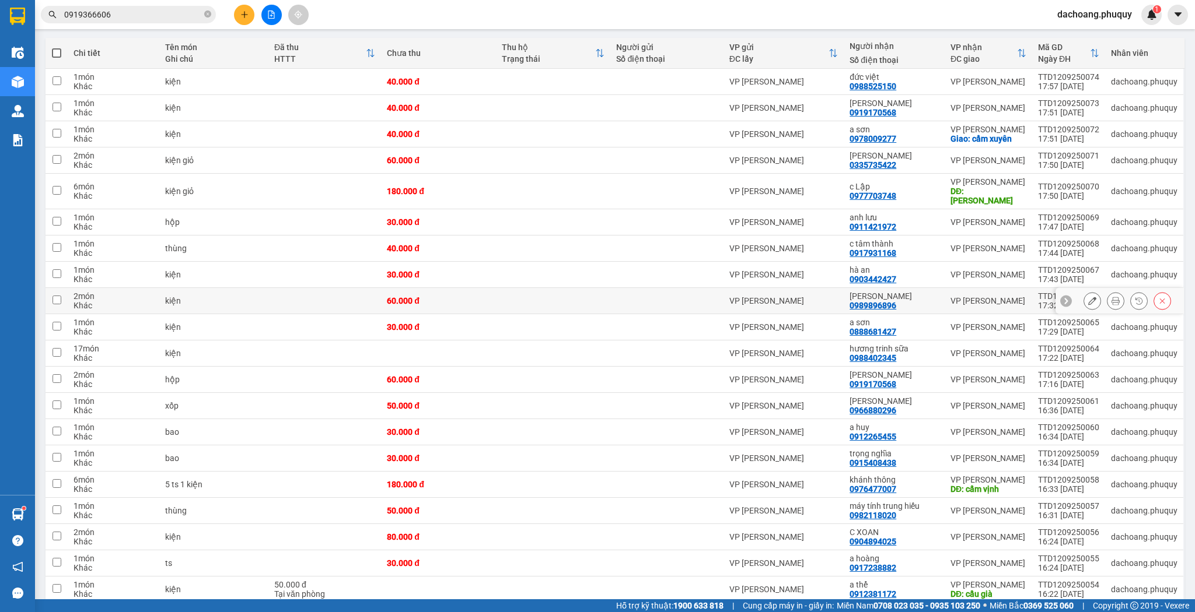
scroll to position [140, 0]
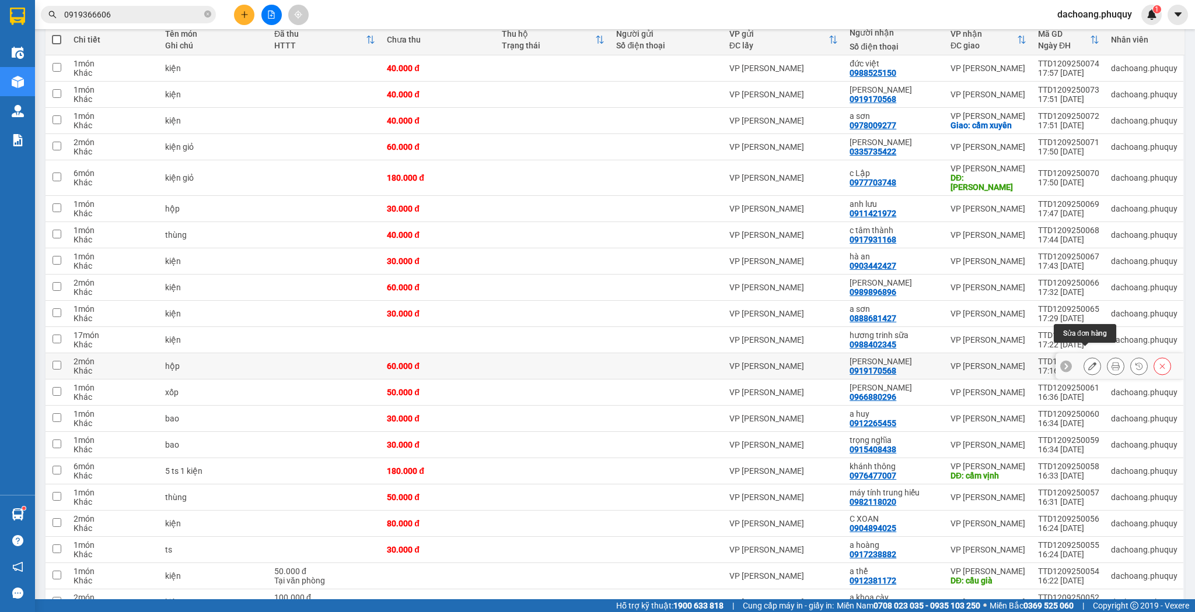
click at [1088, 362] on icon at bounding box center [1092, 366] width 8 height 8
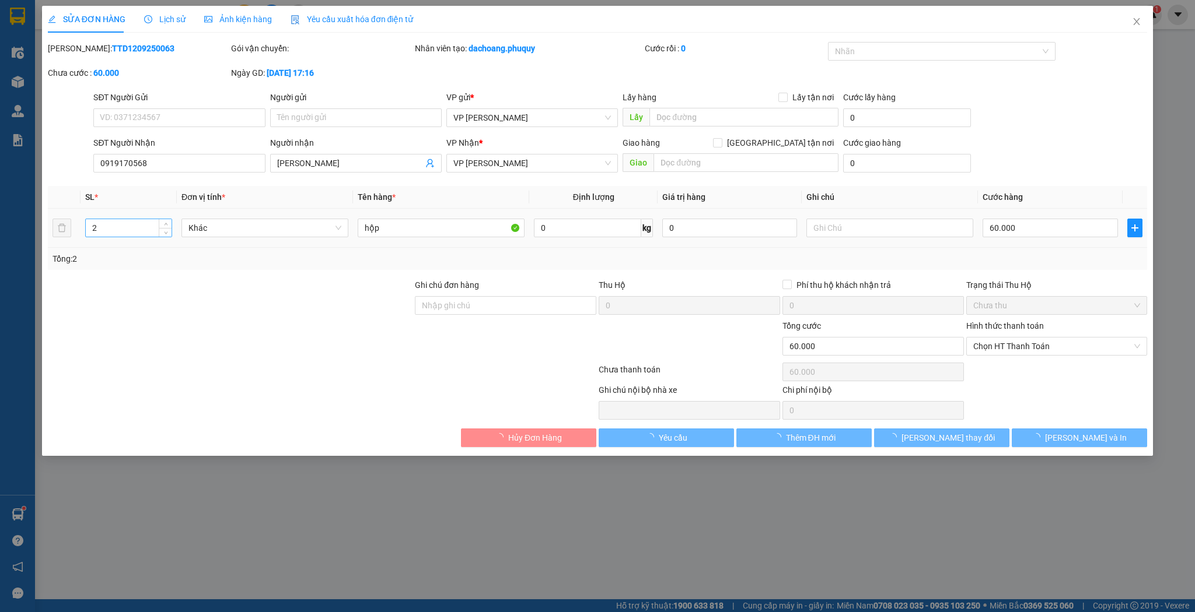
click at [127, 223] on input "2" at bounding box center [129, 227] width 86 height 17
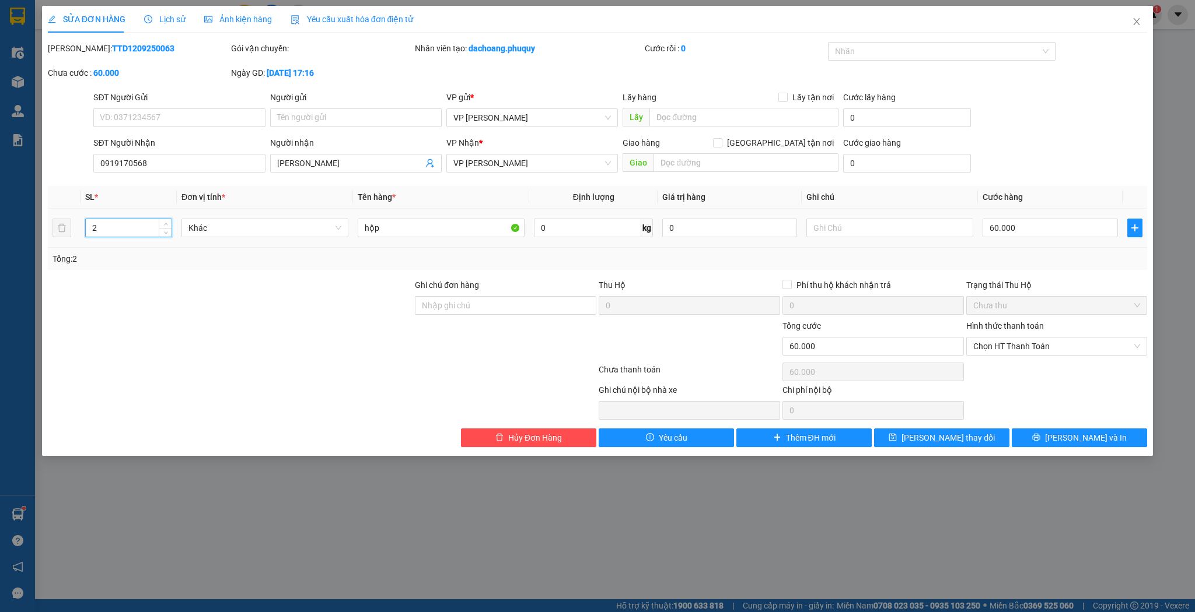
click at [127, 223] on input "2" at bounding box center [129, 227] width 86 height 17
click at [999, 236] on input "60.000" at bounding box center [1049, 228] width 135 height 19
click at [905, 429] on button "[PERSON_NAME] thay đổi" at bounding box center [941, 438] width 135 height 19
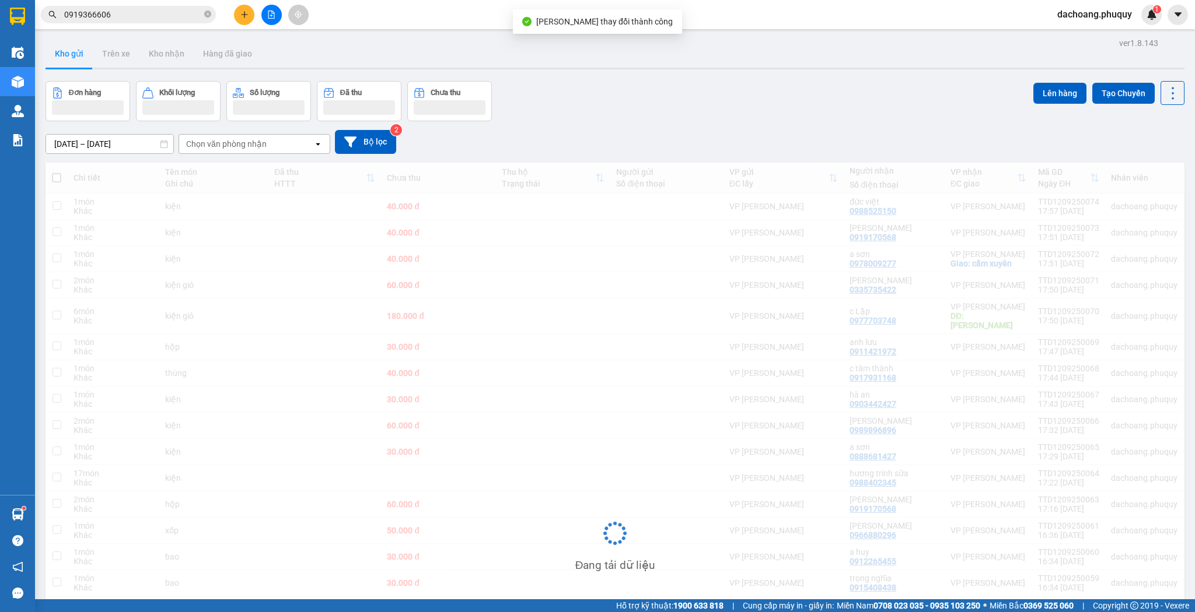
click at [240, 13] on icon "plus" at bounding box center [244, 14] width 8 height 8
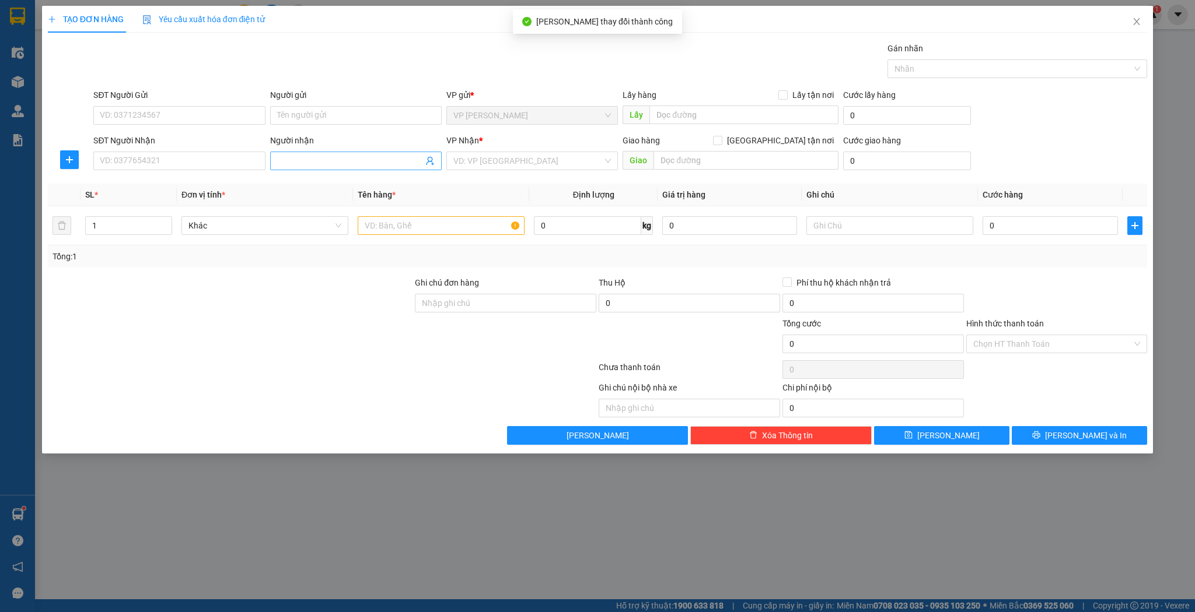
click at [313, 153] on span at bounding box center [355, 161] width 171 height 19
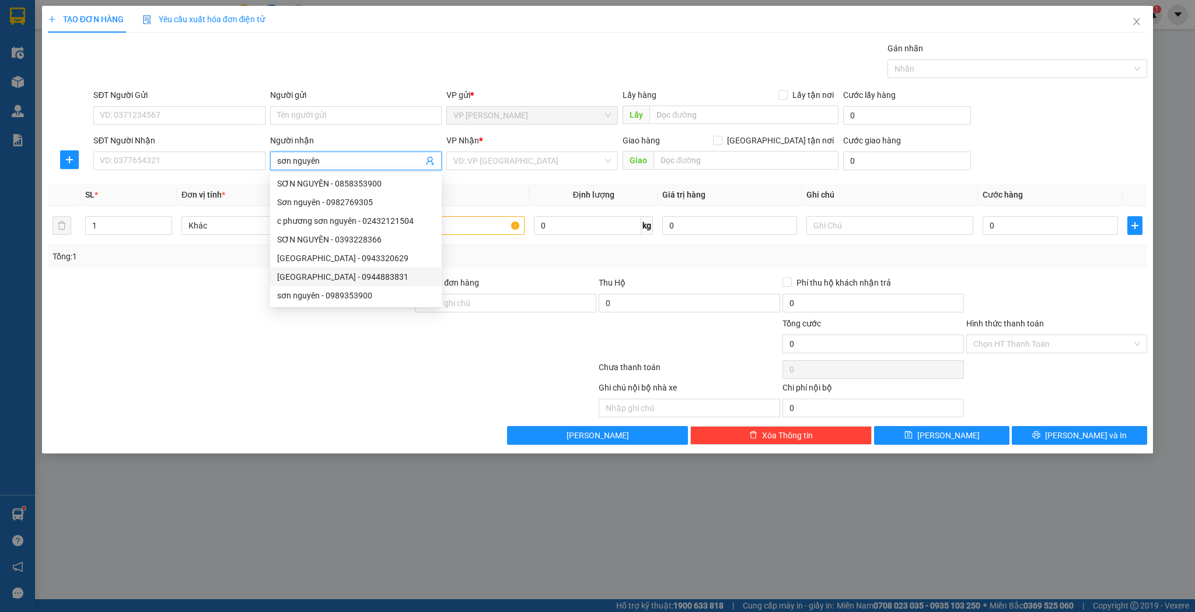
click at [363, 272] on div "[GEOGRAPHIC_DATA] - 0944883831" at bounding box center [355, 277] width 157 height 13
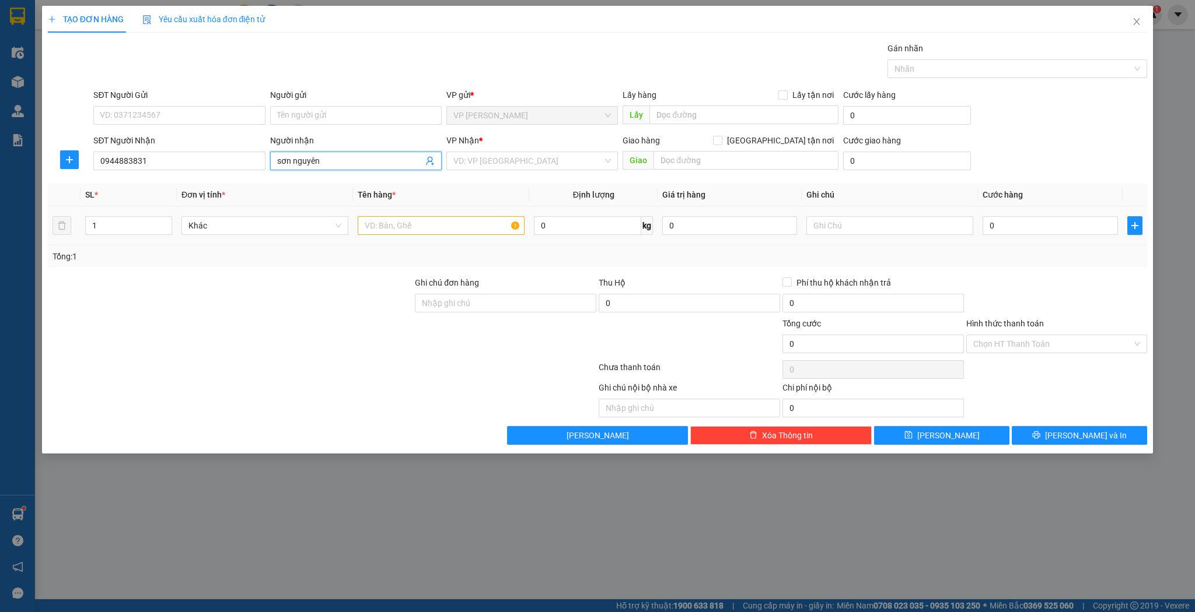
click at [455, 237] on td at bounding box center [441, 225] width 176 height 39
click at [462, 229] on input "text" at bounding box center [441, 225] width 167 height 19
click at [1006, 239] on td "0" at bounding box center [1050, 225] width 144 height 39
click at [1009, 223] on input "0" at bounding box center [1049, 225] width 135 height 19
click at [950, 430] on span "[PERSON_NAME]" at bounding box center [948, 435] width 62 height 13
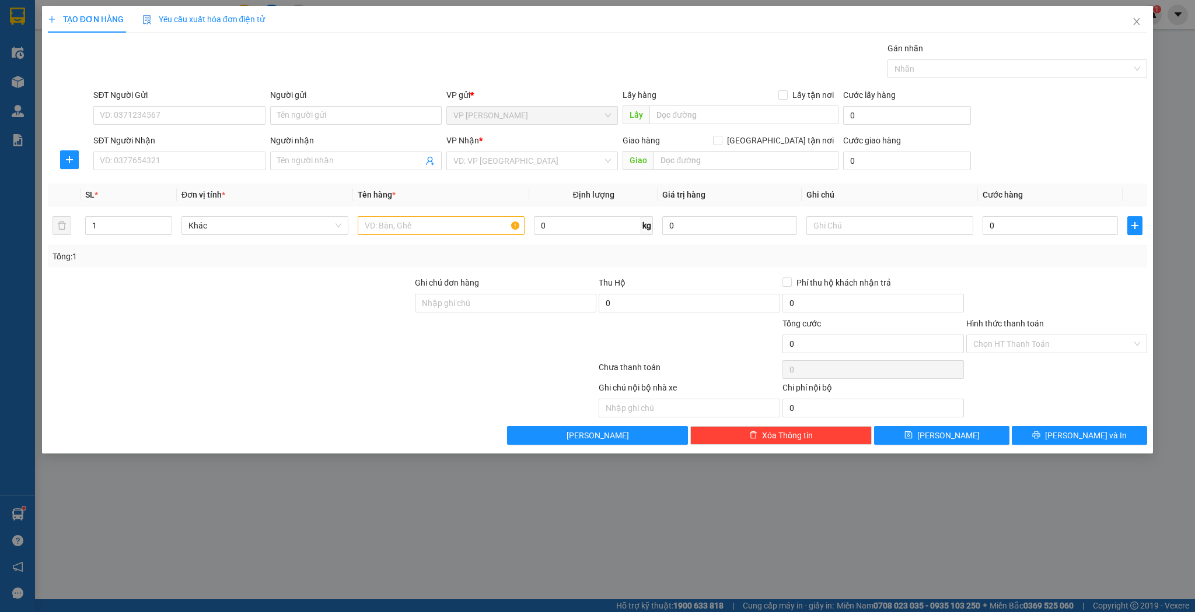
click at [361, 146] on div "Người nhận" at bounding box center [355, 140] width 171 height 13
click at [361, 155] on input "Người nhận" at bounding box center [350, 161] width 146 height 13
click at [360, 149] on div "Người nhận" at bounding box center [355, 142] width 171 height 17
click at [358, 155] on input "Người nhận" at bounding box center [350, 161] width 146 height 13
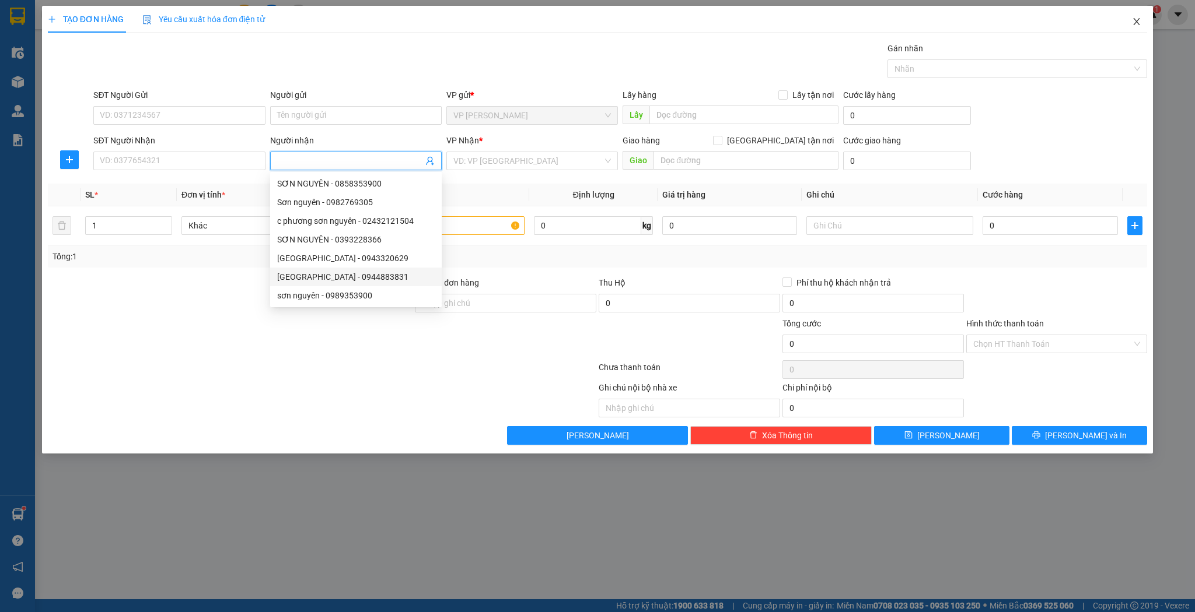
click at [1129, 19] on span "Close" at bounding box center [1136, 22] width 33 height 33
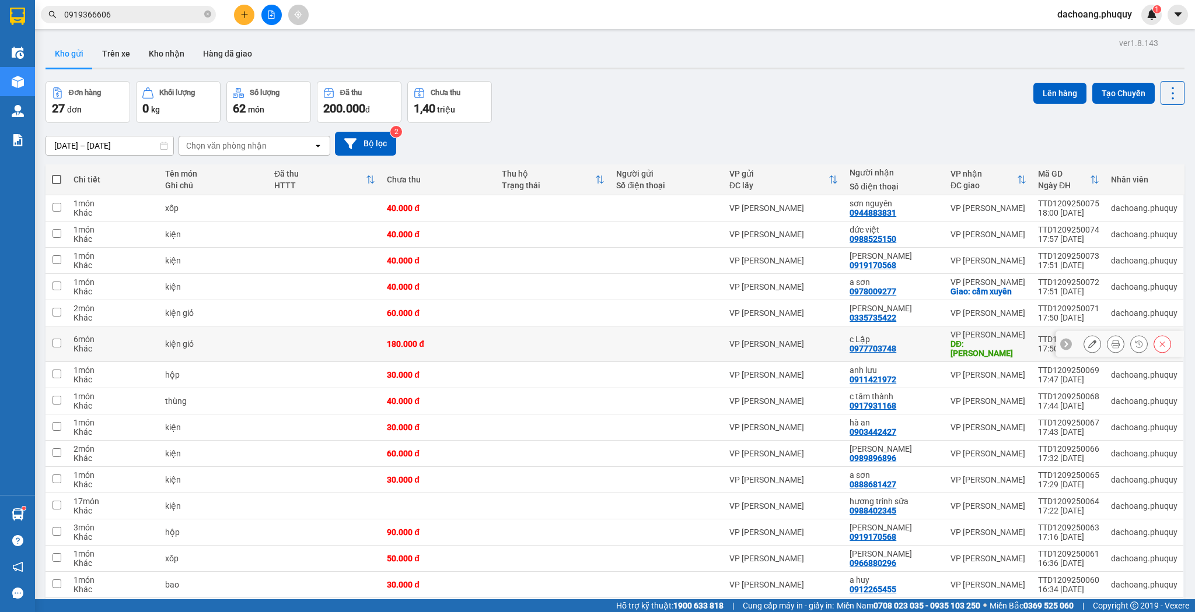
click at [1088, 340] on icon at bounding box center [1092, 344] width 8 height 8
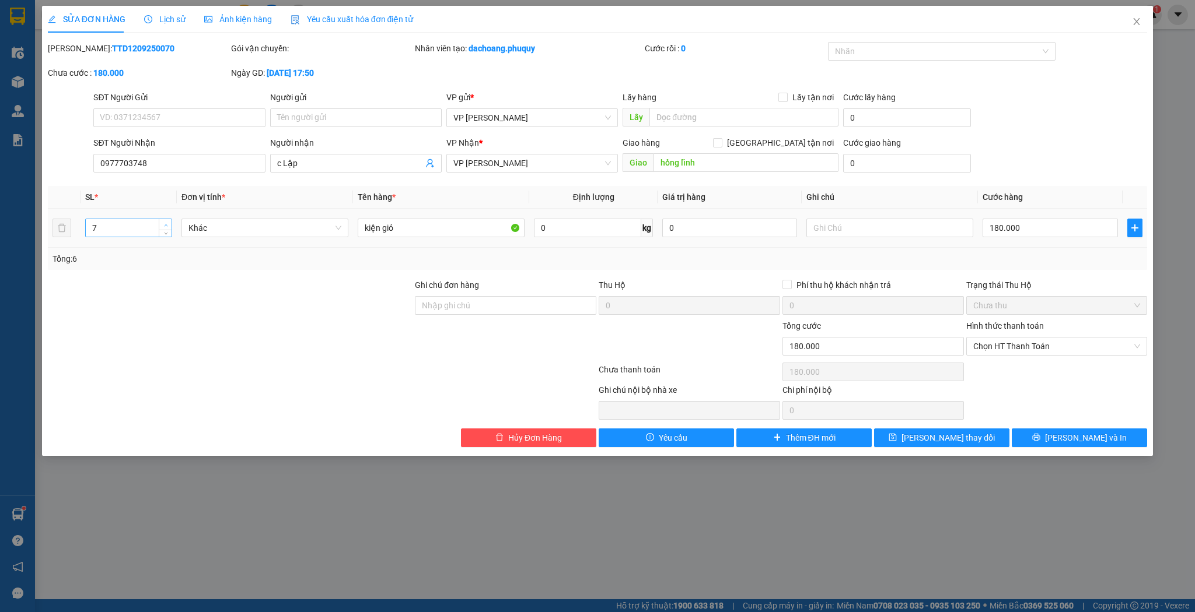
click at [168, 224] on span "up" at bounding box center [165, 225] width 7 height 7
click at [1049, 233] on input "180.000" at bounding box center [1049, 228] width 135 height 19
click at [961, 422] on div "Total Paid Fee 0 Total UnPaid Fee 180.000 Cash Collection Total Fee Mã ĐH: TTD1…" at bounding box center [598, 244] width 1100 height 405
click at [959, 440] on span "[PERSON_NAME] thay đổi" at bounding box center [947, 438] width 93 height 13
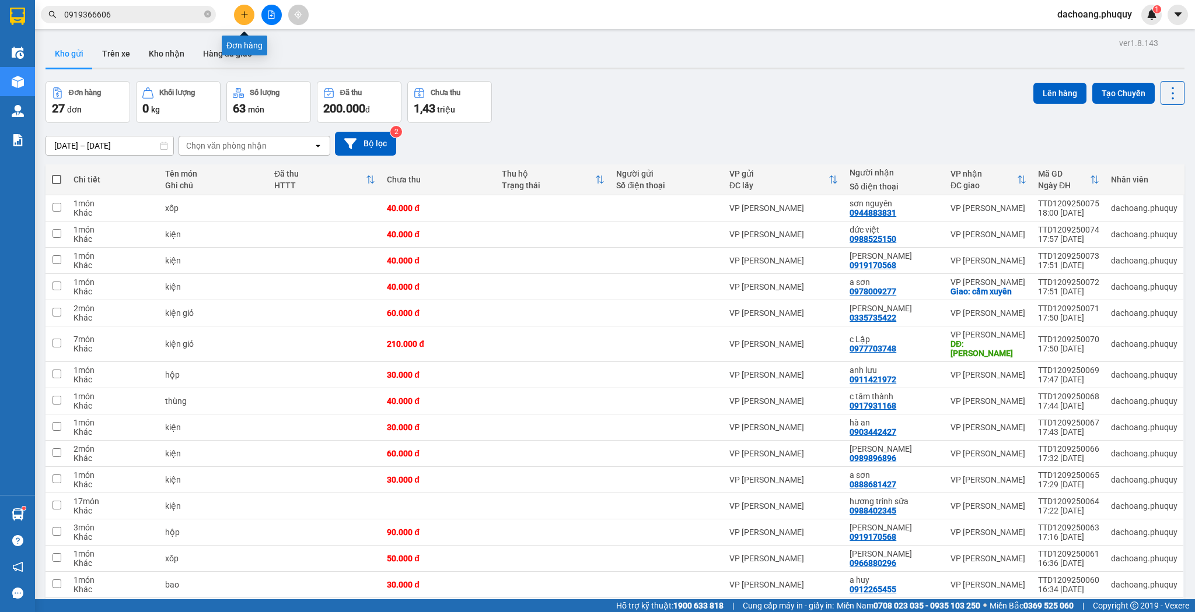
click at [247, 11] on icon "plus" at bounding box center [244, 14] width 8 height 8
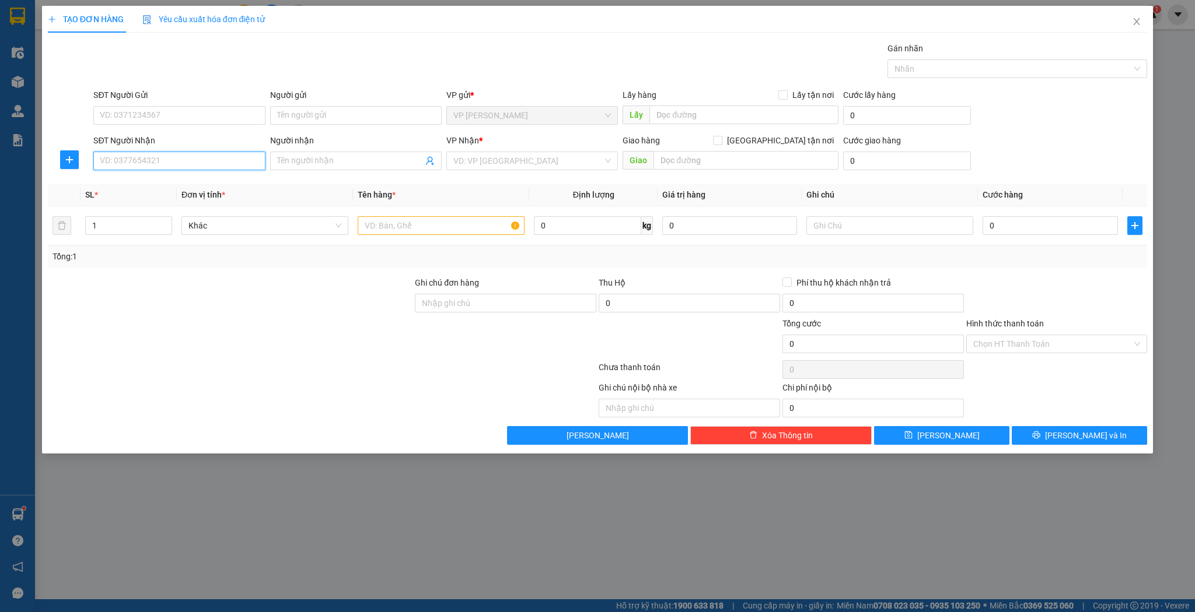
click at [159, 169] on input "SĐT Người Nhận" at bounding box center [178, 161] width 171 height 19
click at [196, 189] on div "0946035386 - c nhung" at bounding box center [178, 183] width 157 height 13
click at [401, 230] on input "text" at bounding box center [441, 225] width 167 height 19
click at [1060, 229] on input "0" at bounding box center [1049, 225] width 135 height 19
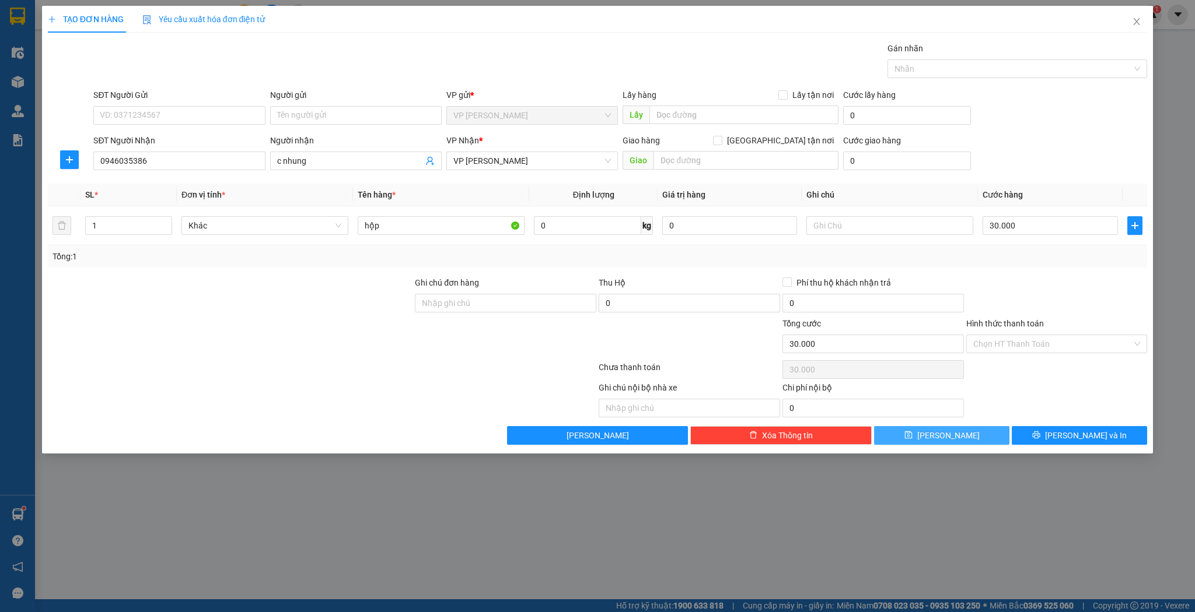
click at [949, 441] on button "[PERSON_NAME]" at bounding box center [941, 435] width 135 height 19
click at [327, 159] on input "Người nhận" at bounding box center [350, 161] width 146 height 13
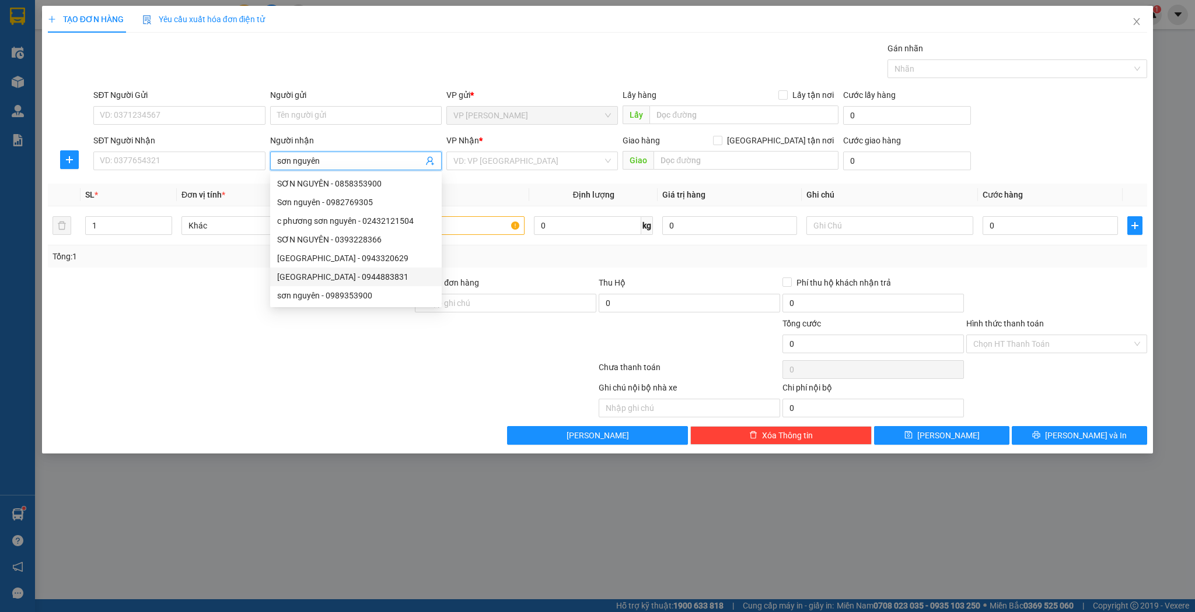
click at [356, 281] on div "[GEOGRAPHIC_DATA] - 0944883831" at bounding box center [355, 277] width 157 height 13
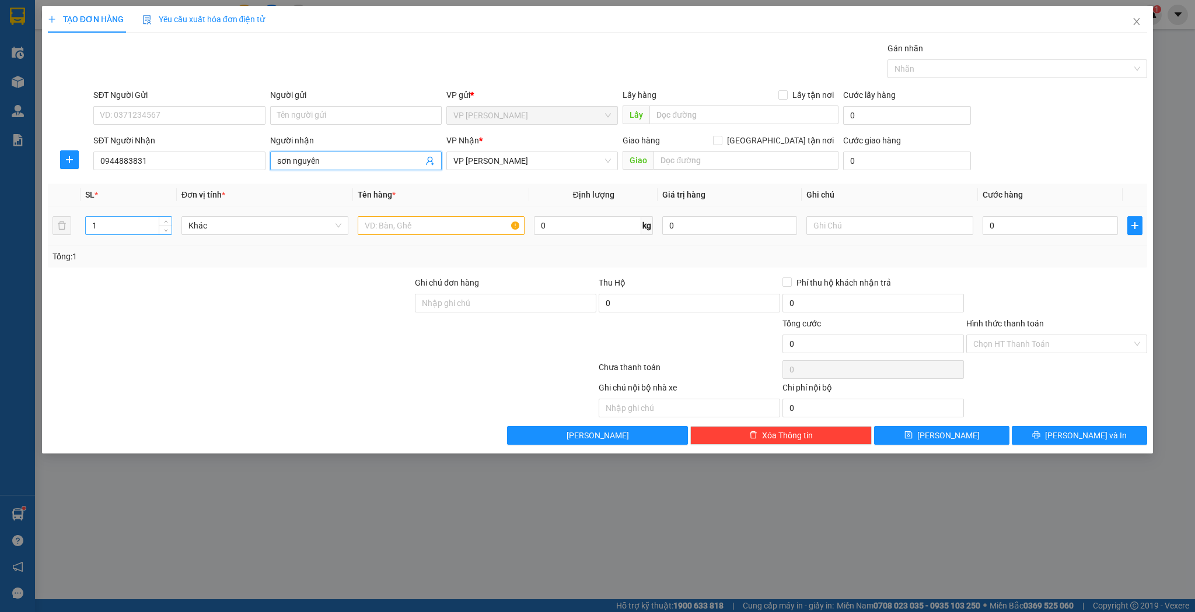
click at [139, 229] on input "1" at bounding box center [129, 225] width 86 height 17
click at [439, 240] on td at bounding box center [441, 225] width 176 height 39
click at [434, 236] on div at bounding box center [441, 225] width 167 height 23
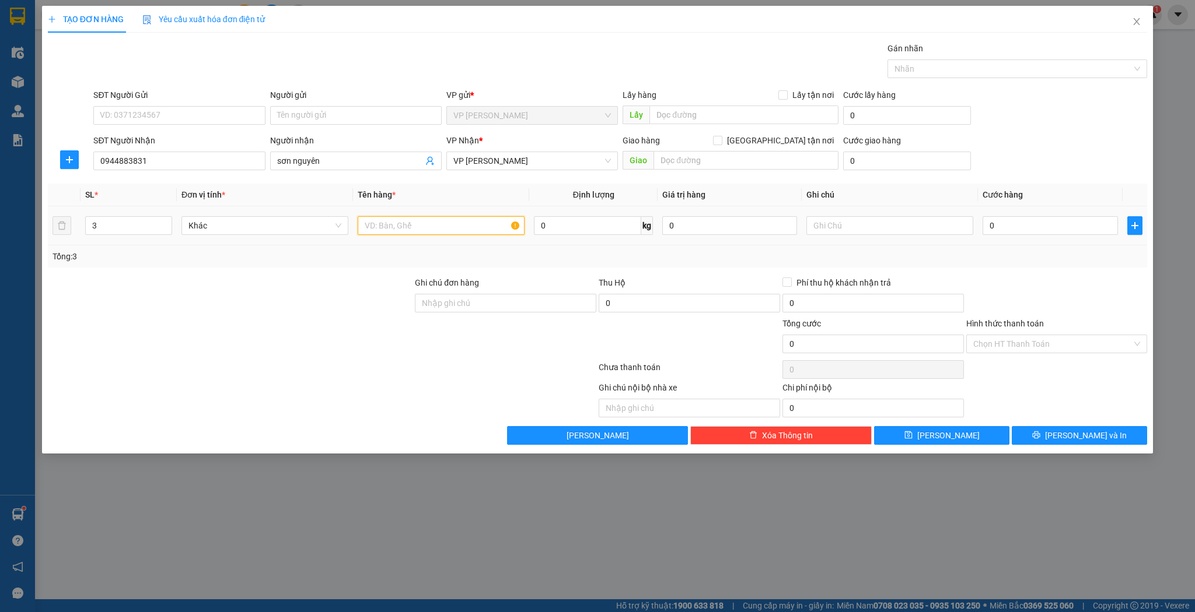
click at [433, 233] on input "text" at bounding box center [441, 225] width 167 height 19
click at [1007, 239] on td "0" at bounding box center [1050, 225] width 144 height 39
click at [1007, 233] on input "0" at bounding box center [1049, 225] width 135 height 19
click at [942, 429] on span "[PERSON_NAME]" at bounding box center [948, 435] width 62 height 13
click at [187, 158] on input "SĐT Người Nhận" at bounding box center [178, 161] width 171 height 19
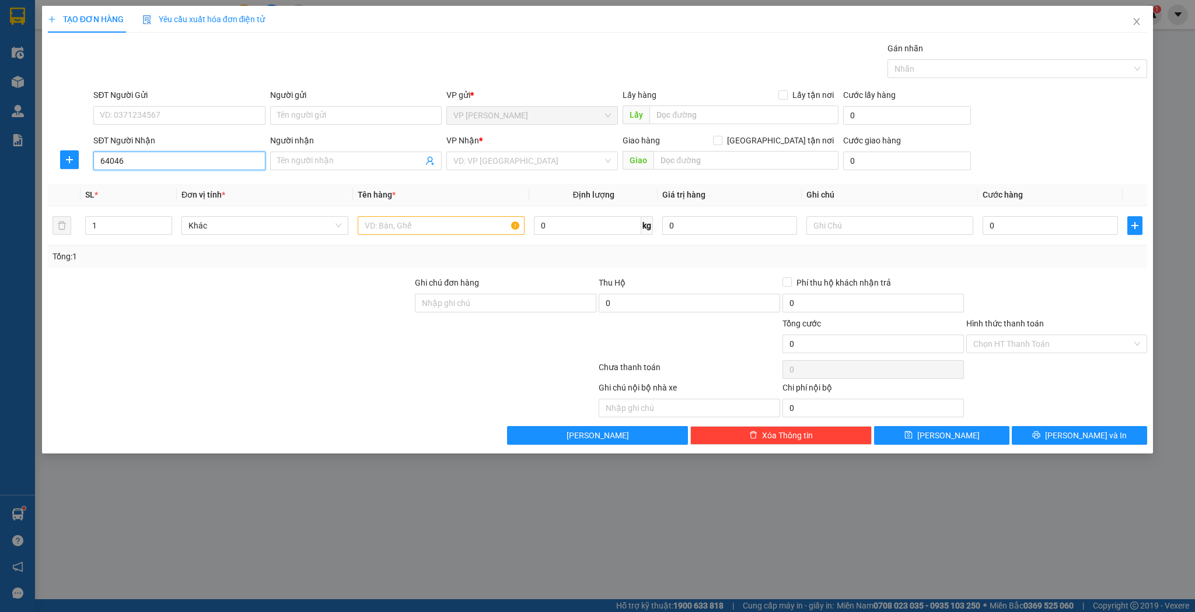
click at [145, 162] on input "64046" at bounding box center [178, 161] width 171 height 19
click at [169, 163] on input "64046" at bounding box center [178, 161] width 171 height 19
click at [307, 162] on input "Người nhận" at bounding box center [350, 161] width 146 height 13
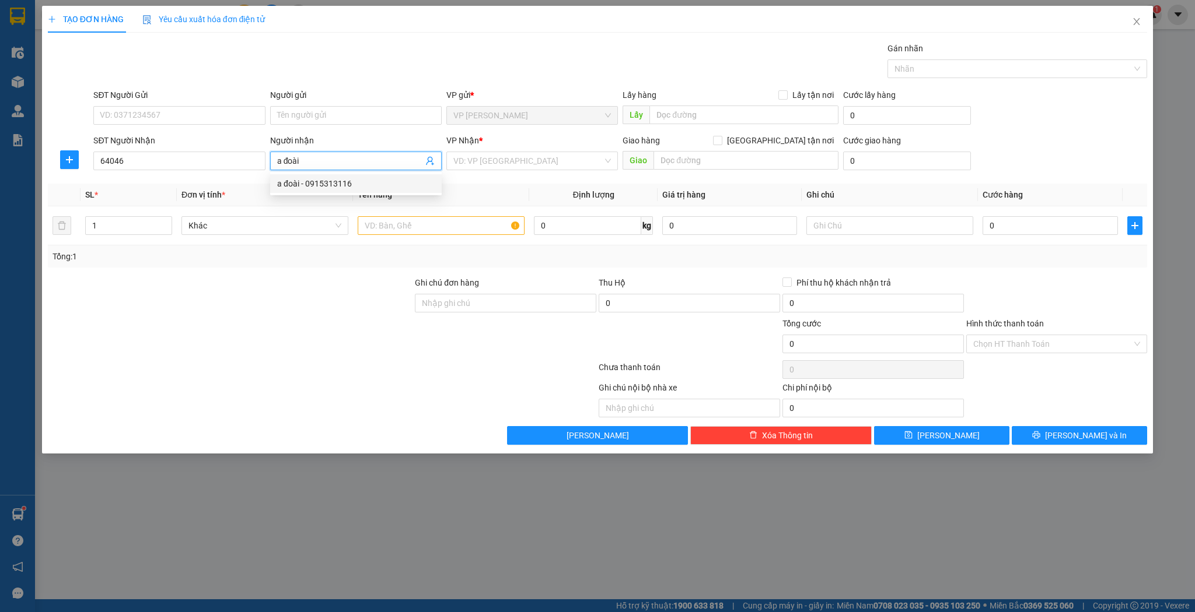
click at [356, 177] on div "a đoài - 0915313116" at bounding box center [355, 183] width 157 height 13
click at [451, 241] on td at bounding box center [441, 225] width 176 height 39
click at [426, 223] on input "text" at bounding box center [441, 225] width 167 height 19
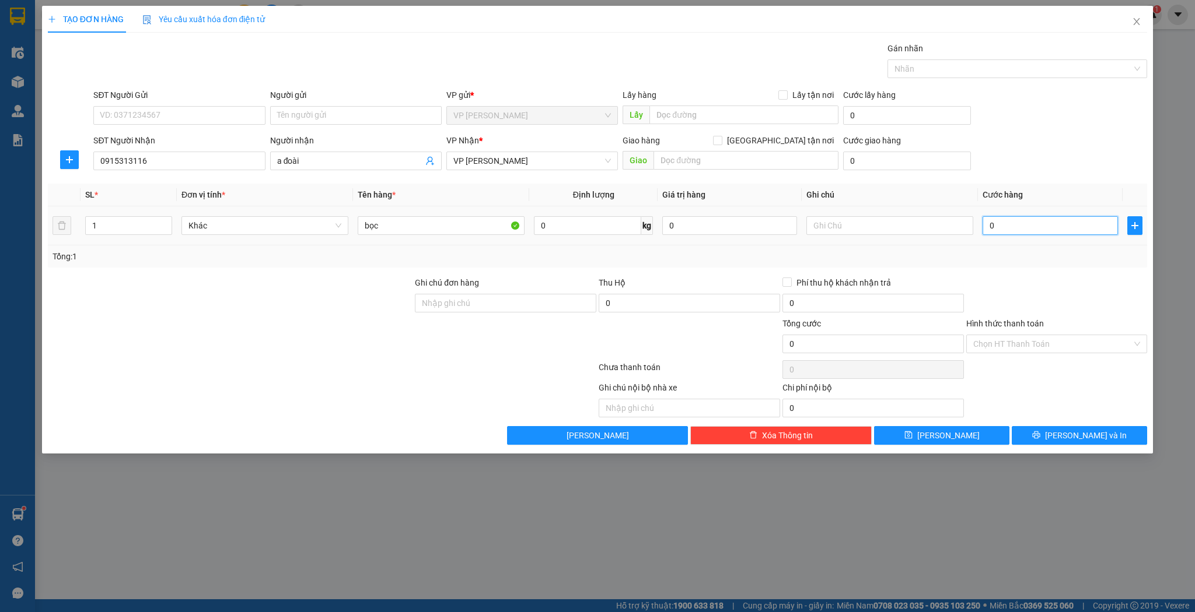
click at [1043, 225] on input "0" at bounding box center [1049, 225] width 135 height 19
click at [1014, 223] on input "40" at bounding box center [1049, 225] width 135 height 19
click at [965, 444] on div "TẠO ĐƠN HÀNG Yêu cầu xuất hóa đơn điện tử Transit Pickup Surcharge Ids Transit …" at bounding box center [597, 230] width 1111 height 448
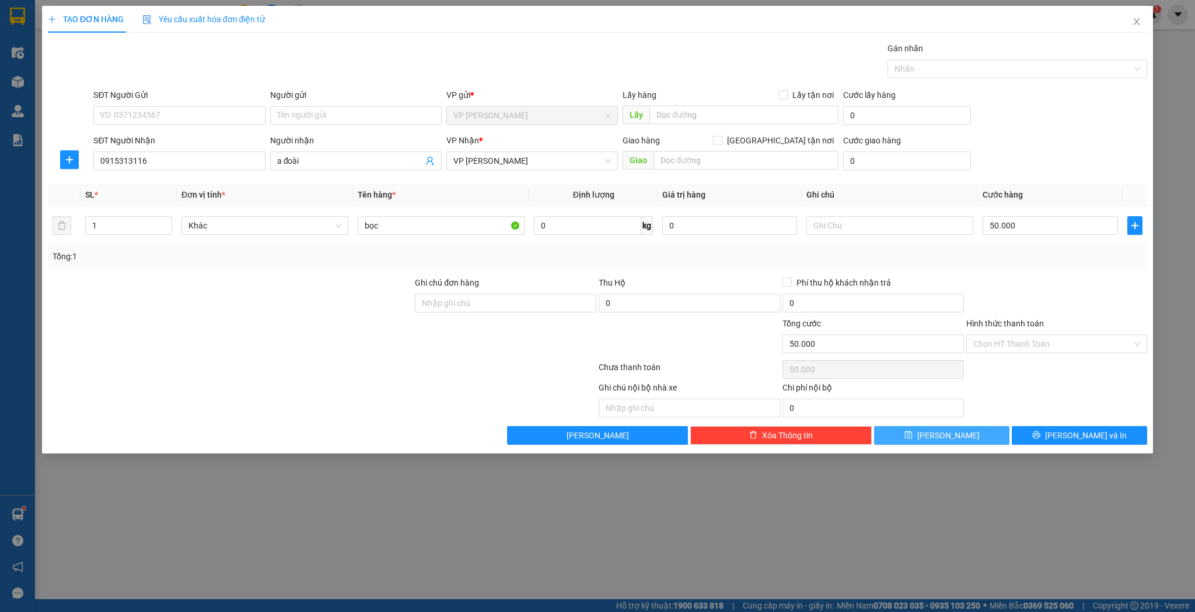
click at [967, 441] on button "[PERSON_NAME]" at bounding box center [941, 435] width 135 height 19
click at [967, 440] on button "[PERSON_NAME]" at bounding box center [941, 435] width 135 height 19
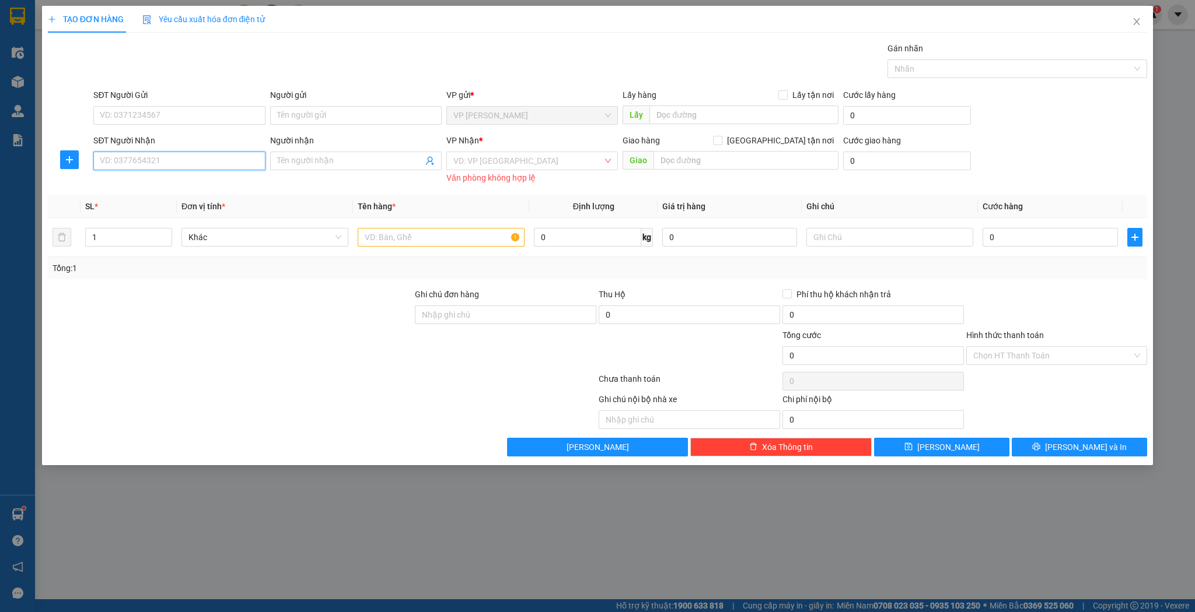
click at [142, 156] on input "SĐT Người Nhận" at bounding box center [178, 161] width 171 height 19
click at [188, 181] on div "0912732074 - a viễn" at bounding box center [178, 183] width 157 height 13
click at [142, 233] on input "1" at bounding box center [129, 237] width 86 height 17
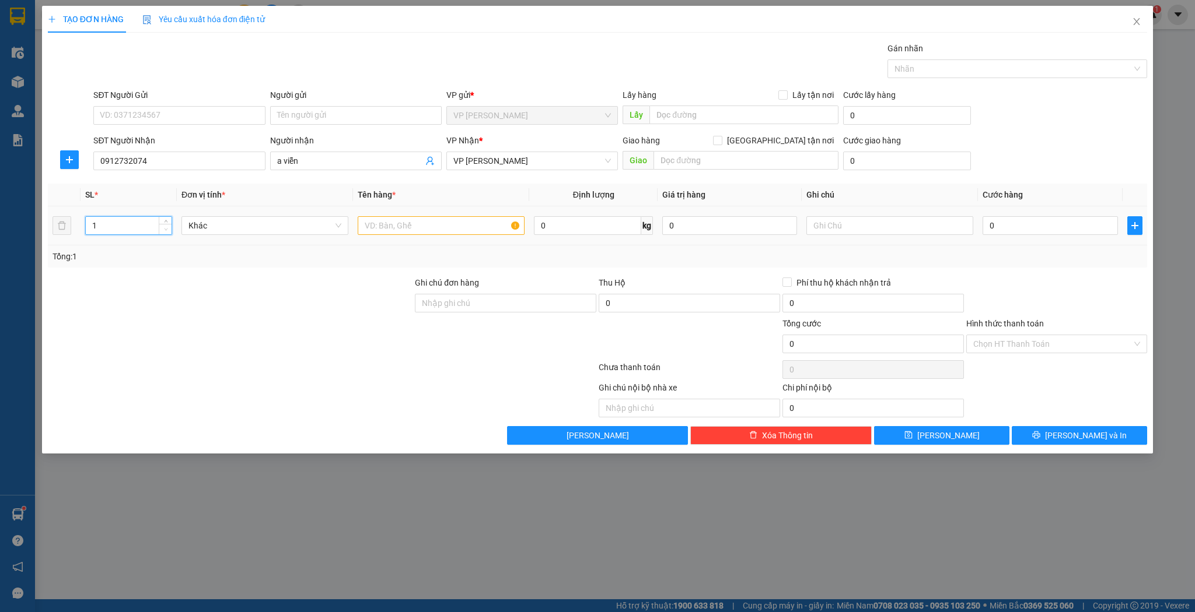
click at [169, 233] on span "Decrease Value" at bounding box center [165, 229] width 13 height 10
click at [165, 218] on span "Increase Value" at bounding box center [165, 222] width 13 height 10
click at [461, 219] on input "text" at bounding box center [441, 225] width 167 height 19
click at [994, 220] on input "0" at bounding box center [1049, 225] width 135 height 19
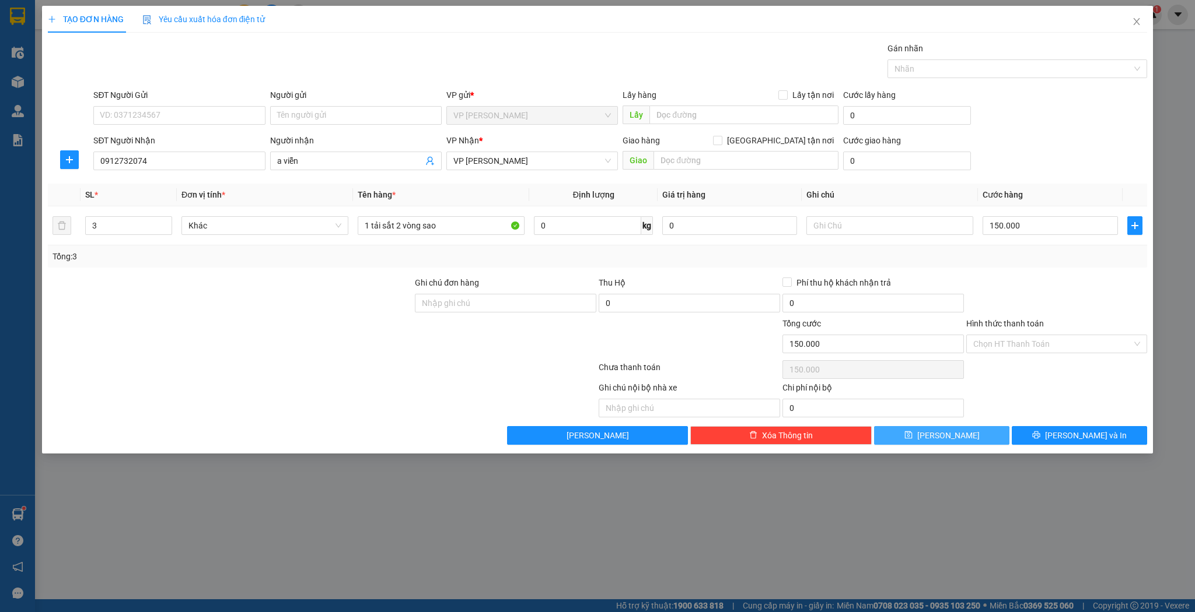
click at [961, 437] on button "[PERSON_NAME]" at bounding box center [941, 435] width 135 height 19
click at [322, 162] on input "Người nhận" at bounding box center [350, 161] width 146 height 13
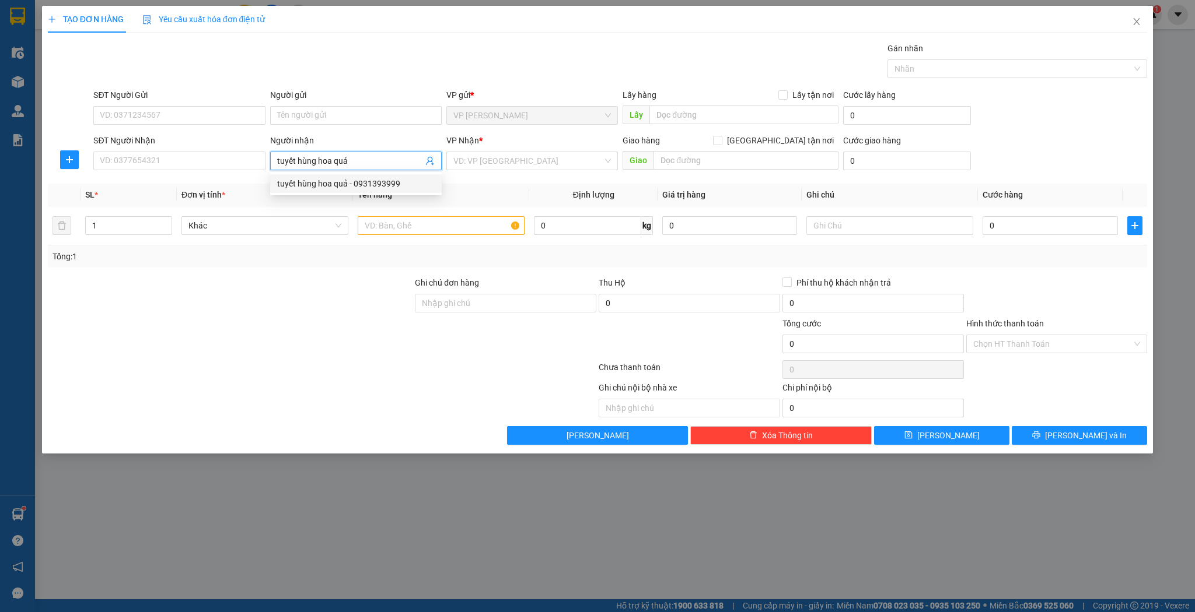
click at [315, 187] on div "tuyết hùng hoa quả - 0931393999" at bounding box center [355, 183] width 157 height 13
click at [134, 224] on input "1" at bounding box center [129, 225] width 86 height 17
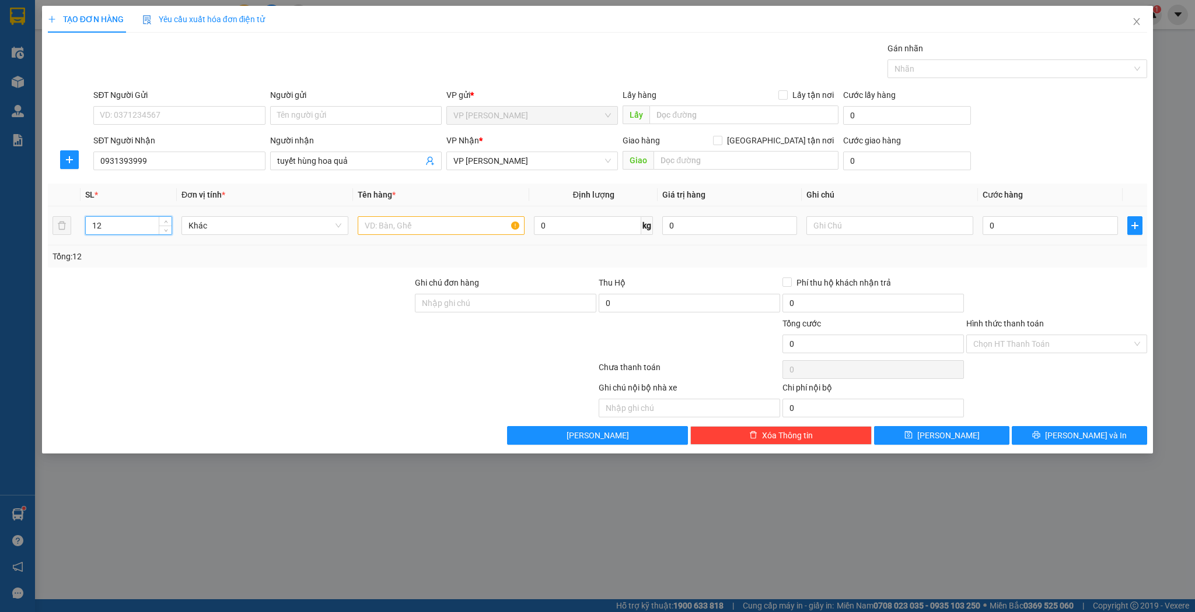
click at [136, 224] on input "12" at bounding box center [129, 225] width 86 height 17
drag, startPoint x: 402, startPoint y: 233, endPoint x: 408, endPoint y: 230, distance: 6.5
click at [404, 232] on input "text" at bounding box center [441, 225] width 167 height 19
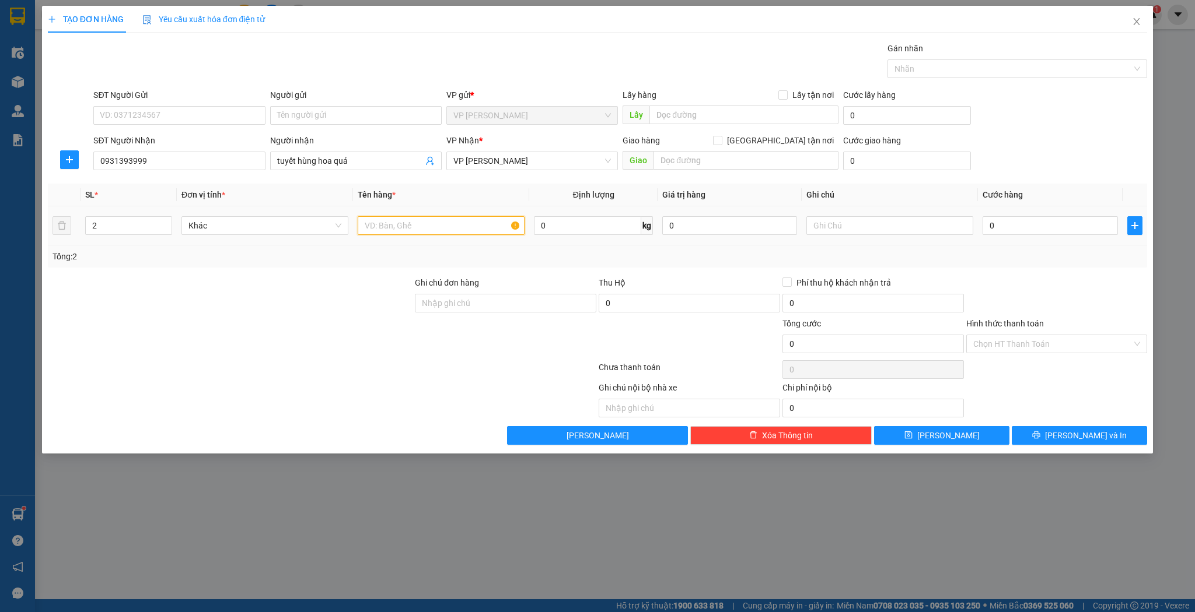
click at [416, 228] on input "text" at bounding box center [441, 225] width 167 height 19
click at [1078, 233] on input "0" at bounding box center [1049, 225] width 135 height 19
click at [973, 437] on button "[PERSON_NAME]" at bounding box center [941, 435] width 135 height 19
click at [153, 159] on input "SĐT Người Nhận" at bounding box center [178, 161] width 171 height 19
click at [316, 173] on div "Người nhận Tên người nhận" at bounding box center [355, 154] width 171 height 41
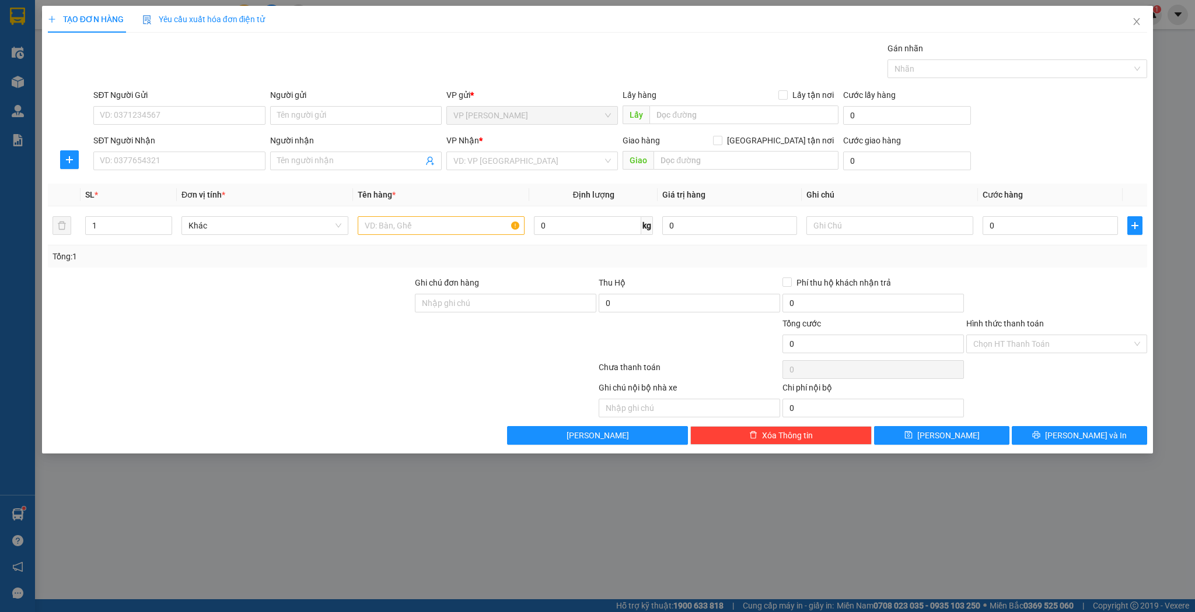
click at [317, 171] on div "Người nhận Tên người nhận" at bounding box center [355, 154] width 171 height 41
click at [320, 168] on span at bounding box center [355, 161] width 171 height 19
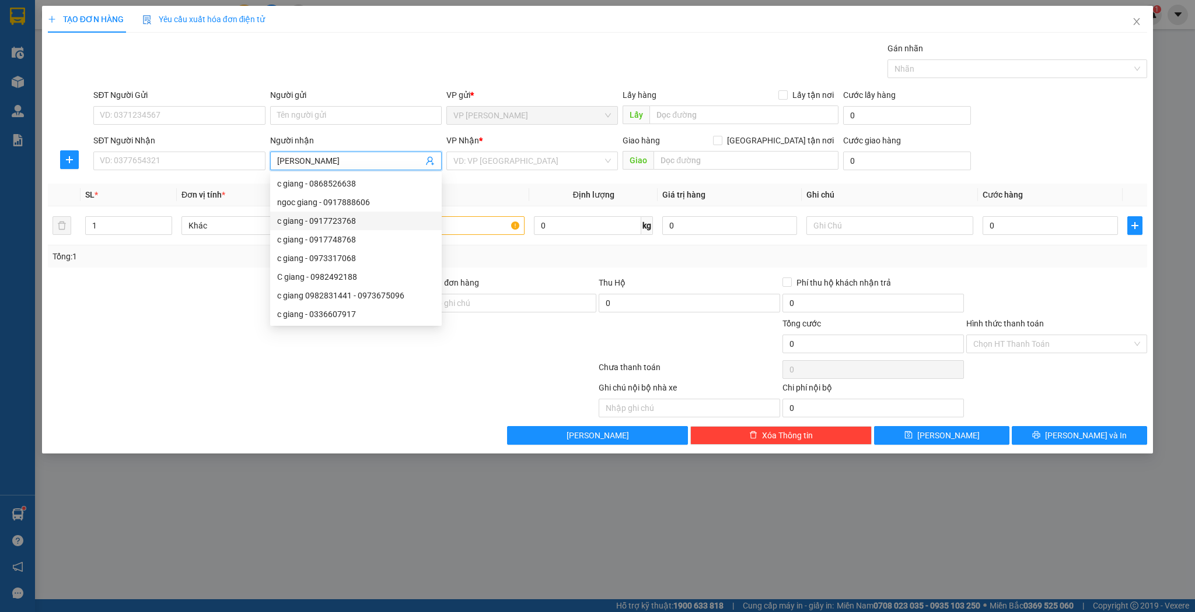
click at [361, 222] on div "c giang - 0917723768" at bounding box center [355, 221] width 157 height 13
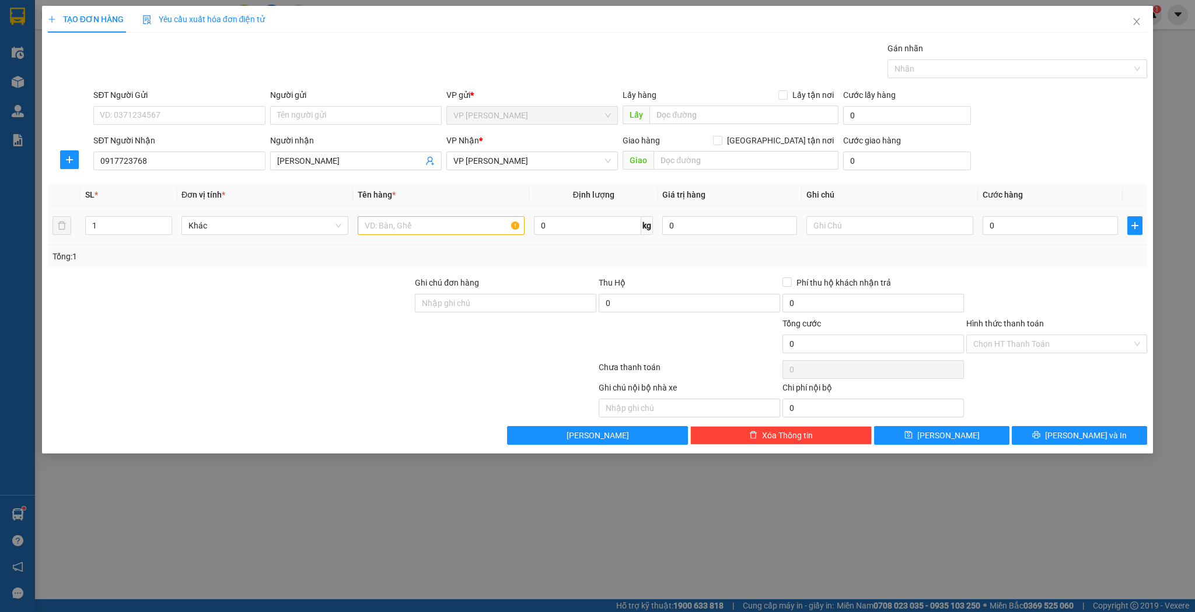
drag, startPoint x: 461, startPoint y: 240, endPoint x: 460, endPoint y: 233, distance: 7.2
click at [461, 239] on td at bounding box center [441, 225] width 176 height 39
click at [460, 233] on input "text" at bounding box center [441, 225] width 167 height 19
click at [1020, 243] on td "0" at bounding box center [1050, 225] width 144 height 39
click at [1021, 233] on input "0" at bounding box center [1049, 225] width 135 height 19
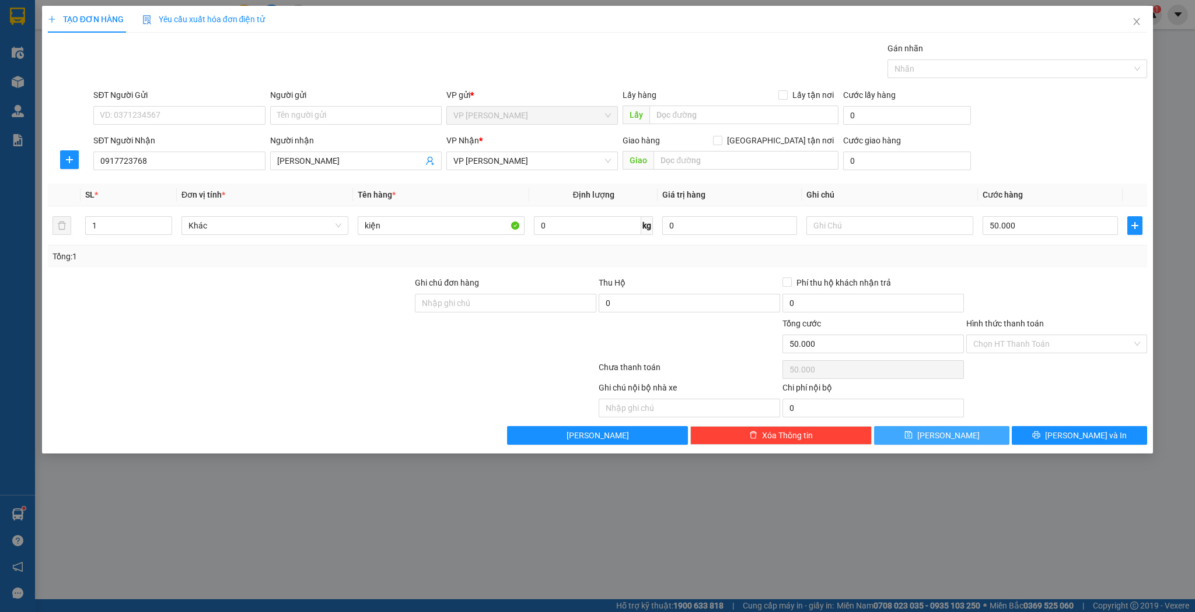
click at [941, 434] on span "[PERSON_NAME]" at bounding box center [948, 435] width 62 height 13
click at [1147, 26] on span "Close" at bounding box center [1136, 22] width 33 height 33
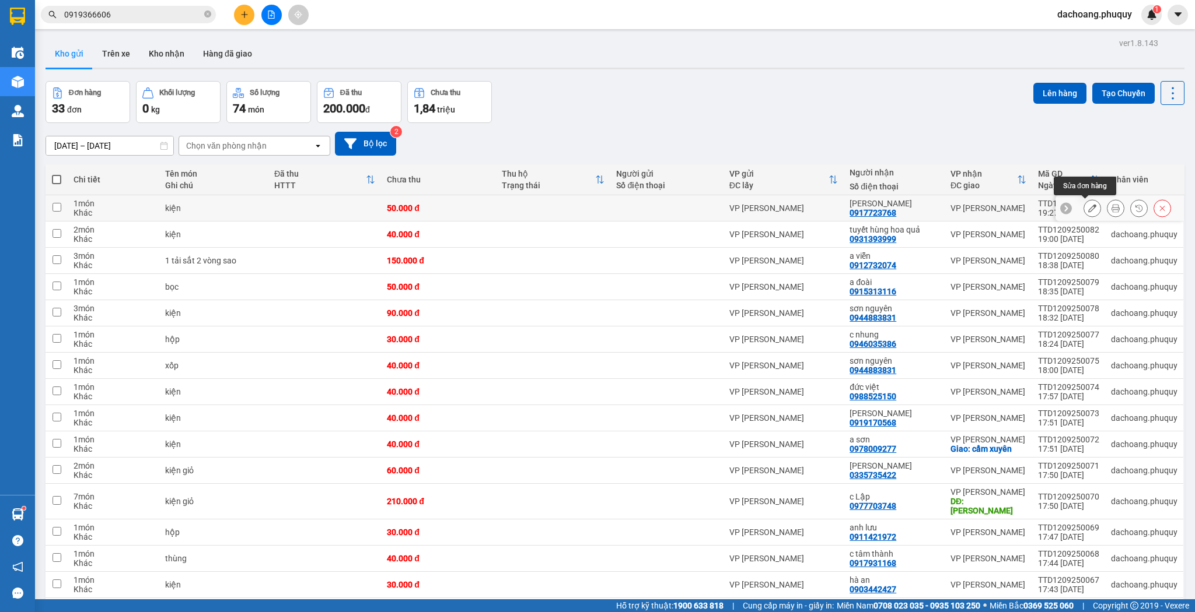
click at [1089, 210] on button at bounding box center [1092, 208] width 16 height 20
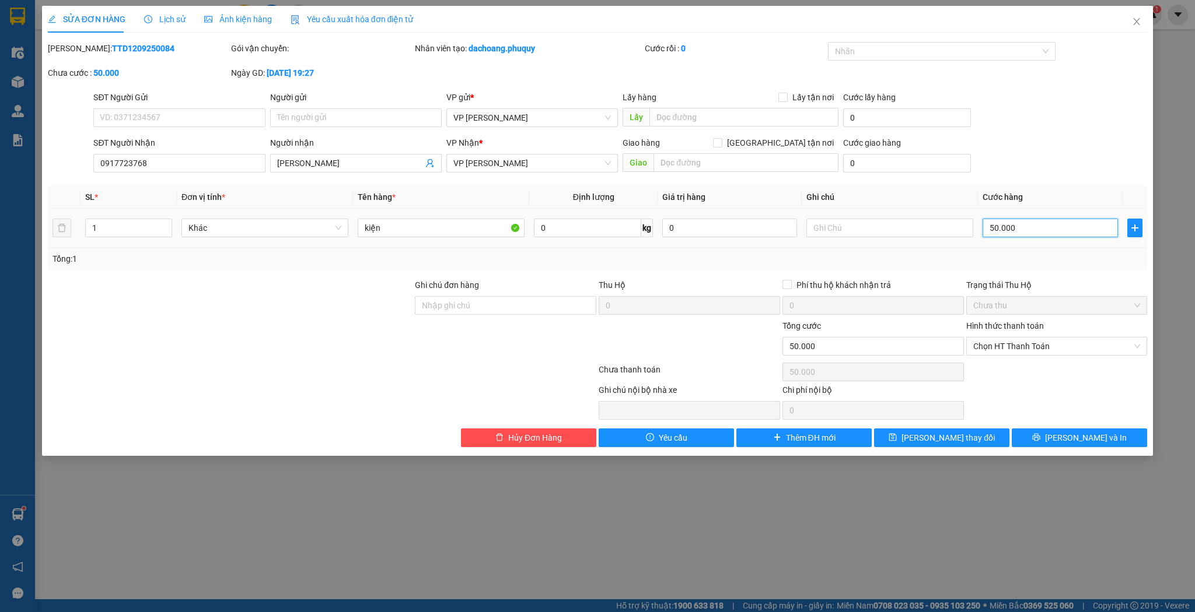
click at [1004, 232] on input "50.000" at bounding box center [1049, 228] width 135 height 19
click at [955, 435] on span "[PERSON_NAME] thay đổi" at bounding box center [947, 438] width 93 height 13
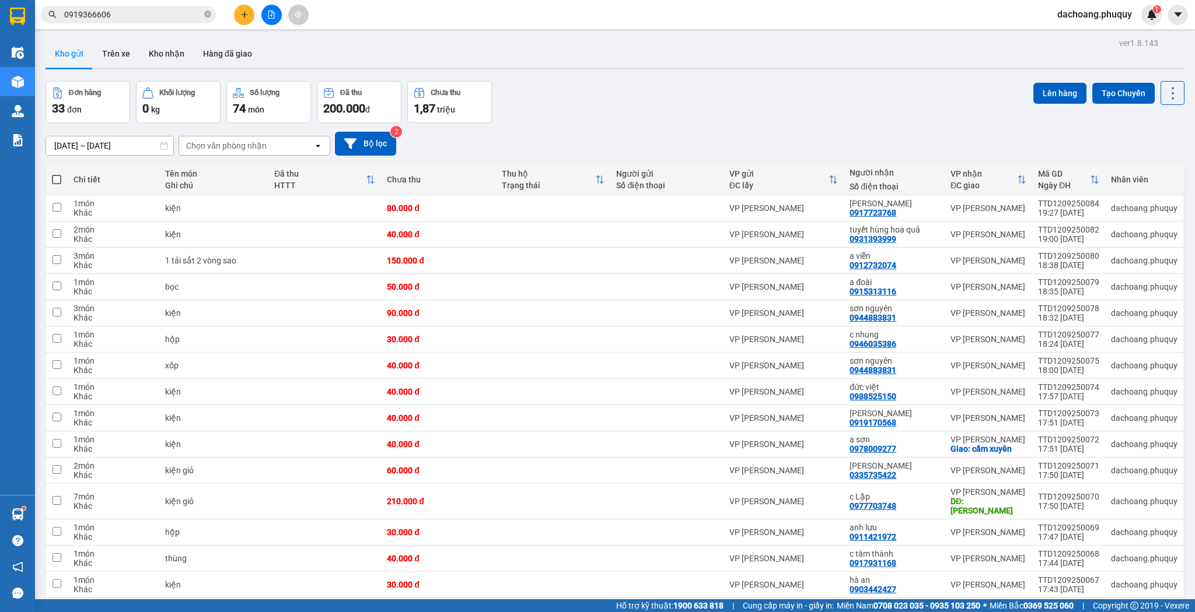
click at [57, 177] on span at bounding box center [56, 179] width 9 height 9
click at [57, 174] on input "checkbox" at bounding box center [57, 174] width 0 height 0
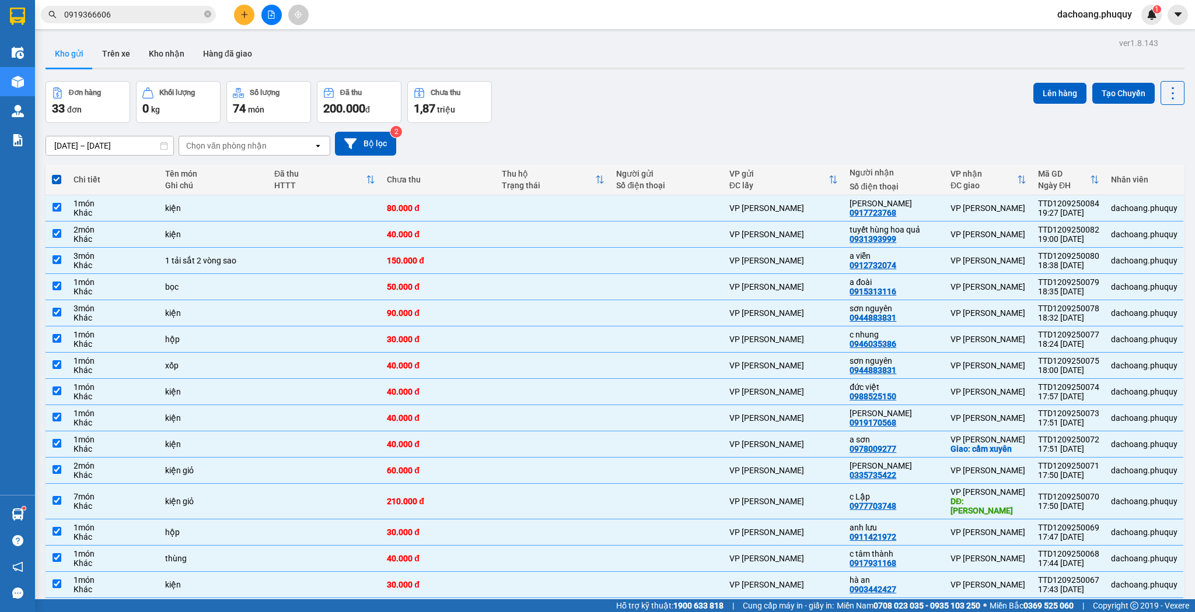
click at [1034, 95] on button "Lên hàng" at bounding box center [1059, 93] width 53 height 21
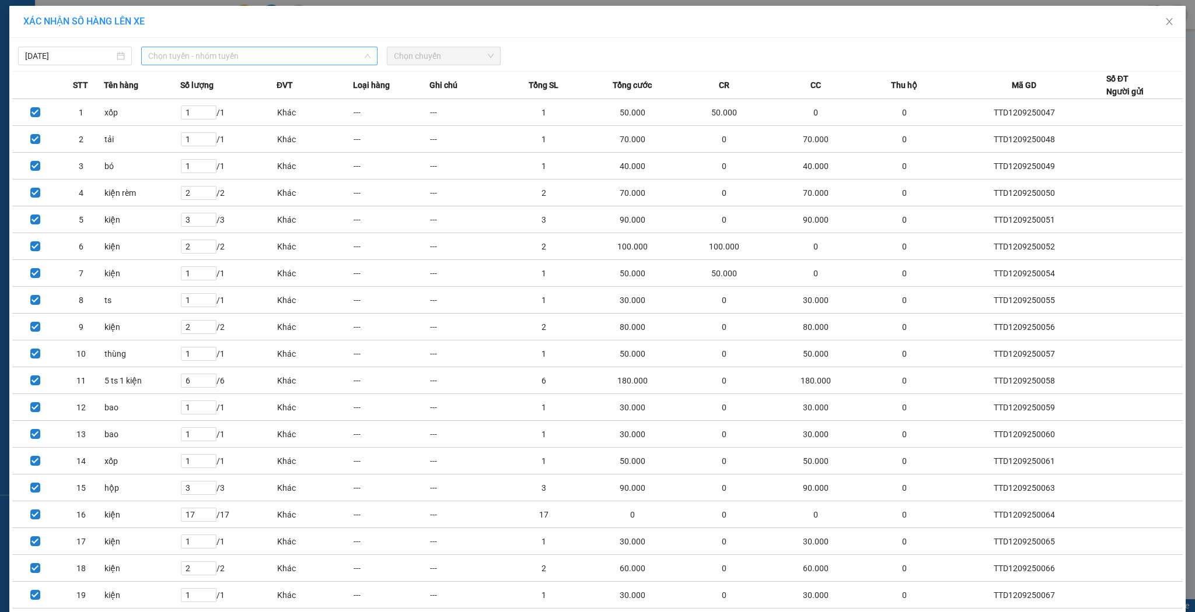
click at [225, 58] on span "Chọn tuyến - nhóm tuyến" at bounding box center [259, 55] width 222 height 17
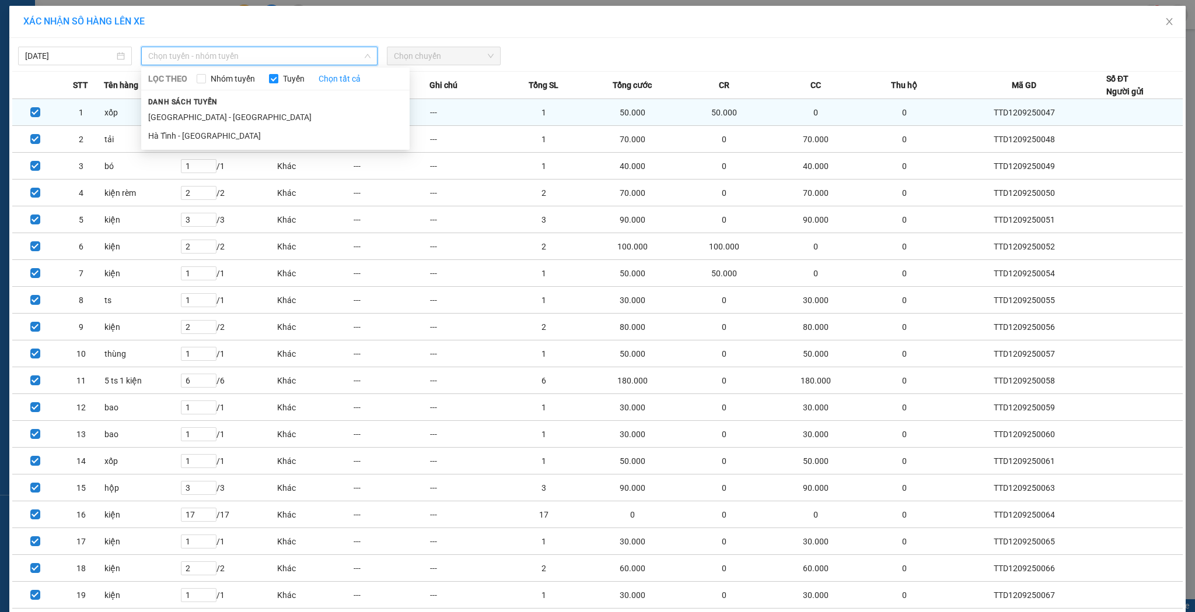
click at [205, 119] on li "[GEOGRAPHIC_DATA] - [GEOGRAPHIC_DATA]" at bounding box center [275, 117] width 268 height 19
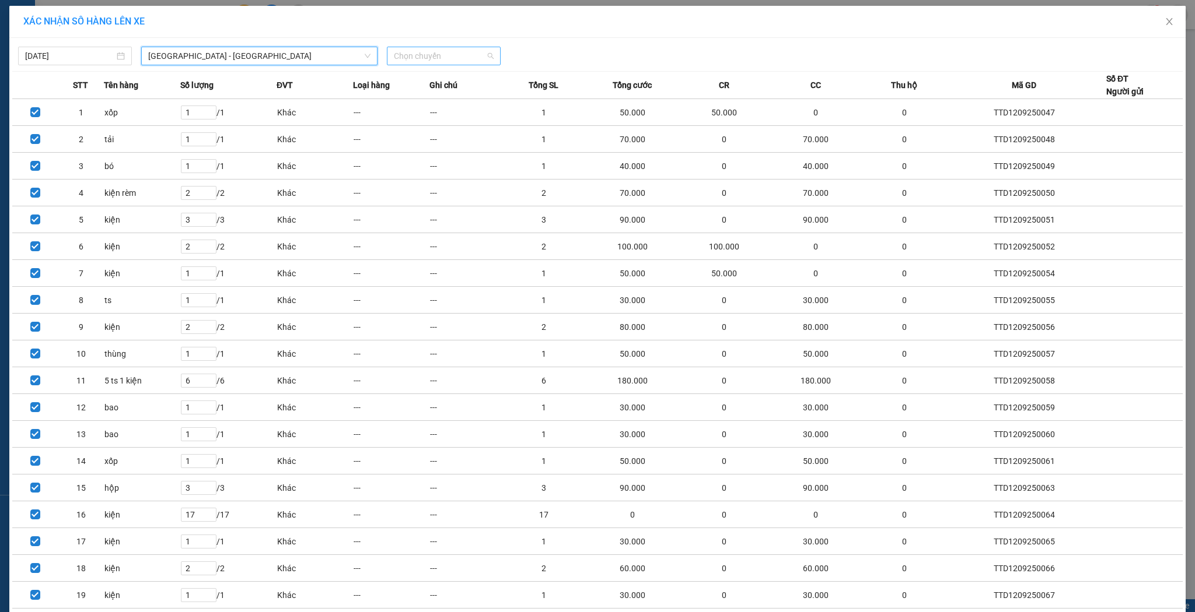
click at [461, 52] on span "Chọn chuyến" at bounding box center [444, 55] width 100 height 17
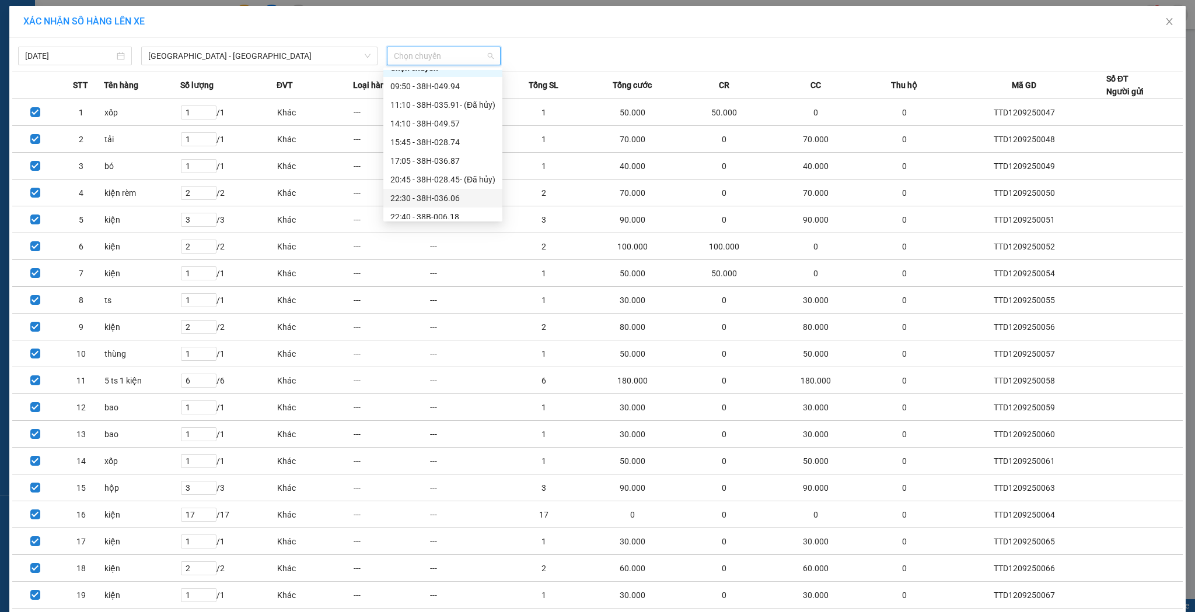
scroll to position [19, 0]
click at [447, 196] on div "22:30 - 38H-036.06" at bounding box center [442, 191] width 105 height 13
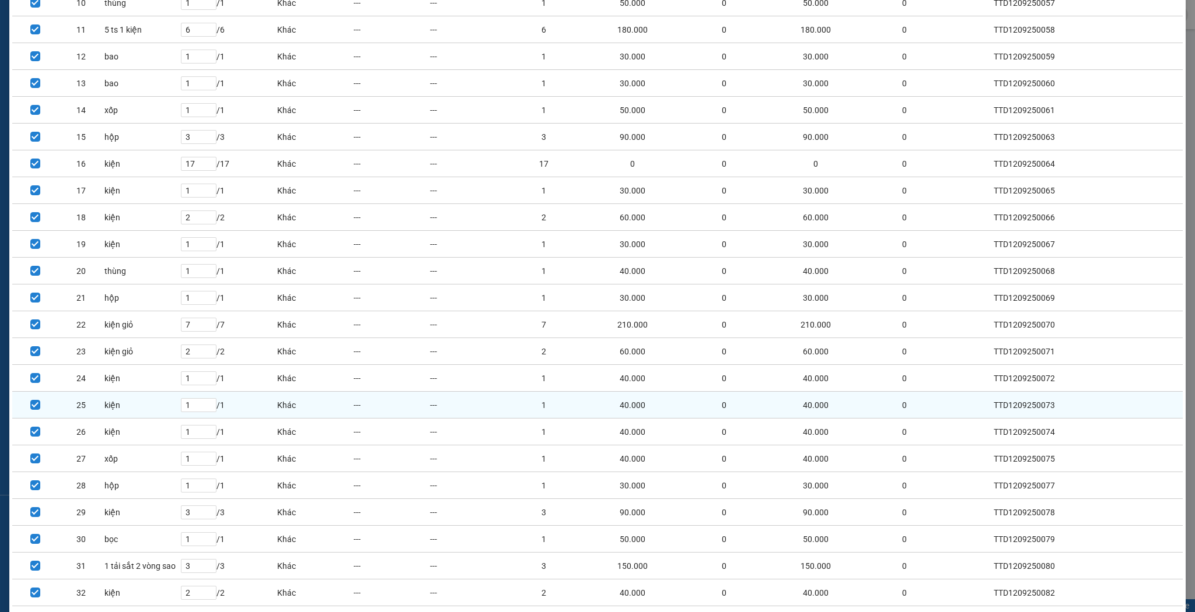
scroll to position [454, 0]
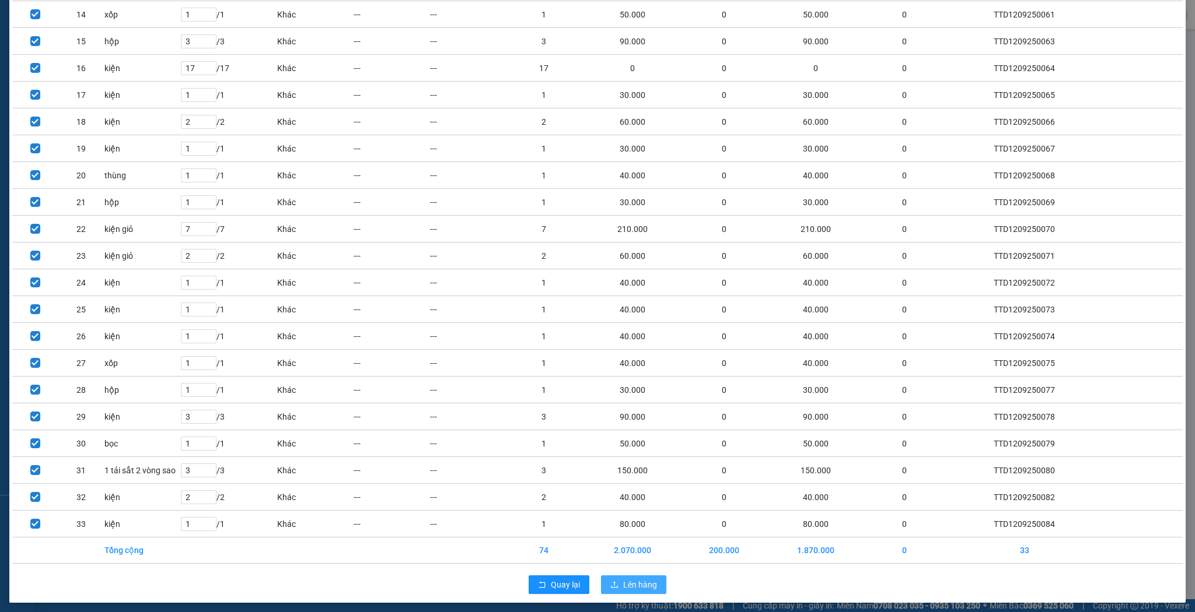
click at [632, 579] on span "Lên hàng" at bounding box center [640, 585] width 34 height 13
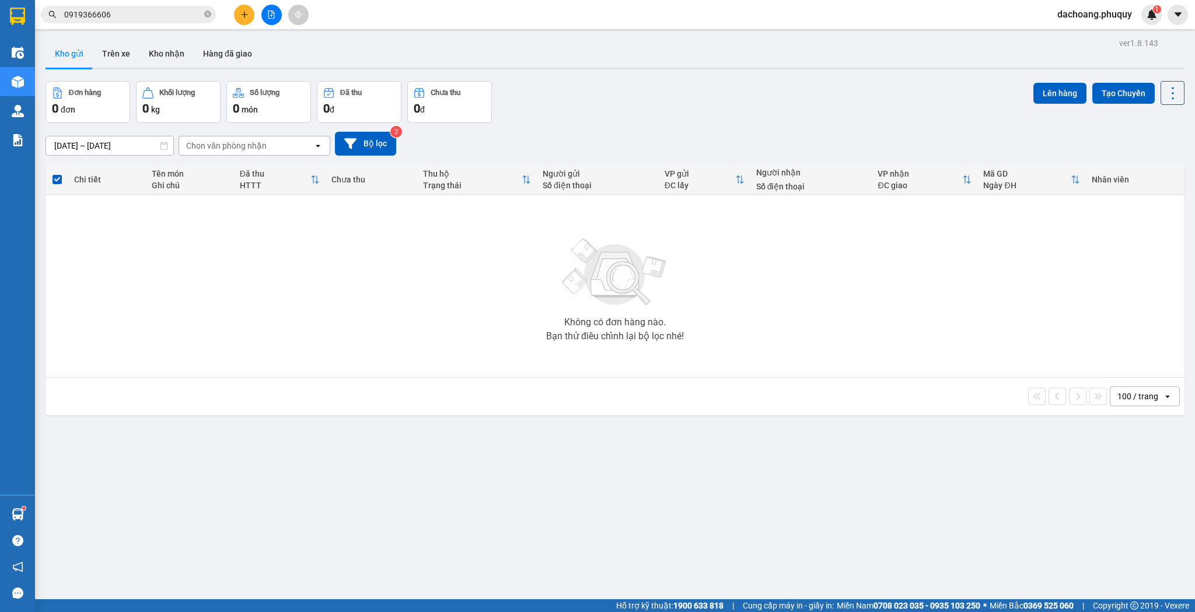
click at [253, 16] on button at bounding box center [244, 15] width 20 height 20
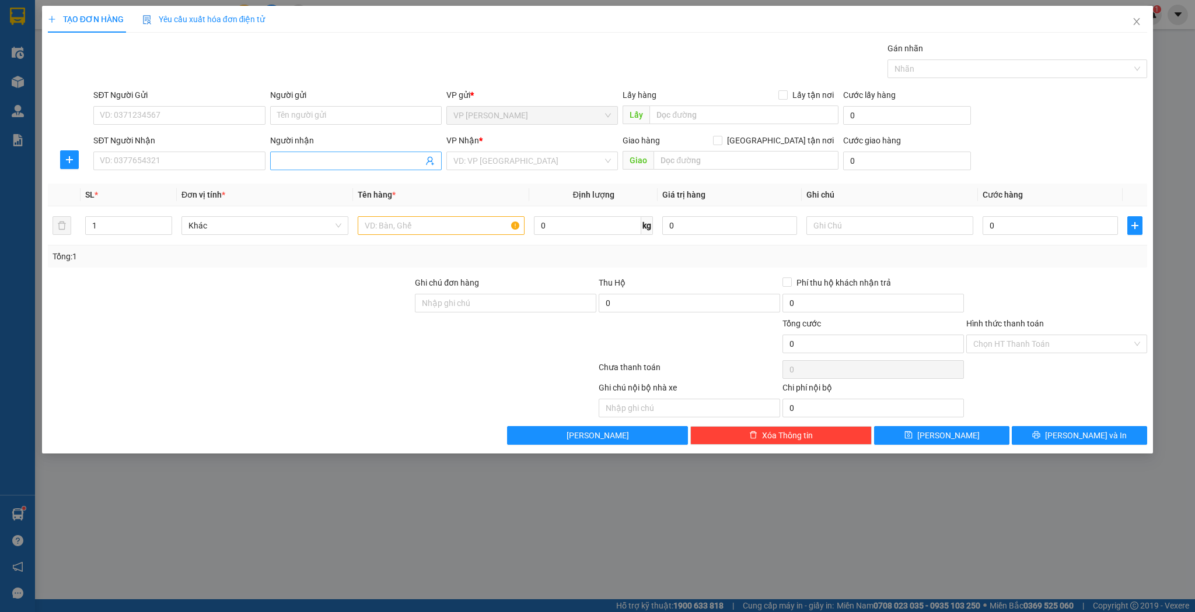
click at [332, 161] on input "Người nhận" at bounding box center [350, 161] width 146 height 13
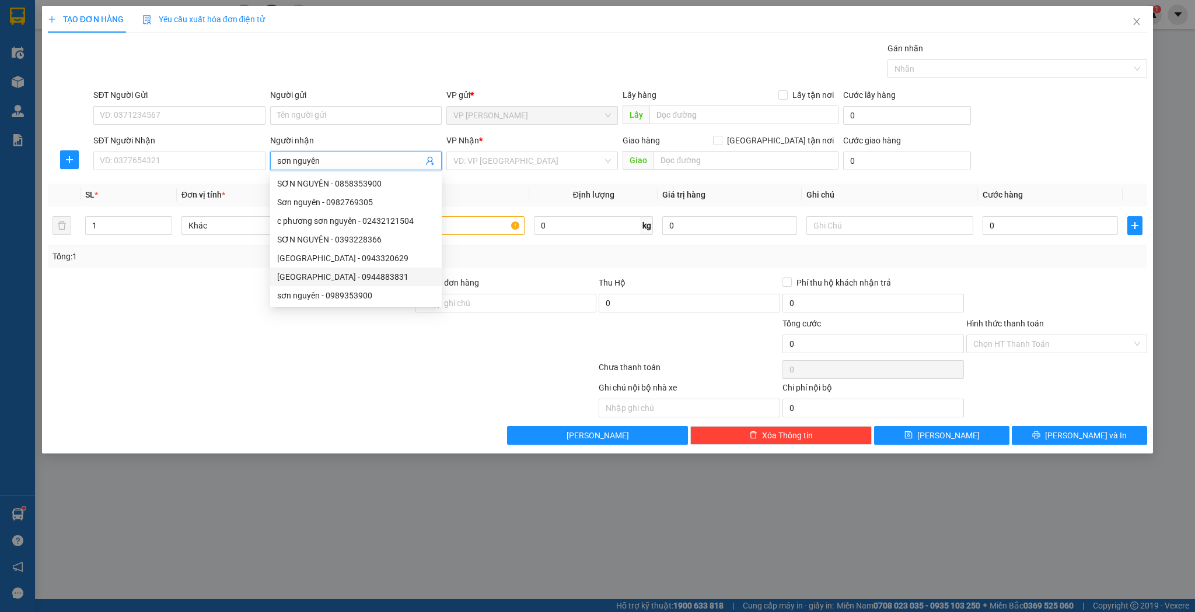
click at [350, 275] on div "[GEOGRAPHIC_DATA] - 0944883831" at bounding box center [355, 277] width 157 height 13
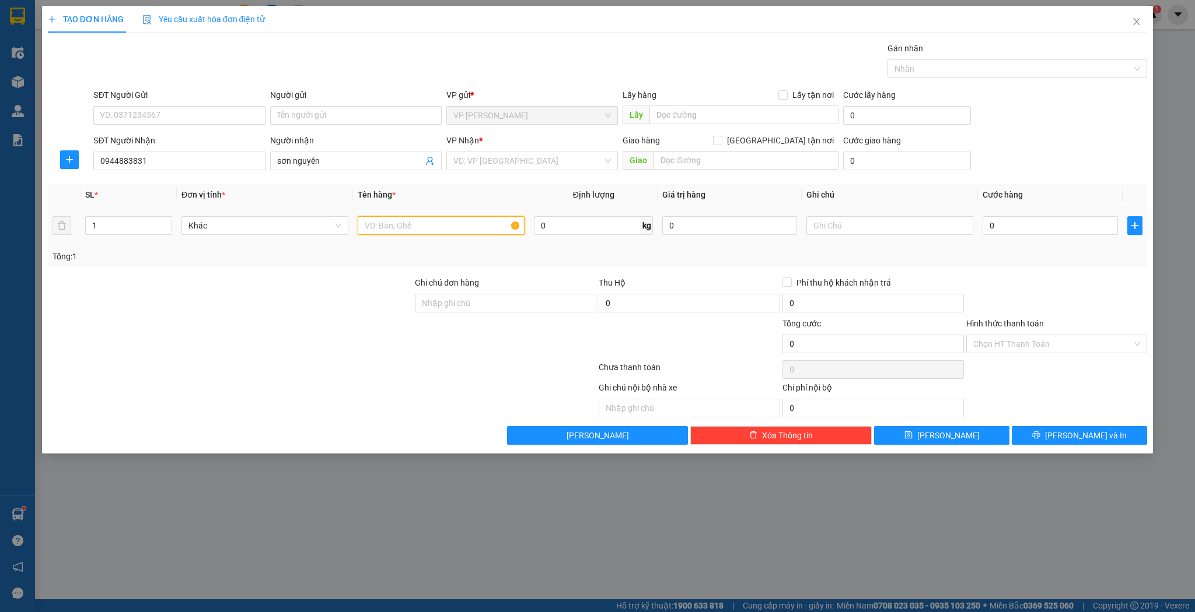
click at [482, 224] on input "text" at bounding box center [441, 225] width 167 height 19
click at [1051, 225] on input "0" at bounding box center [1049, 225] width 135 height 19
click at [972, 436] on button "[PERSON_NAME]" at bounding box center [941, 435] width 135 height 19
click at [1130, 34] on span "Close" at bounding box center [1136, 22] width 33 height 33
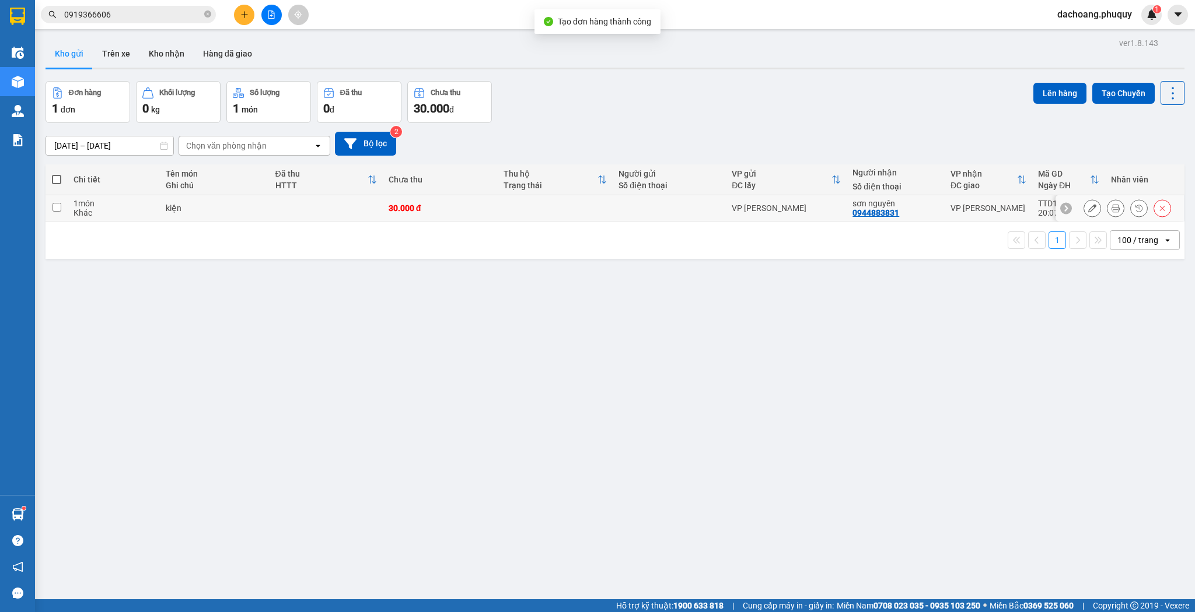
click at [287, 206] on td at bounding box center [325, 208] width 113 height 26
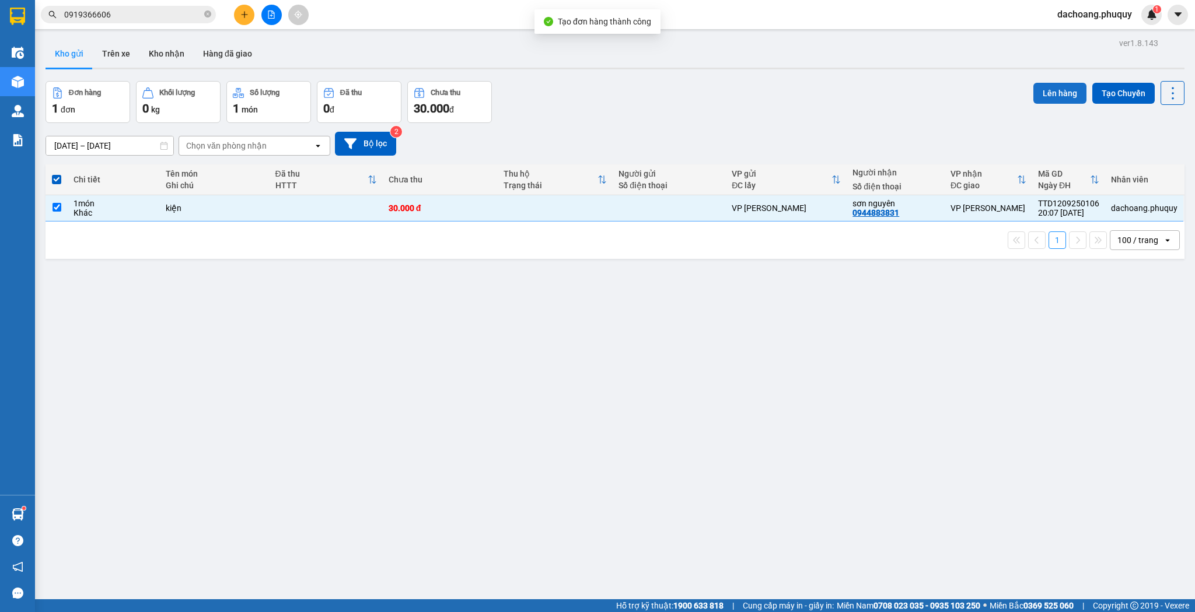
click at [1059, 83] on button "Lên hàng" at bounding box center [1059, 93] width 53 height 21
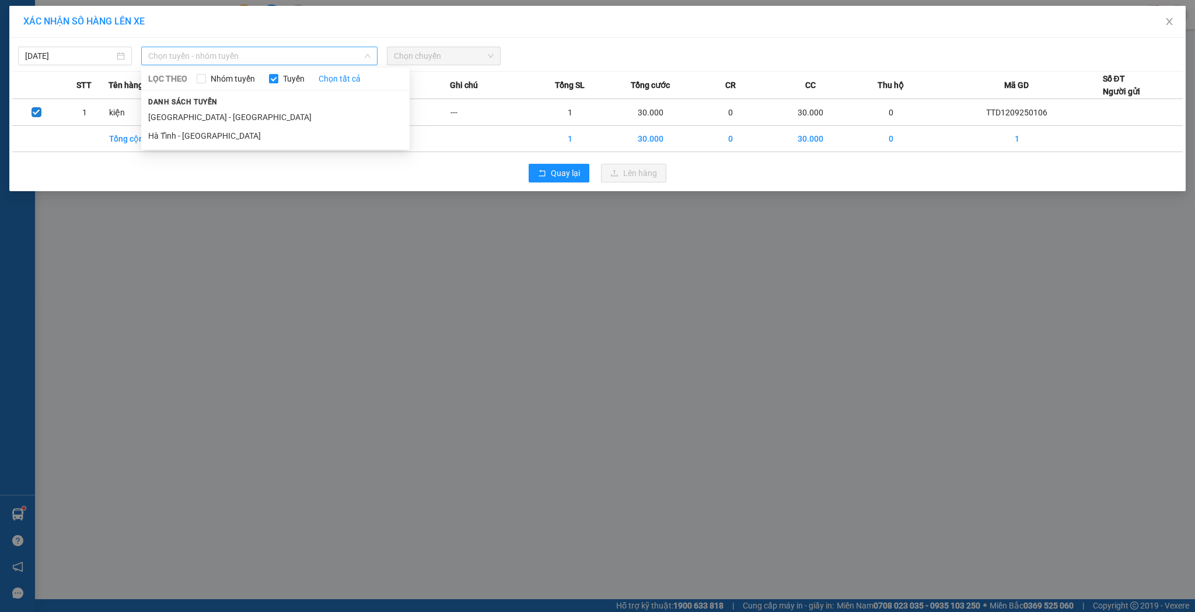
click at [273, 55] on span "Chọn tuyến - nhóm tuyến" at bounding box center [259, 55] width 222 height 17
click at [226, 112] on li "[GEOGRAPHIC_DATA] - [GEOGRAPHIC_DATA]" at bounding box center [275, 117] width 268 height 19
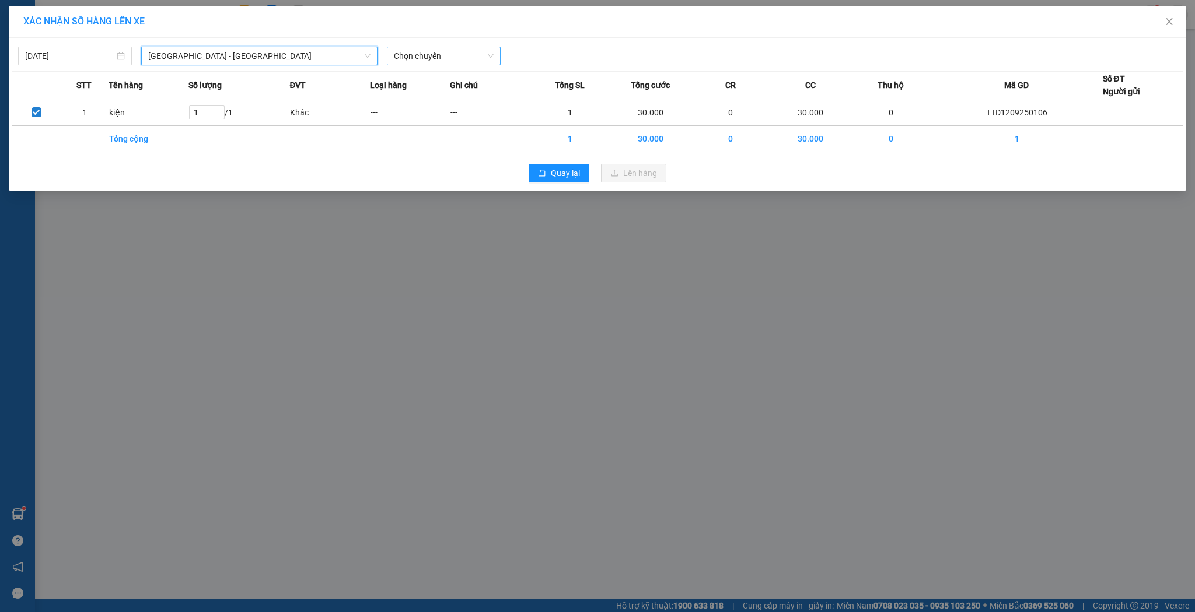
click at [457, 47] on span "Chọn chuyến" at bounding box center [444, 55] width 100 height 17
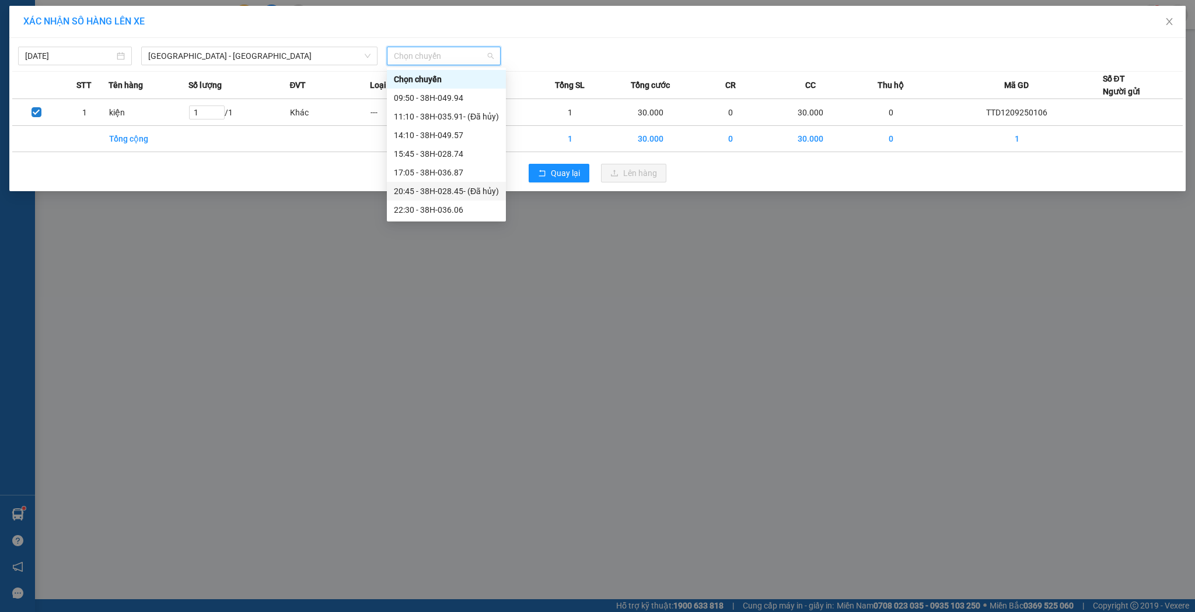
scroll to position [19, 0]
click at [471, 187] on div "22:30 - 38H-036.06" at bounding box center [446, 191] width 105 height 13
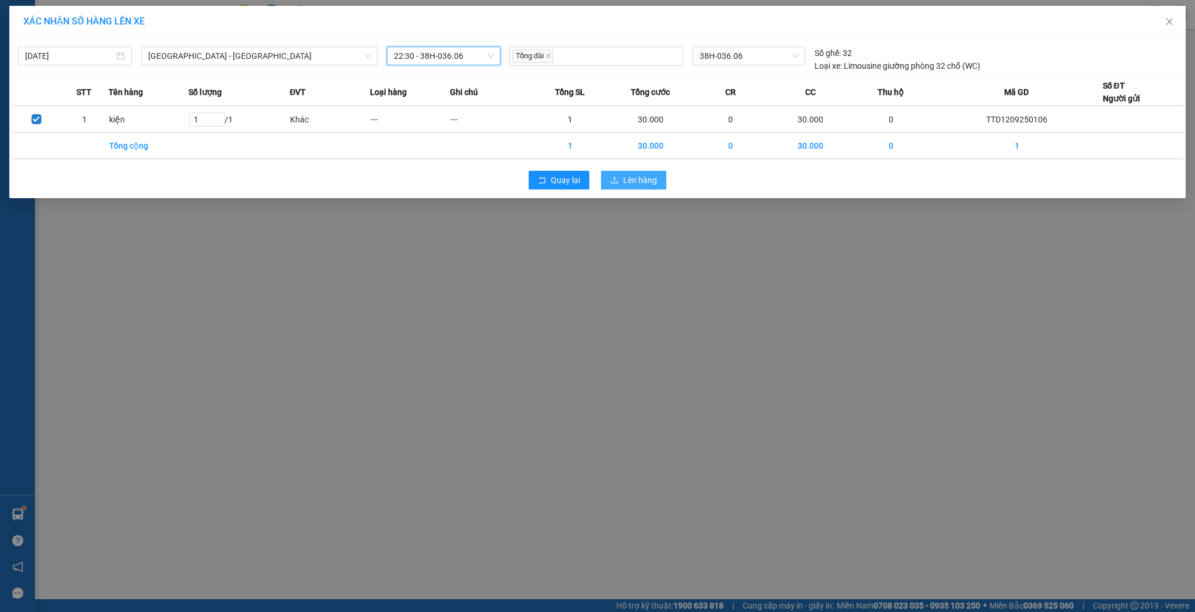
click at [654, 184] on span "Lên hàng" at bounding box center [640, 180] width 34 height 13
